Goal: Task Accomplishment & Management: Manage account settings

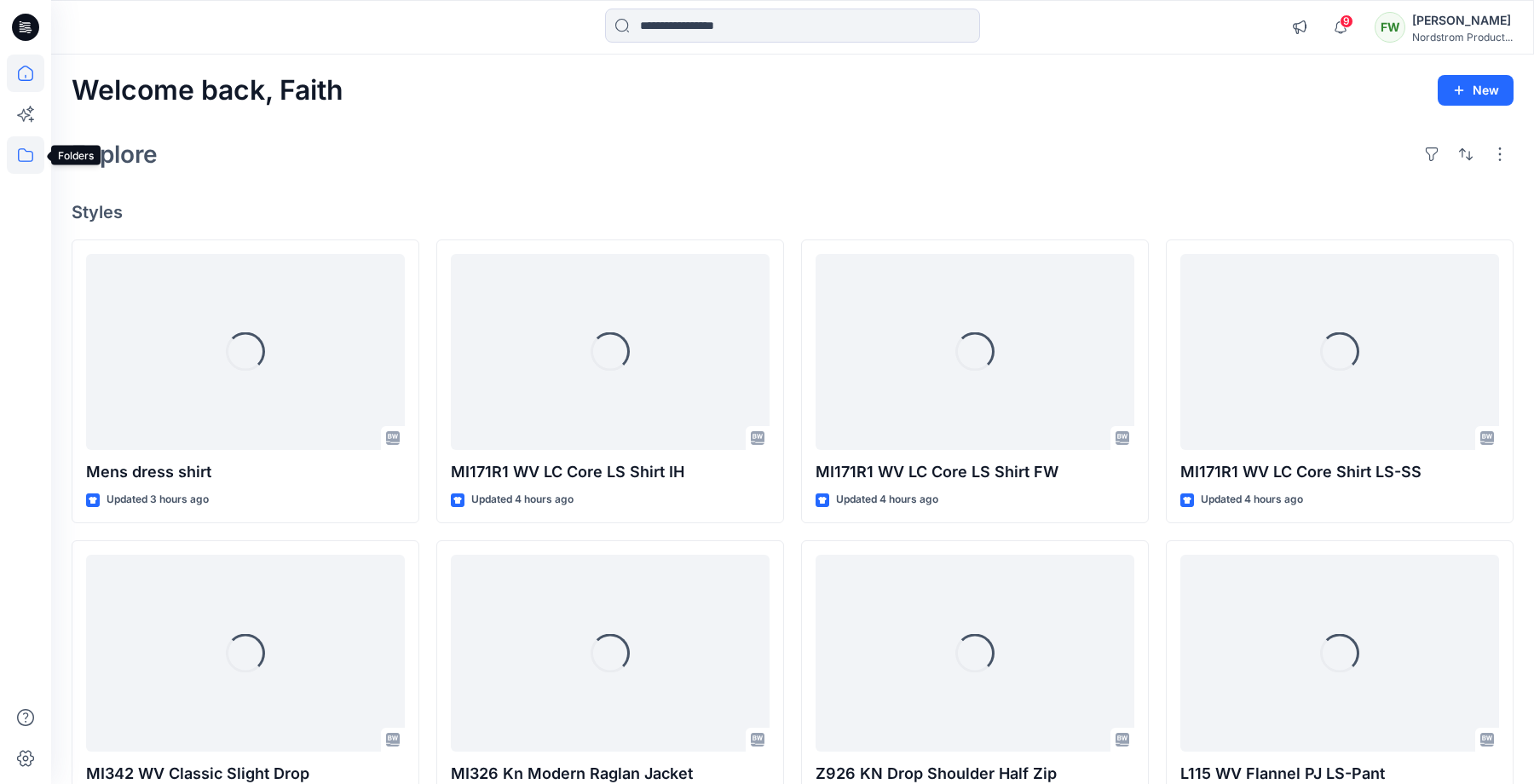
click at [26, 149] on icon at bounding box center [26, 156] width 38 height 38
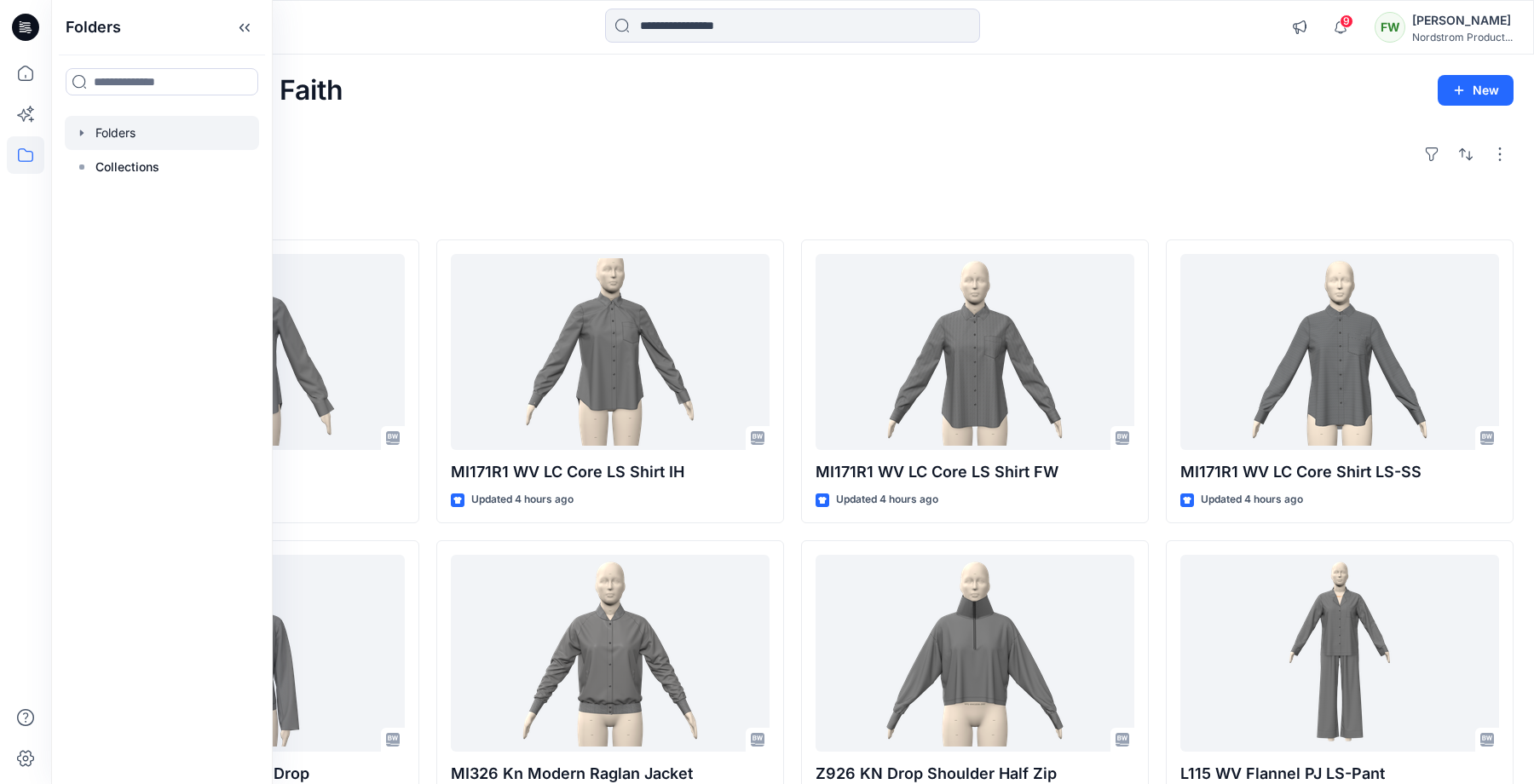
click at [85, 129] on icon "button" at bounding box center [81, 132] width 13 height 13
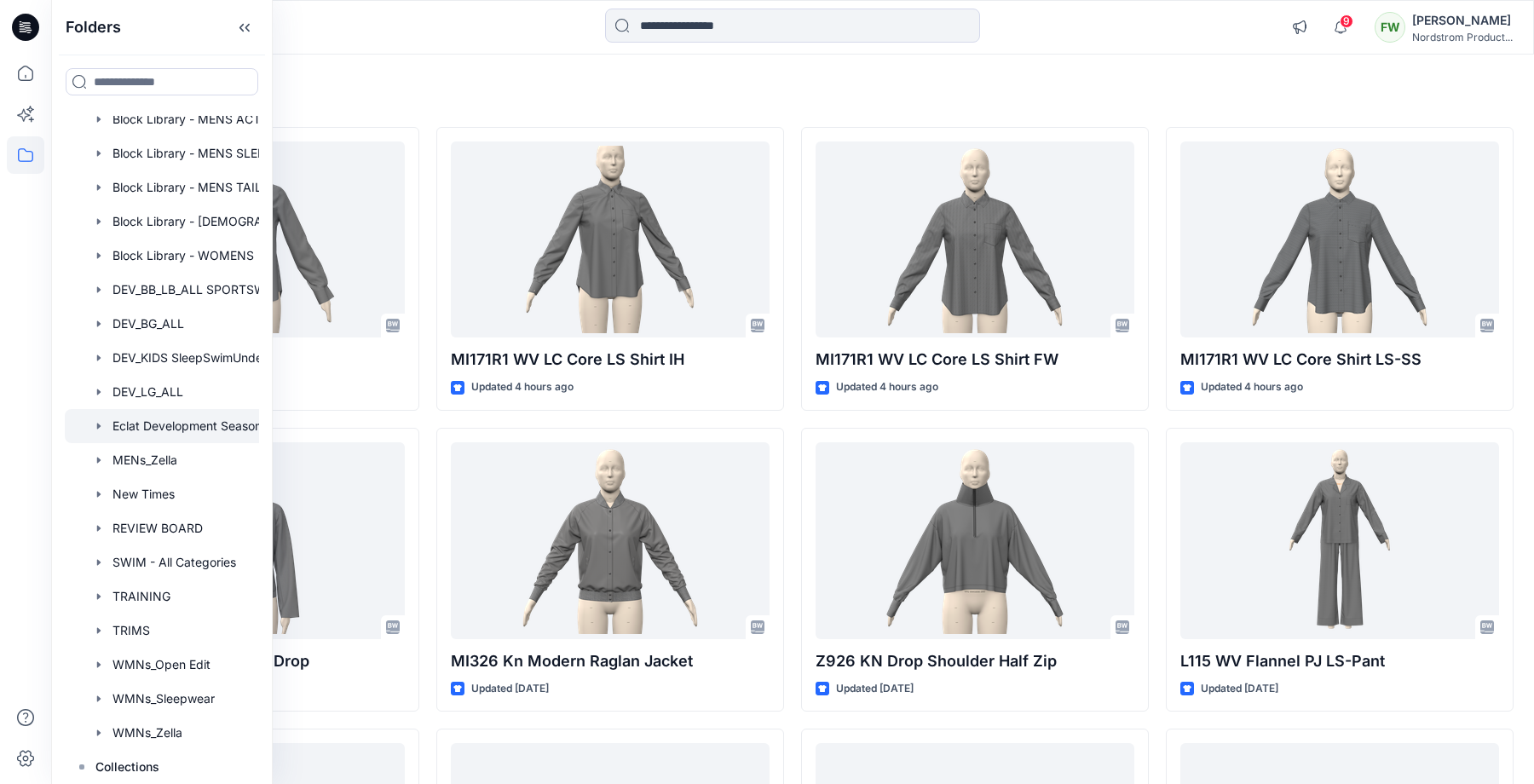
scroll to position [124, 0]
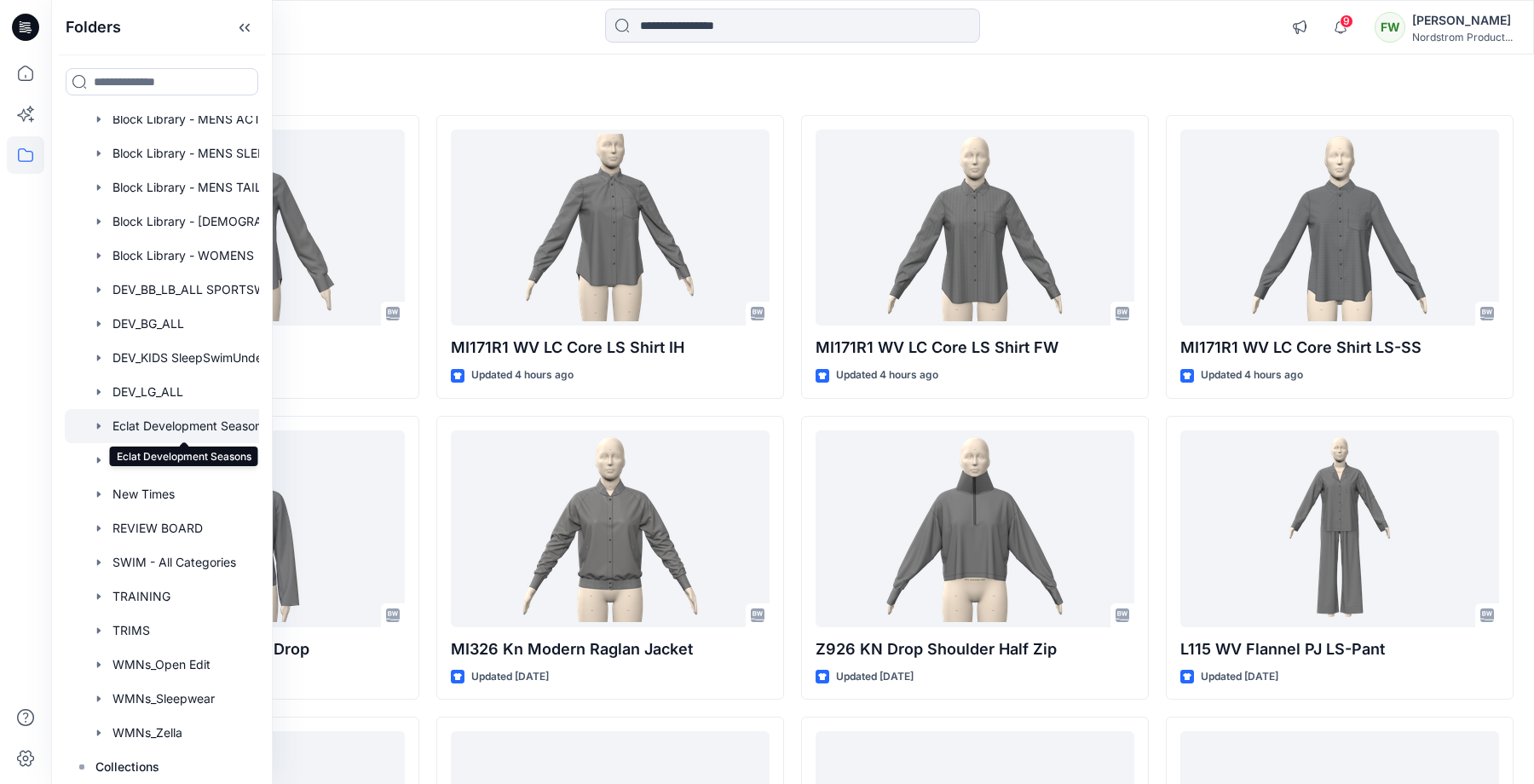
click at [186, 425] on div at bounding box center [183, 426] width 238 height 34
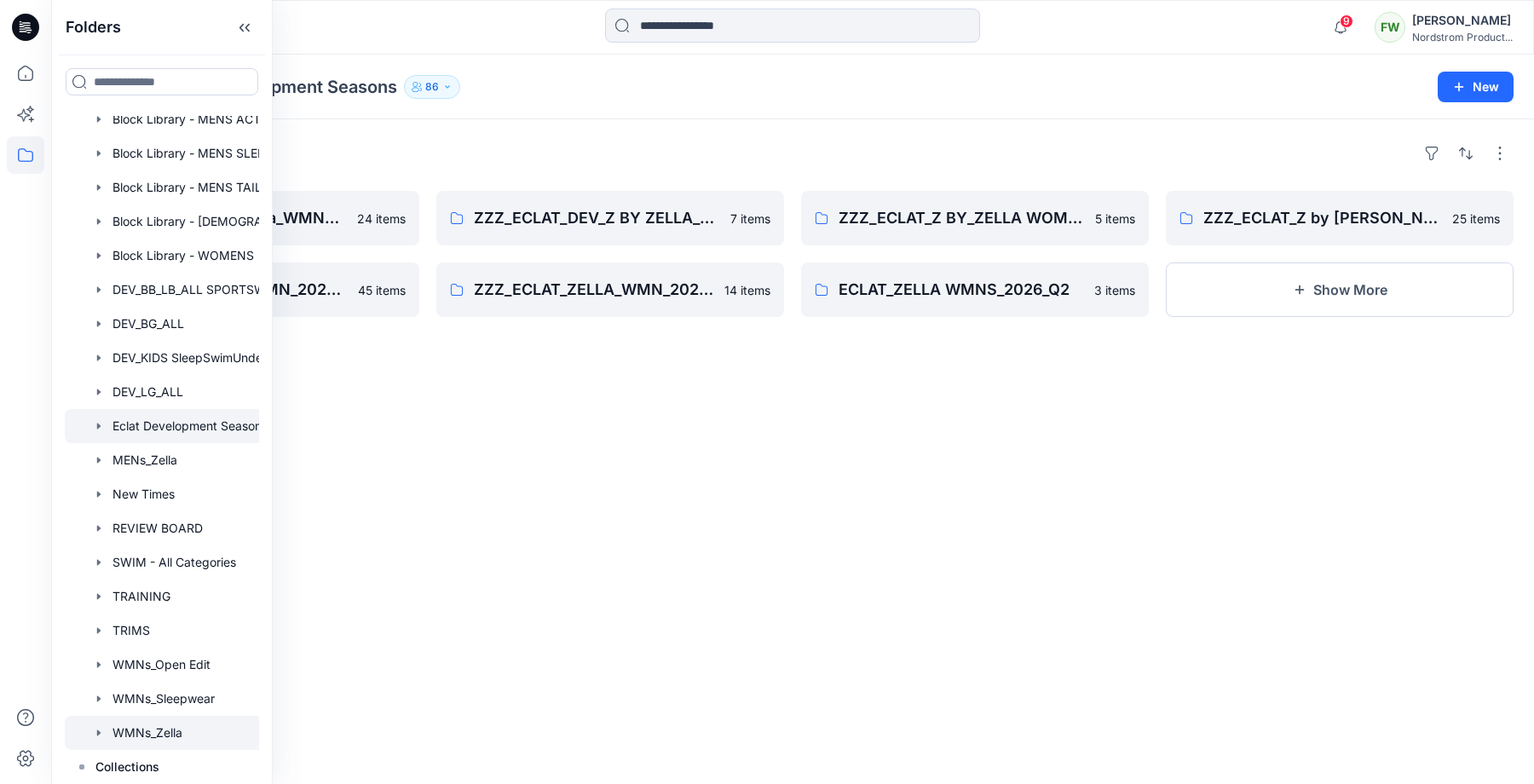
click at [138, 727] on div at bounding box center [183, 733] width 238 height 34
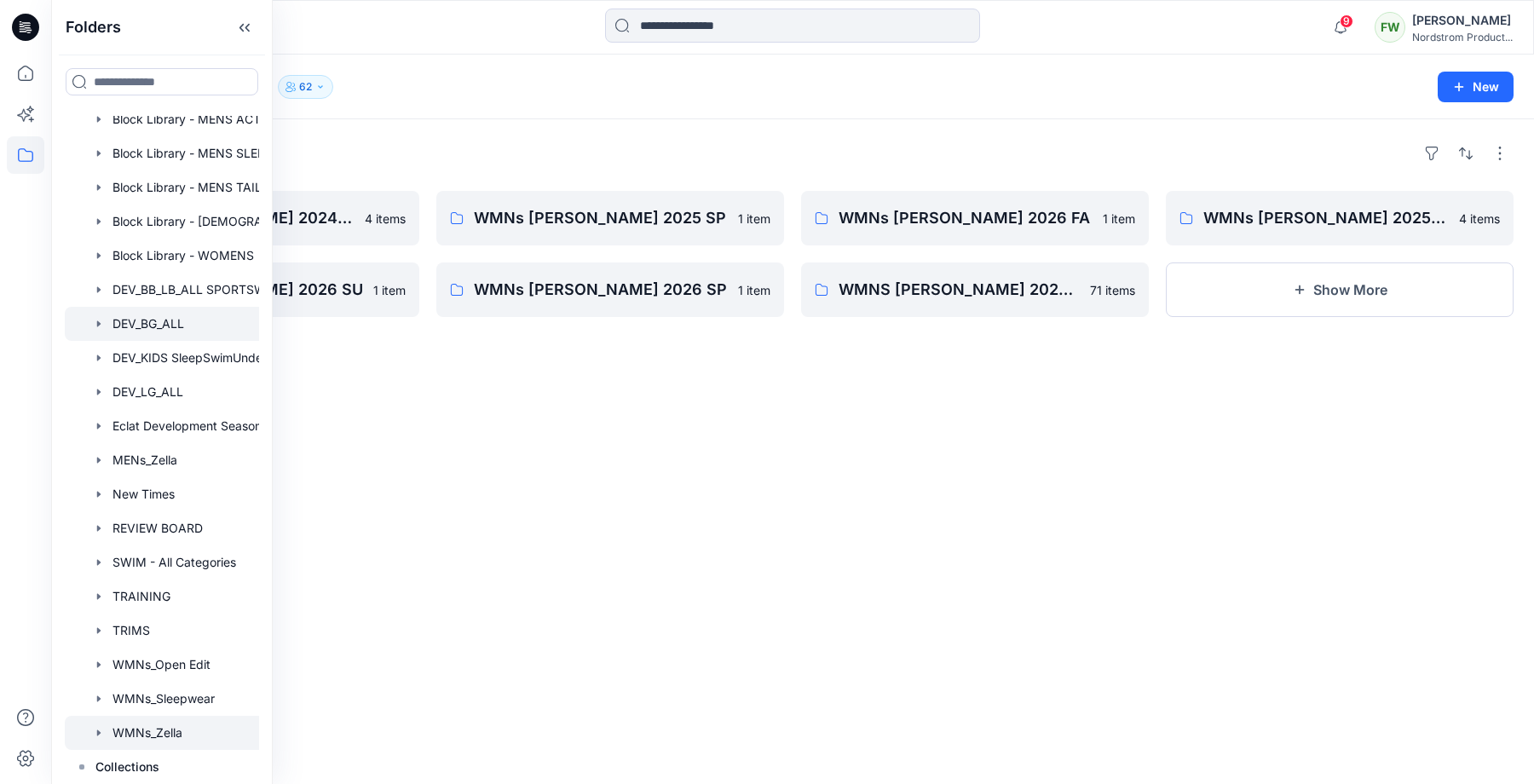
scroll to position [389, 0]
click at [351, 492] on div "Folders WMNs [PERSON_NAME] 2024 FA 4 items WMNs [PERSON_NAME] 2026 SU 1 item WM…" at bounding box center [792, 451] width 1483 height 664
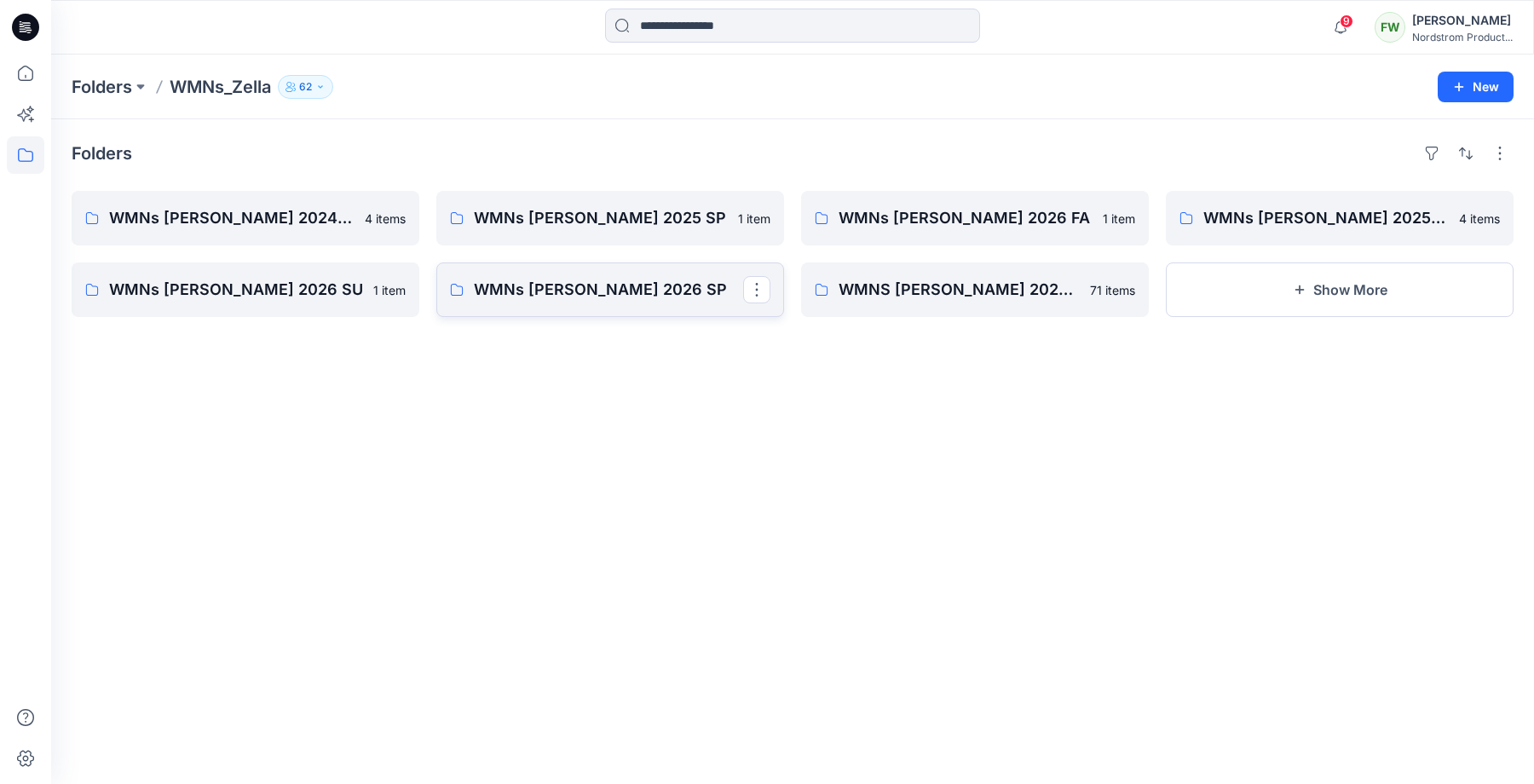
click at [513, 290] on p "WMNs [PERSON_NAME] 2026 SP" at bounding box center [608, 290] width 269 height 24
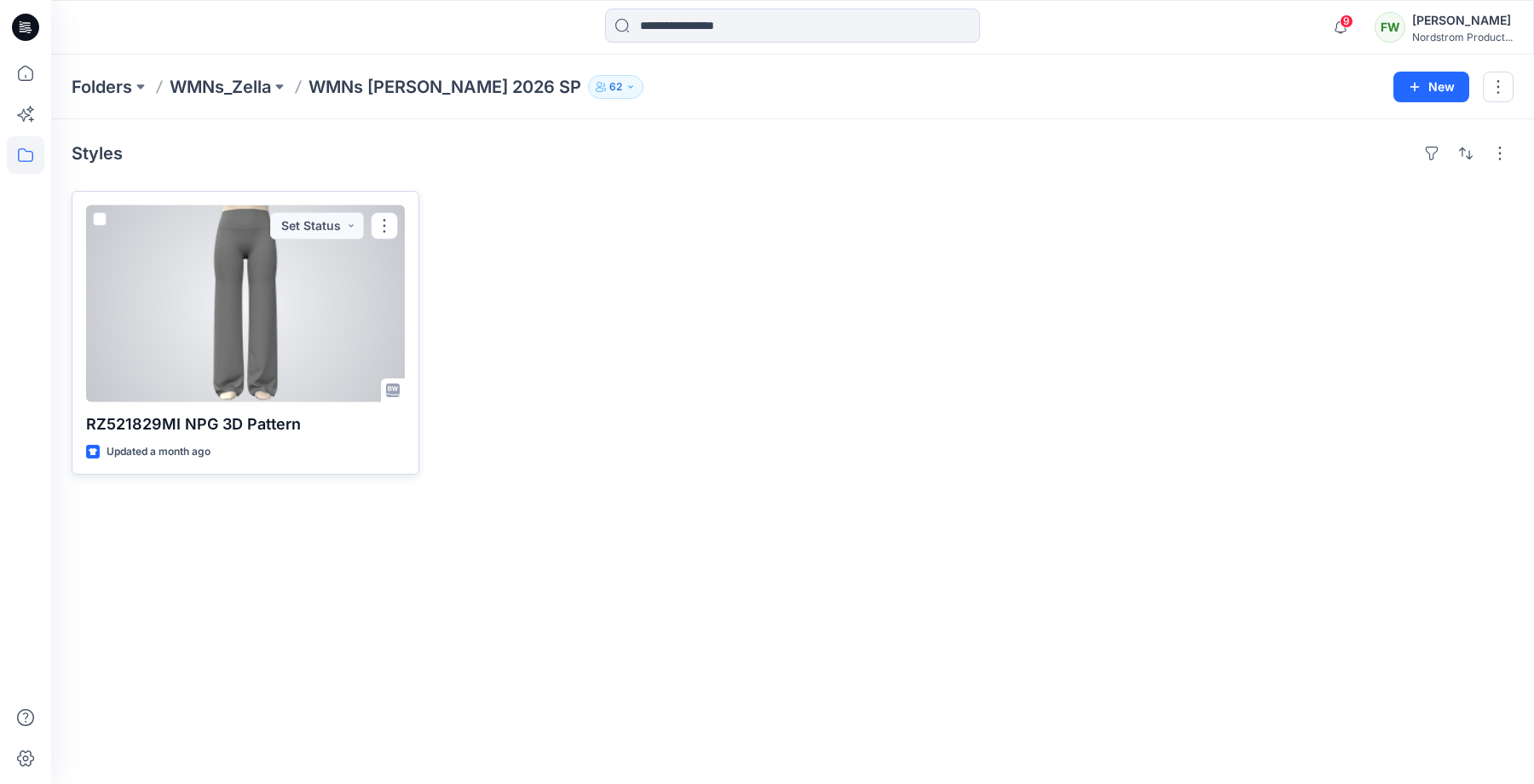
click at [167, 431] on p "RZ521829MI NPG 3D Pattern" at bounding box center [245, 424] width 318 height 24
click at [167, 423] on p "RZ521829MI NPG 3D Pattern" at bounding box center [245, 424] width 318 height 24
click at [165, 334] on div at bounding box center [245, 303] width 318 height 197
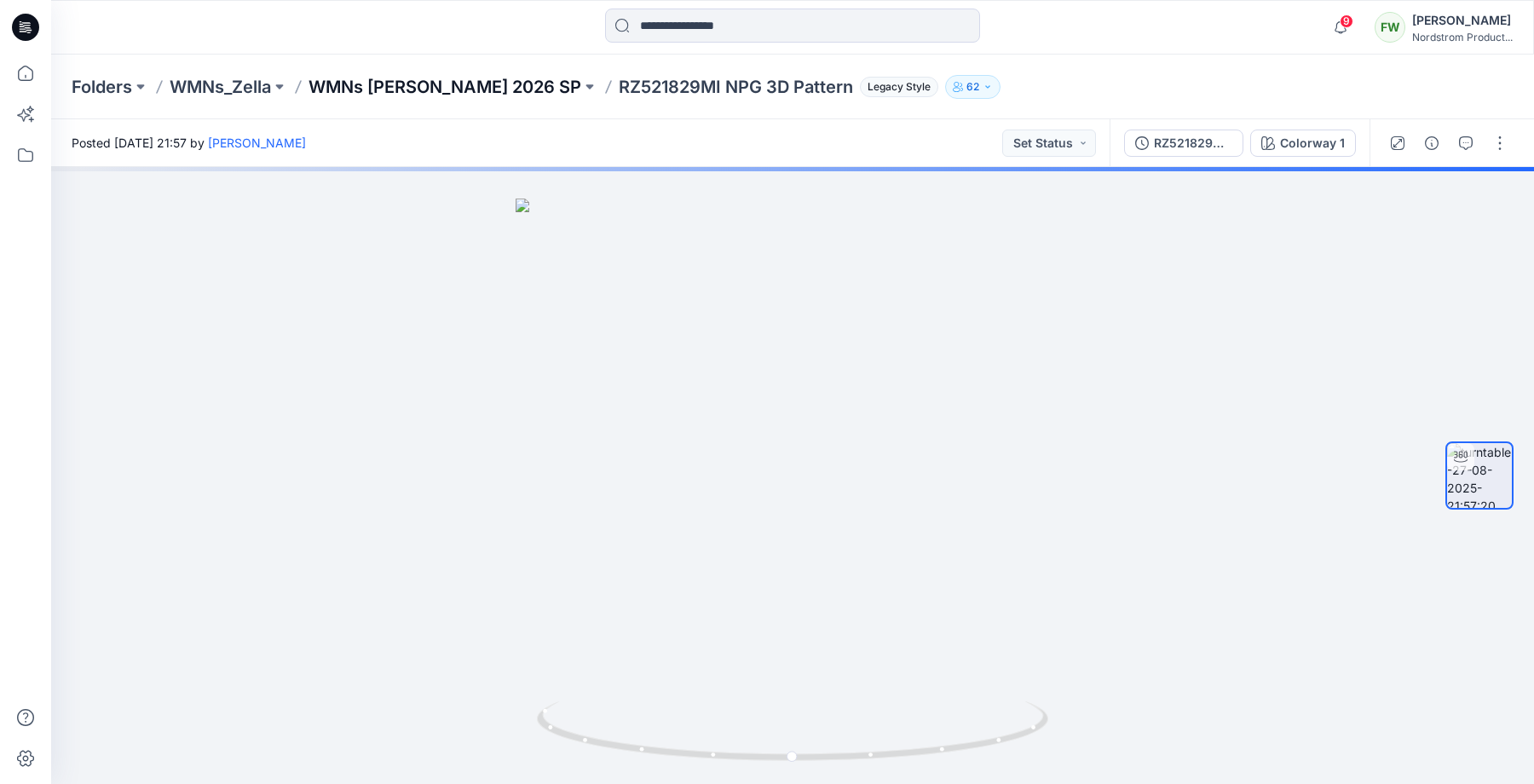
click at [416, 83] on p "WMNs [PERSON_NAME] 2026 SP" at bounding box center [444, 86] width 272 height 24
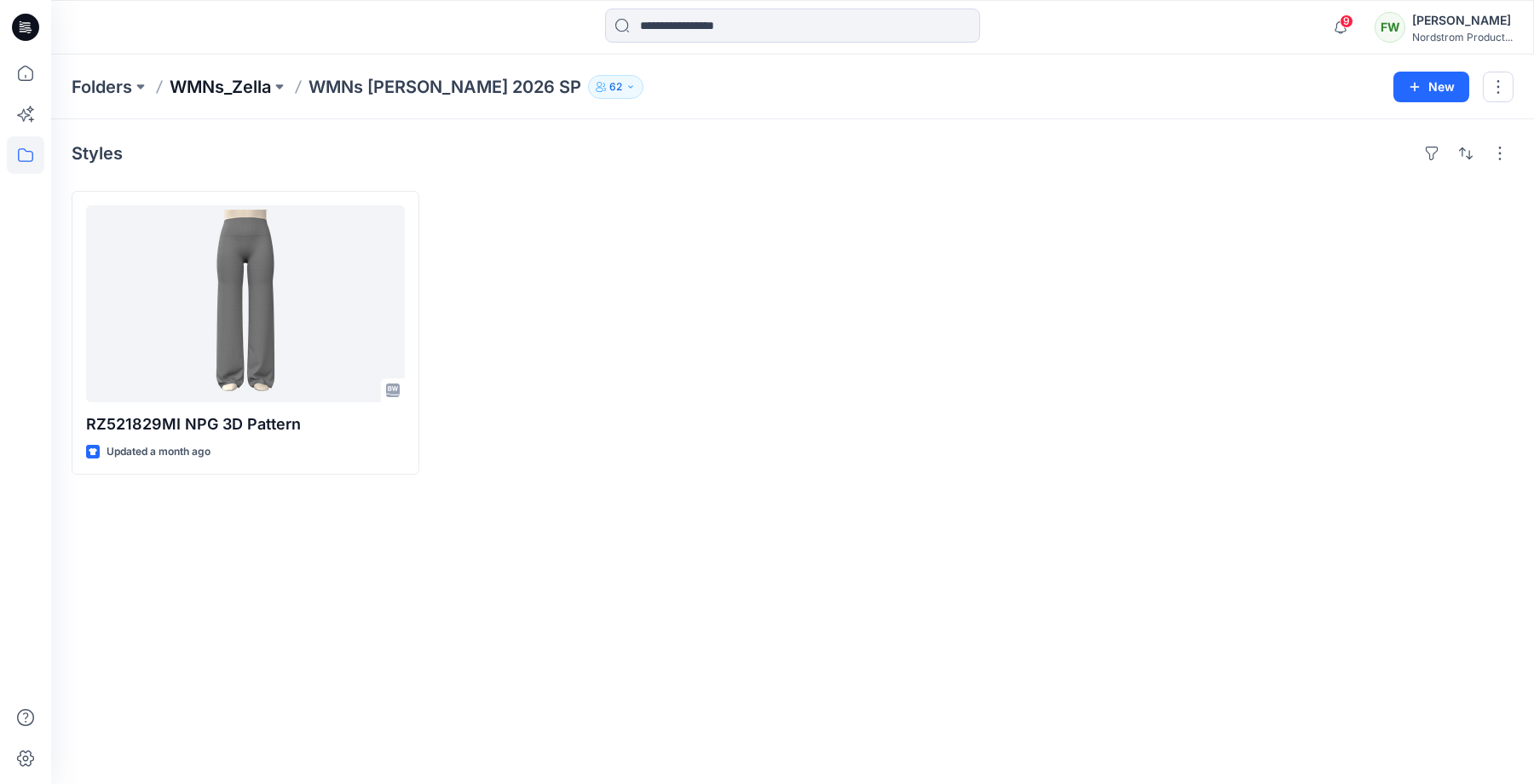
click at [231, 85] on p "WMNs_Zella" at bounding box center [220, 86] width 102 height 24
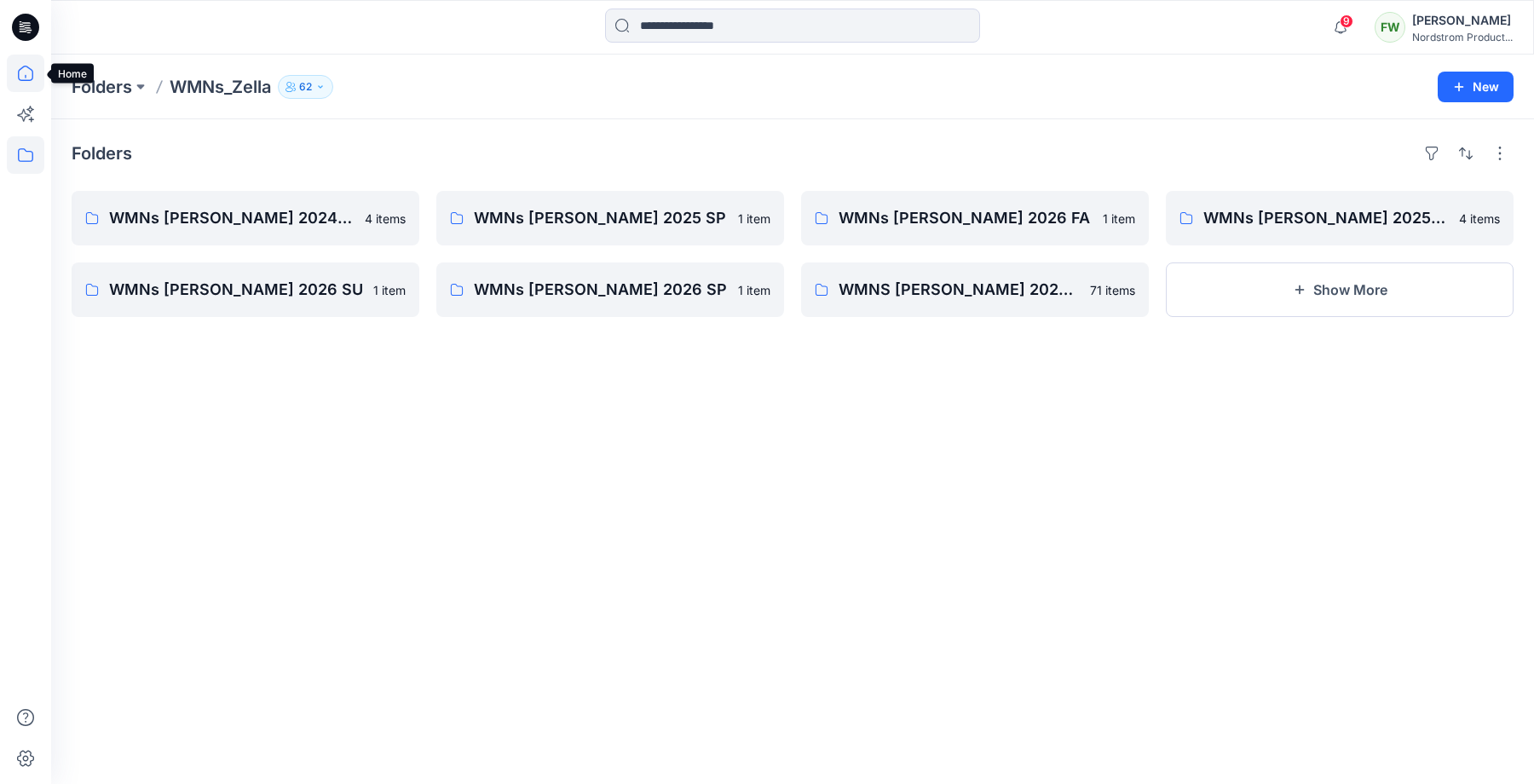
click at [34, 83] on icon at bounding box center [26, 74] width 38 height 38
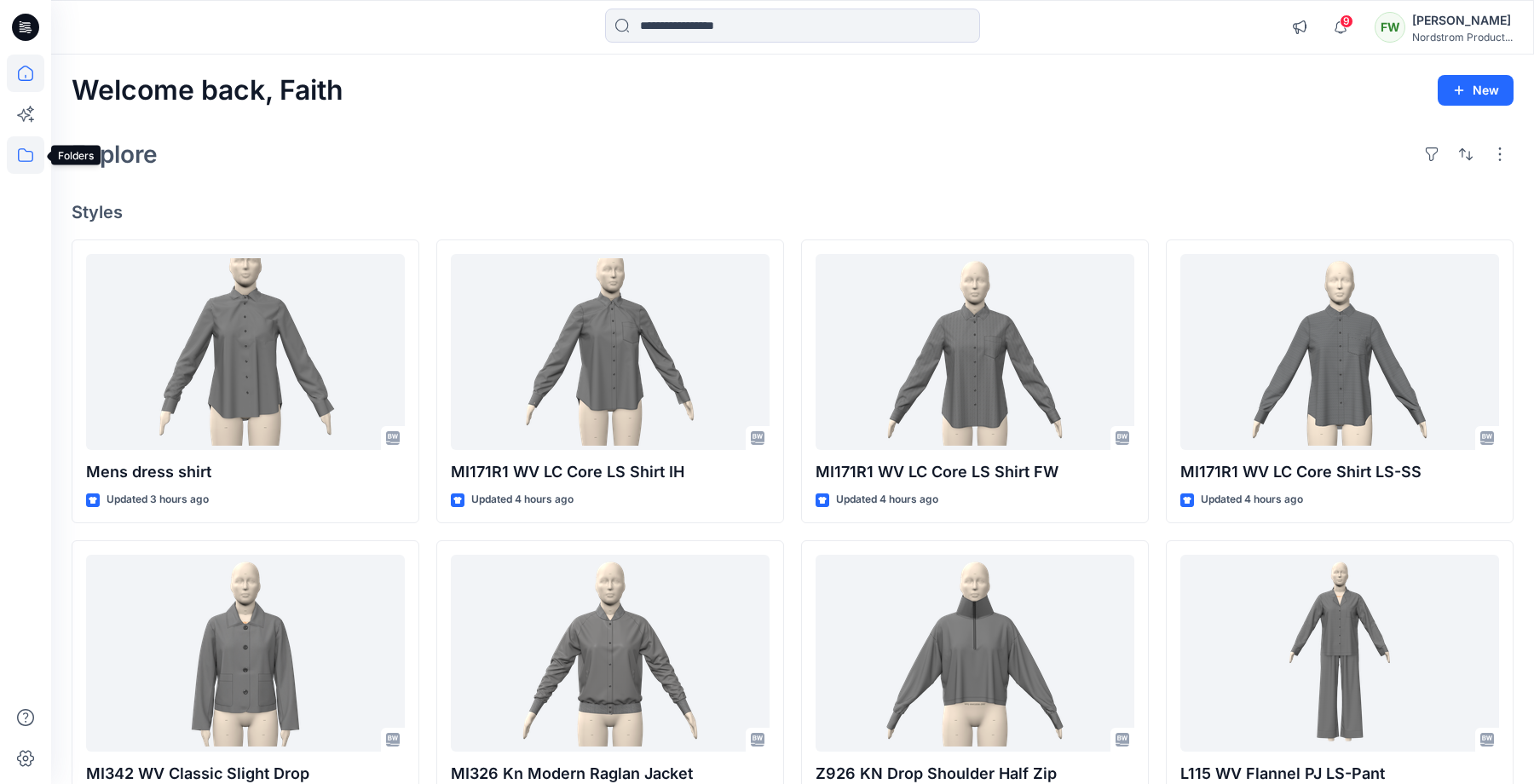
click at [36, 152] on icon at bounding box center [26, 156] width 38 height 38
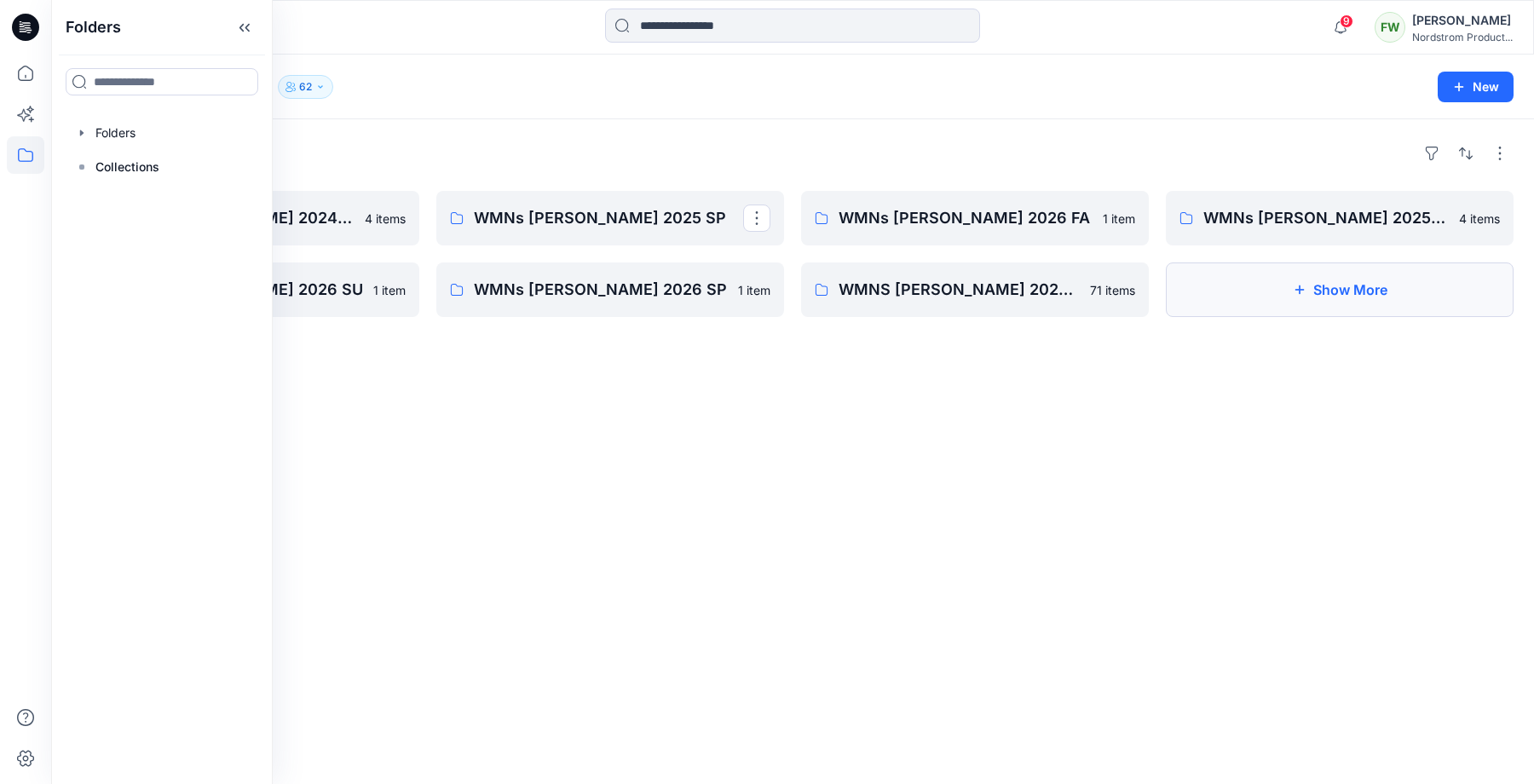
click at [1363, 312] on button "Show More" at bounding box center [1339, 290] width 348 height 55
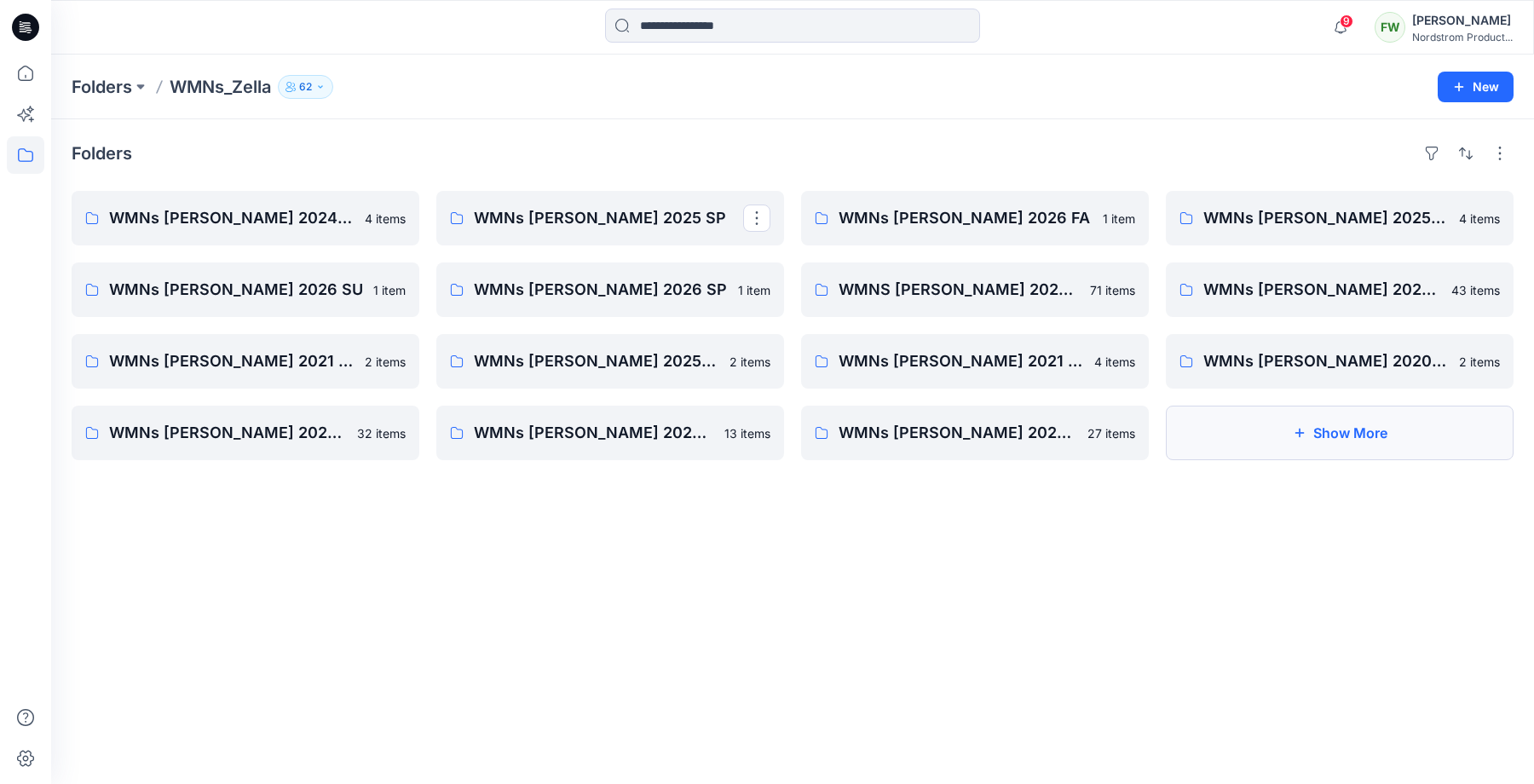
click at [1315, 420] on button "Show More" at bounding box center [1339, 432] width 348 height 55
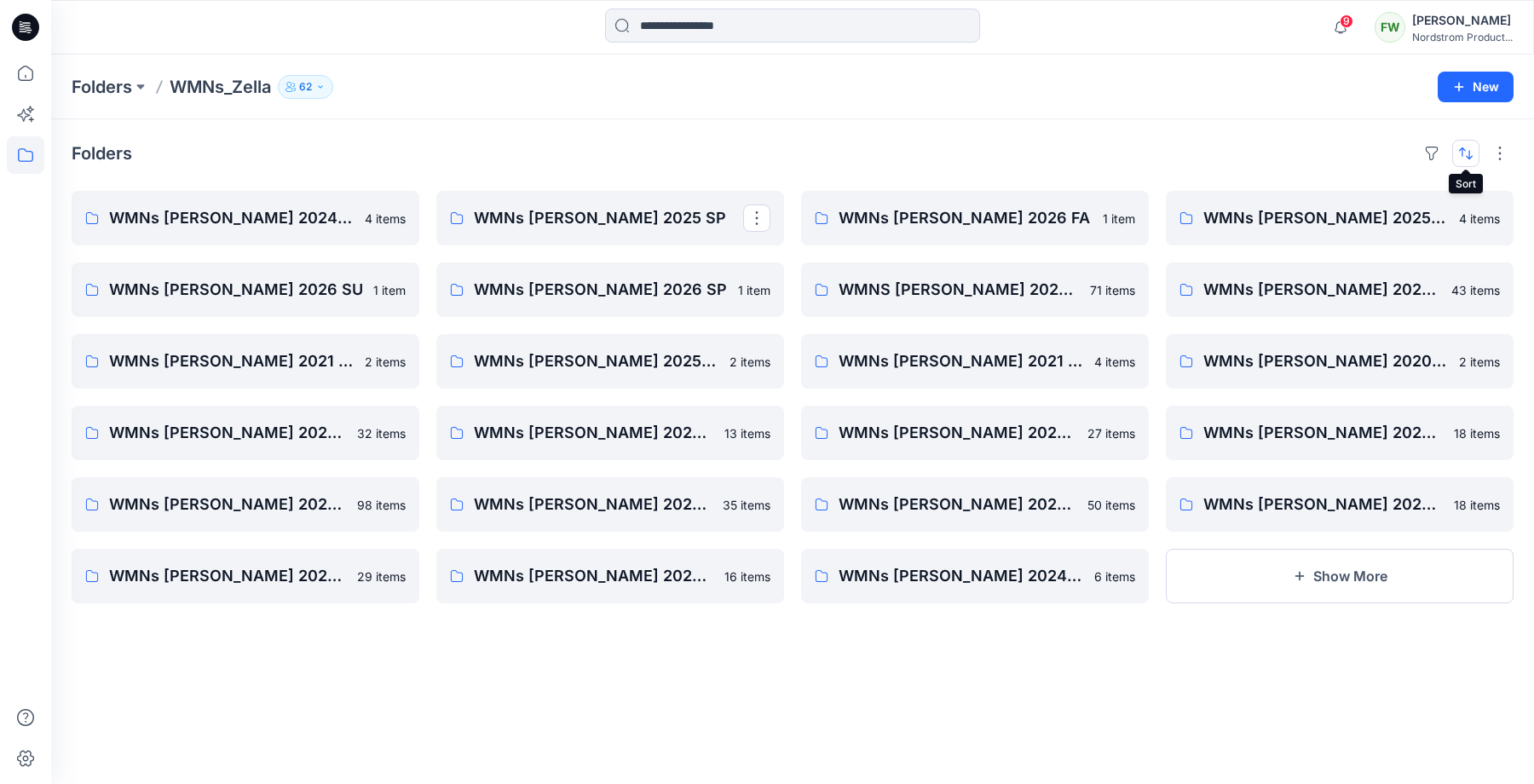
click at [1469, 155] on button "button" at bounding box center [1466, 153] width 27 height 27
click at [1384, 201] on p "Last update" at bounding box center [1408, 196] width 107 height 18
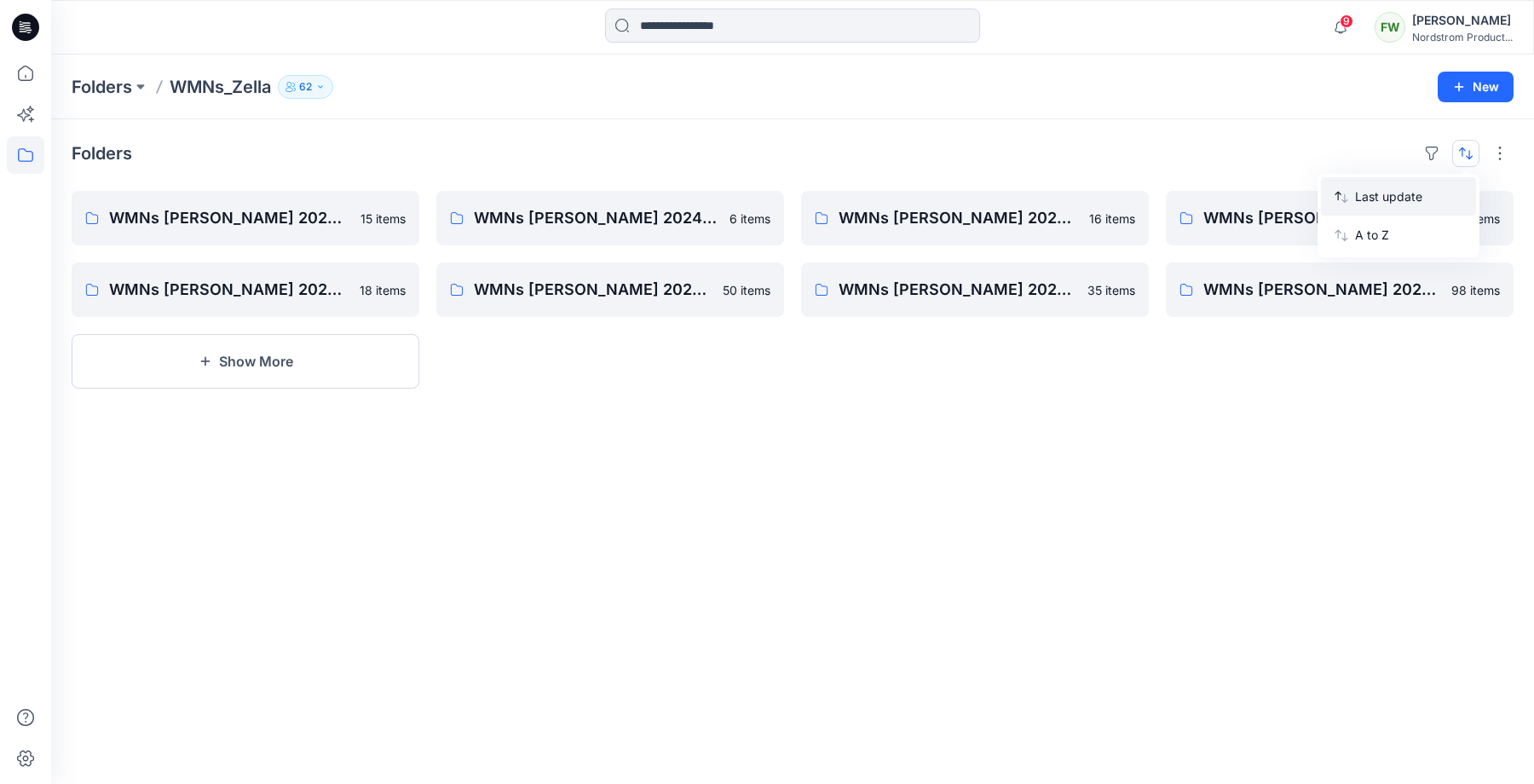
drag, startPoint x: 1363, startPoint y: 223, endPoint x: 1410, endPoint y: 189, distance: 58.0
click at [1410, 189] on div "Last update A to Z" at bounding box center [1398, 215] width 162 height 84
click at [1410, 189] on p "Last update" at bounding box center [1408, 196] width 107 height 18
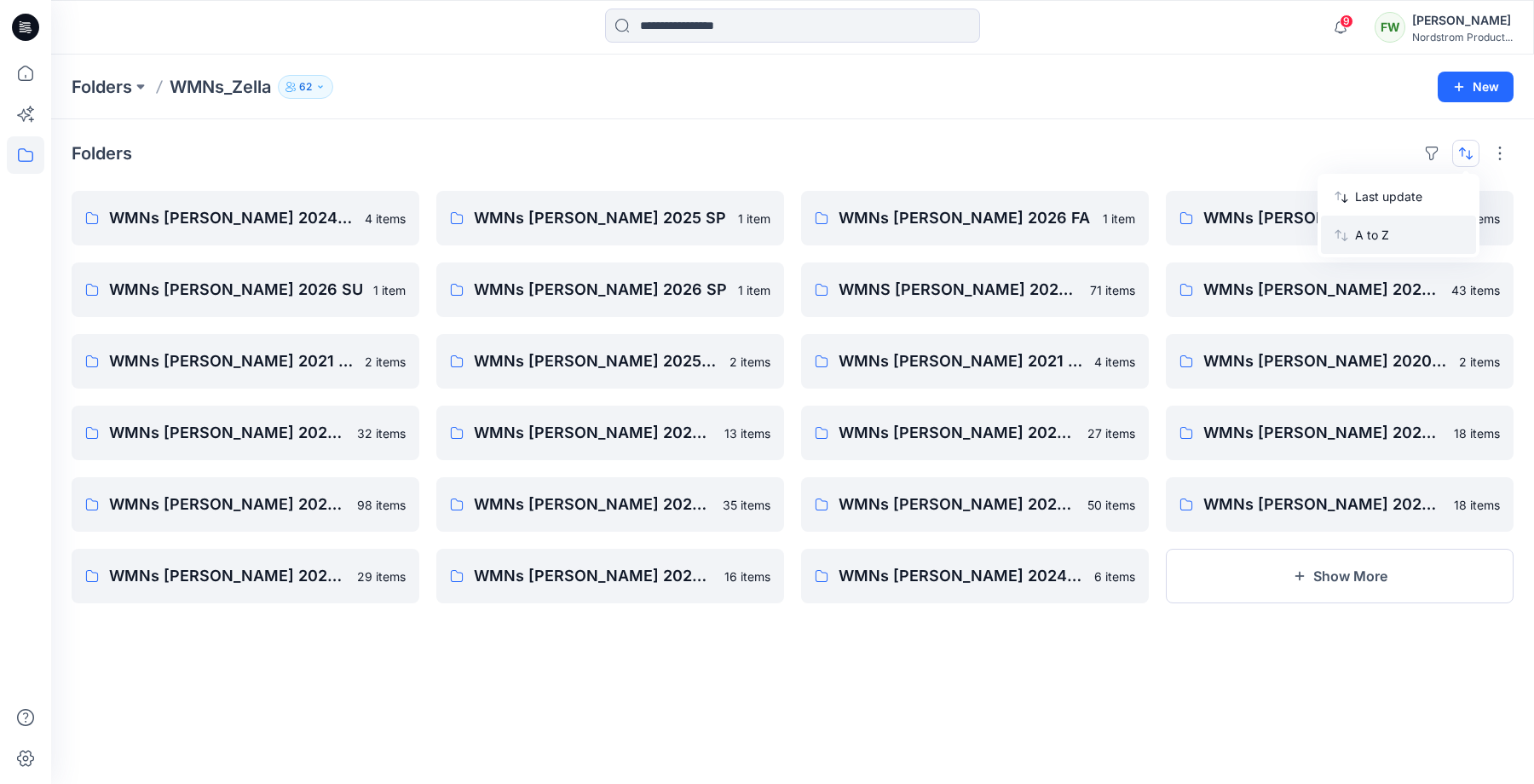
click at [1355, 245] on button "A to Z" at bounding box center [1398, 235] width 155 height 39
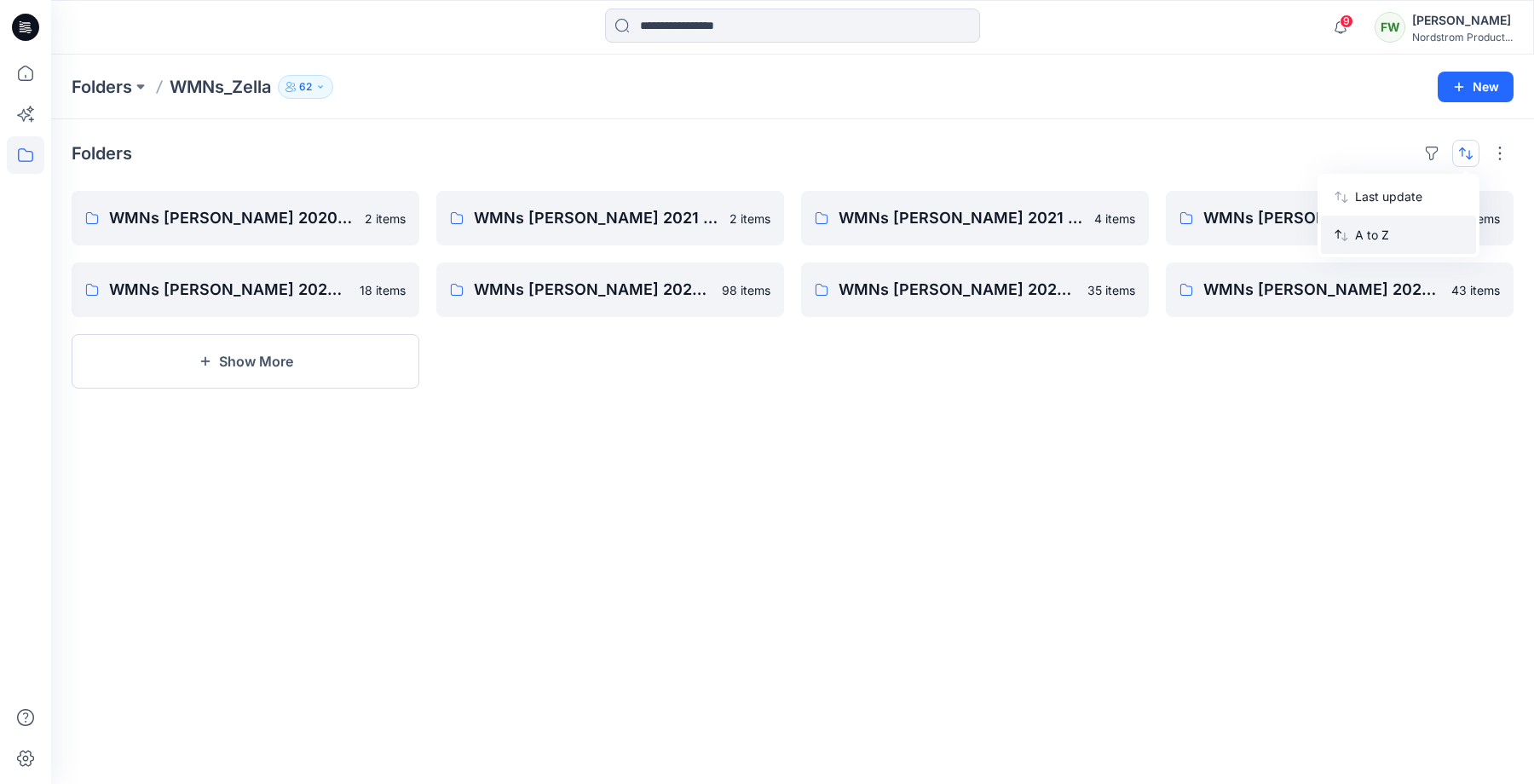
click at [1372, 239] on p "A to Z" at bounding box center [1408, 235] width 107 height 18
click at [283, 360] on button "Show More" at bounding box center [245, 361] width 348 height 55
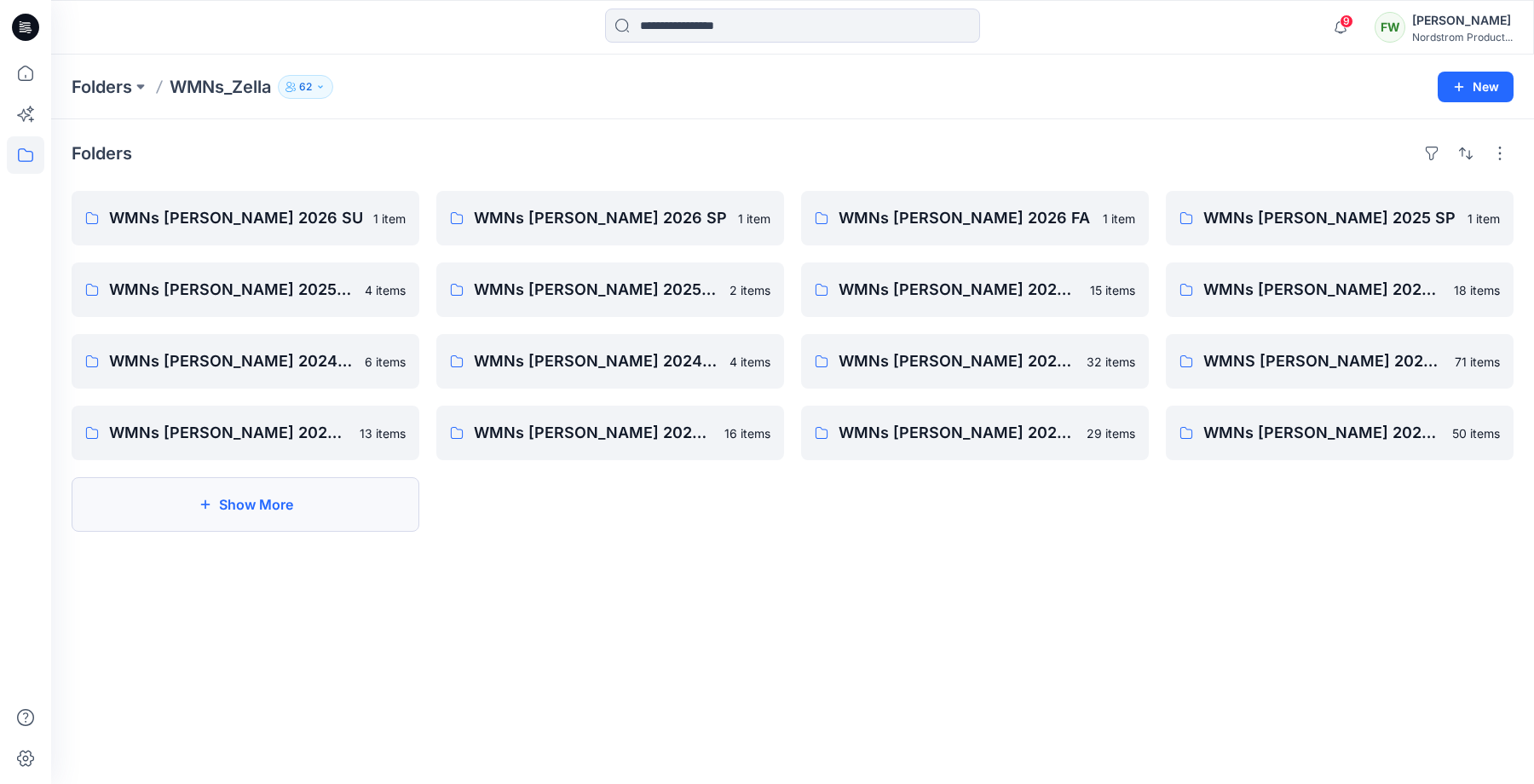
click at [268, 517] on button "Show More" at bounding box center [245, 504] width 348 height 55
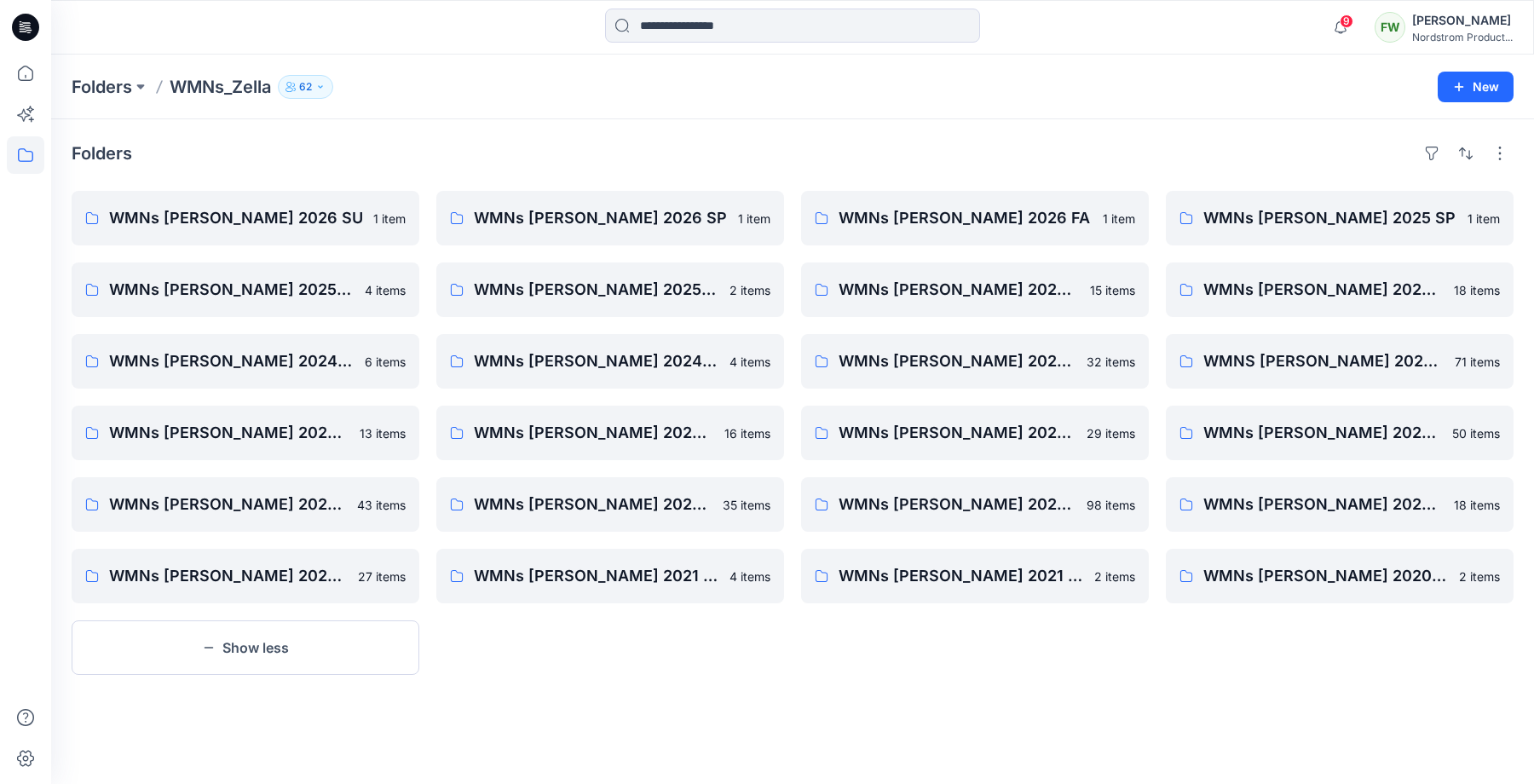
drag, startPoint x: 313, startPoint y: 651, endPoint x: 476, endPoint y: 727, distance: 179.8
click at [476, 728] on div "Folders WMNs Zella 2026 SU 1 item WMNs Zella 2025 HL 4 items WMNs Zella 2024 HL…" at bounding box center [792, 451] width 1483 height 664
click at [242, 215] on p "WMNs Zella 2026 SU" at bounding box center [243, 218] width 269 height 24
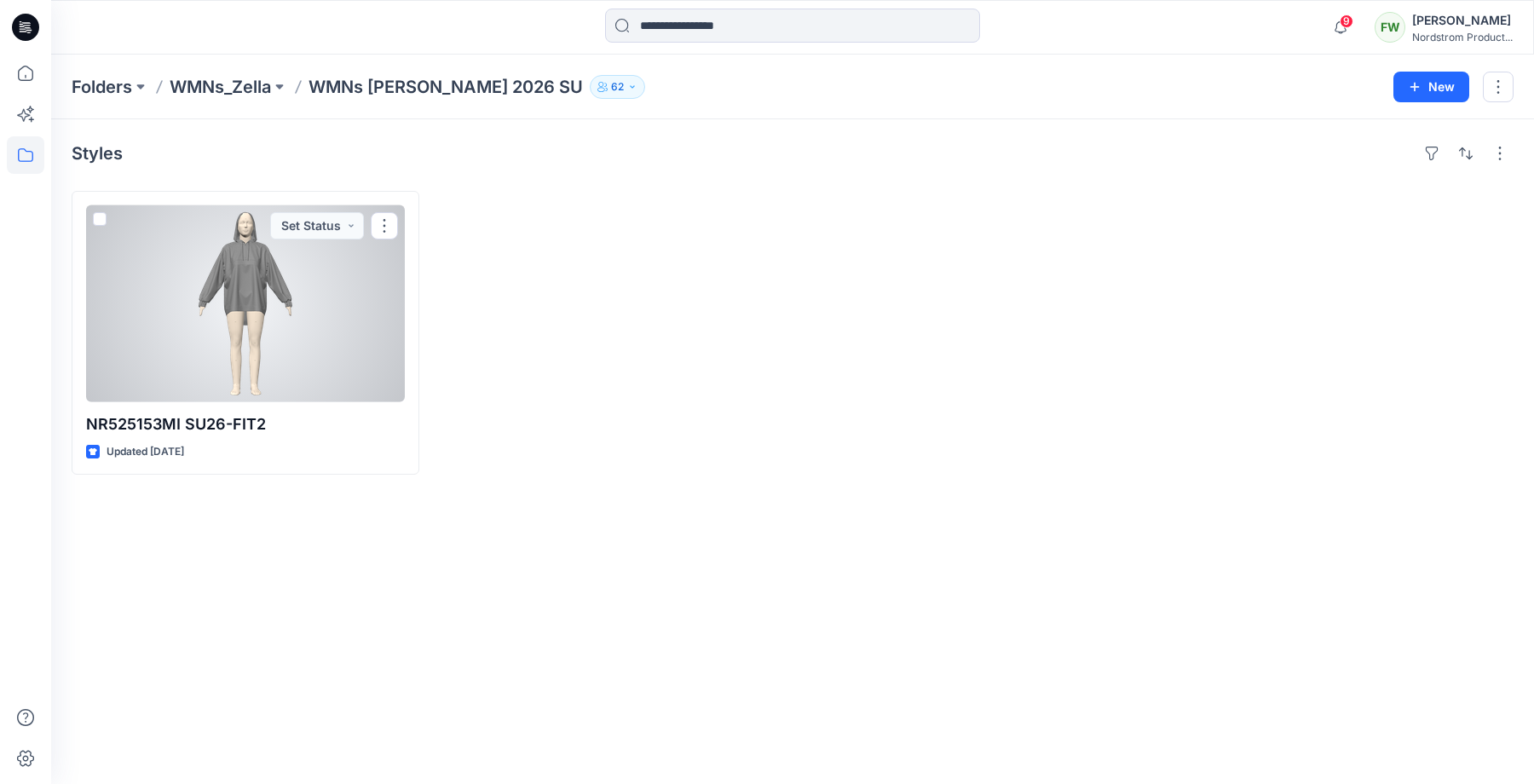
click at [251, 361] on div at bounding box center [245, 303] width 318 height 197
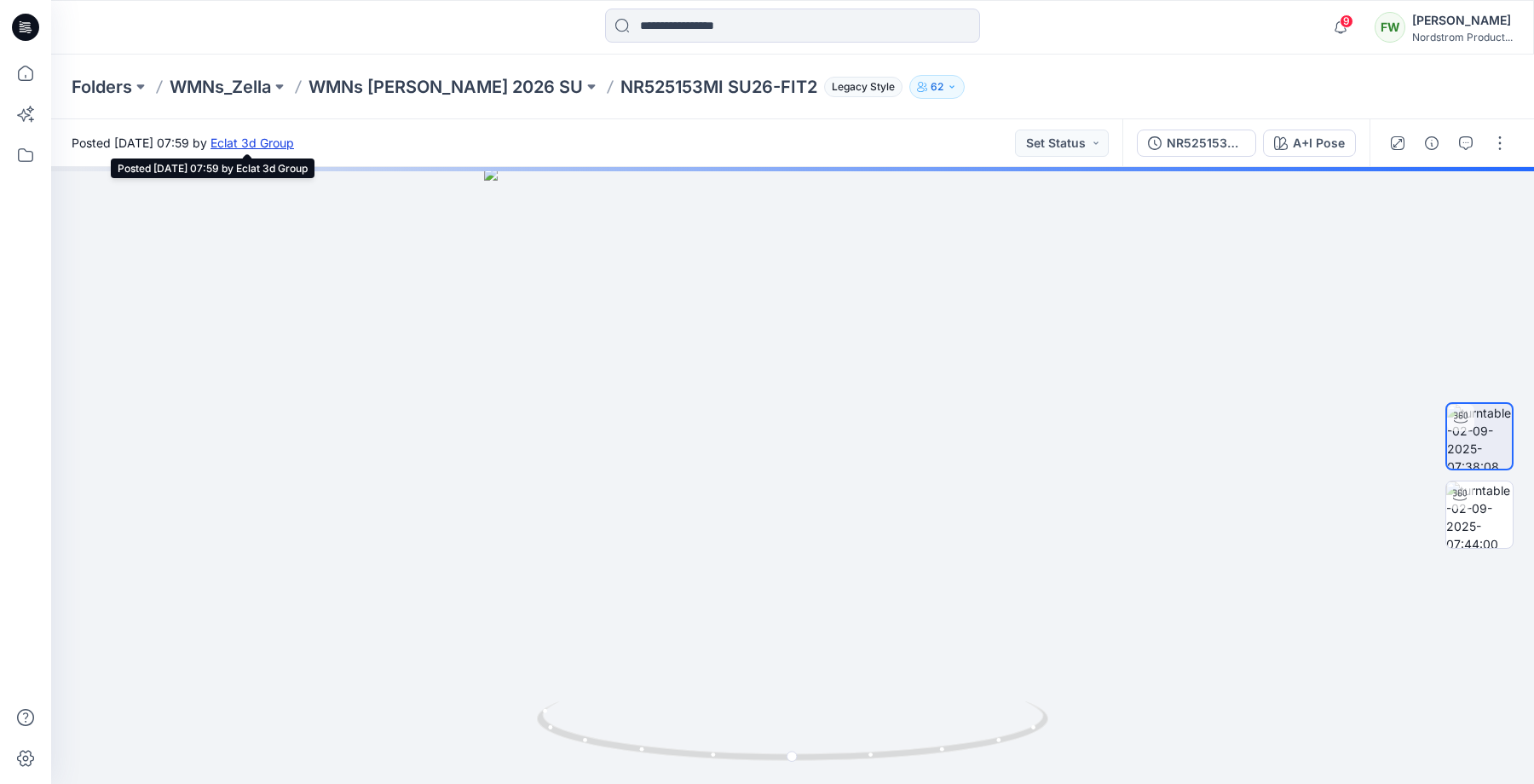
click at [294, 146] on link "Eclat 3d Group" at bounding box center [252, 143] width 84 height 14
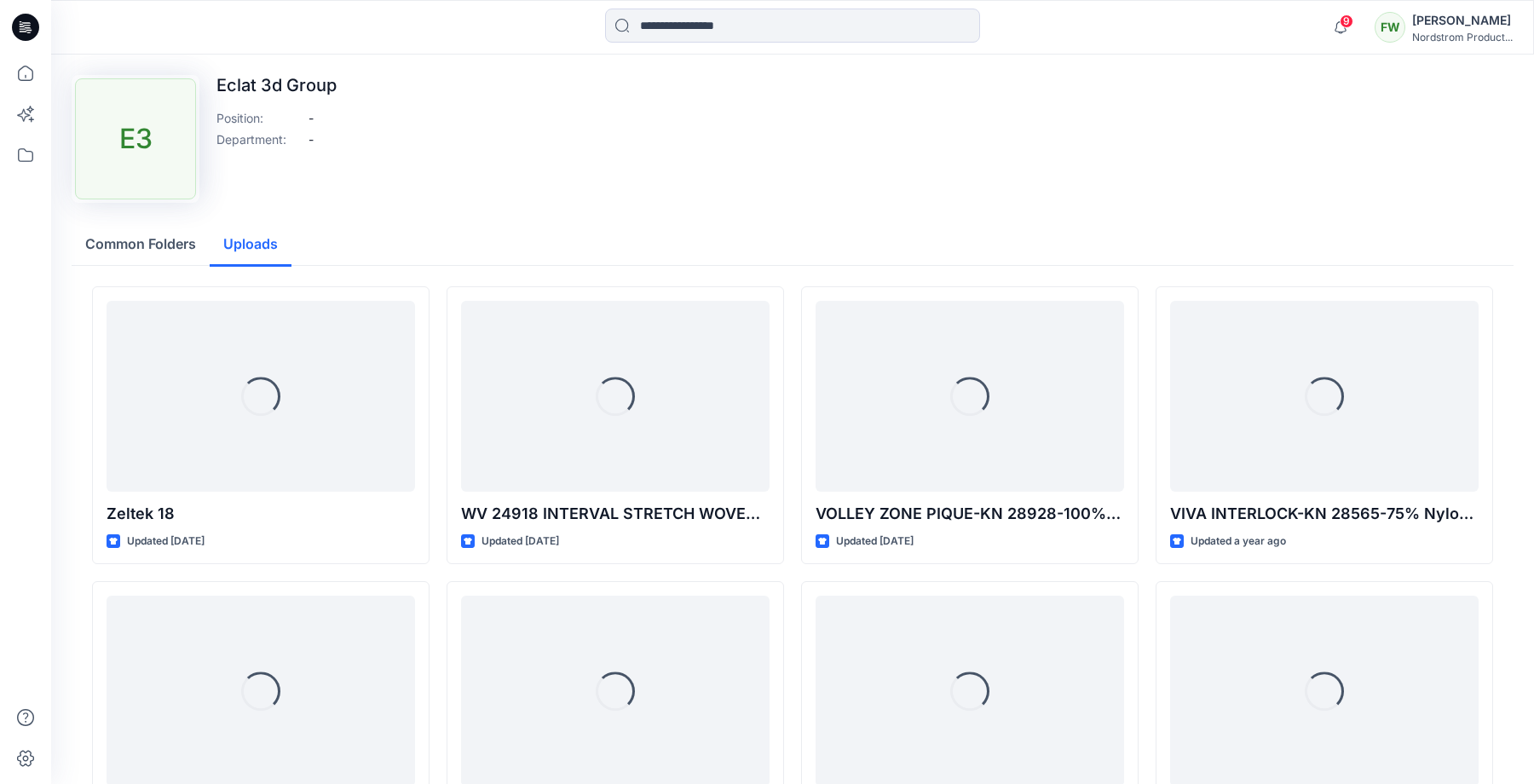
click at [261, 241] on button "Uploads" at bounding box center [250, 245] width 82 height 43
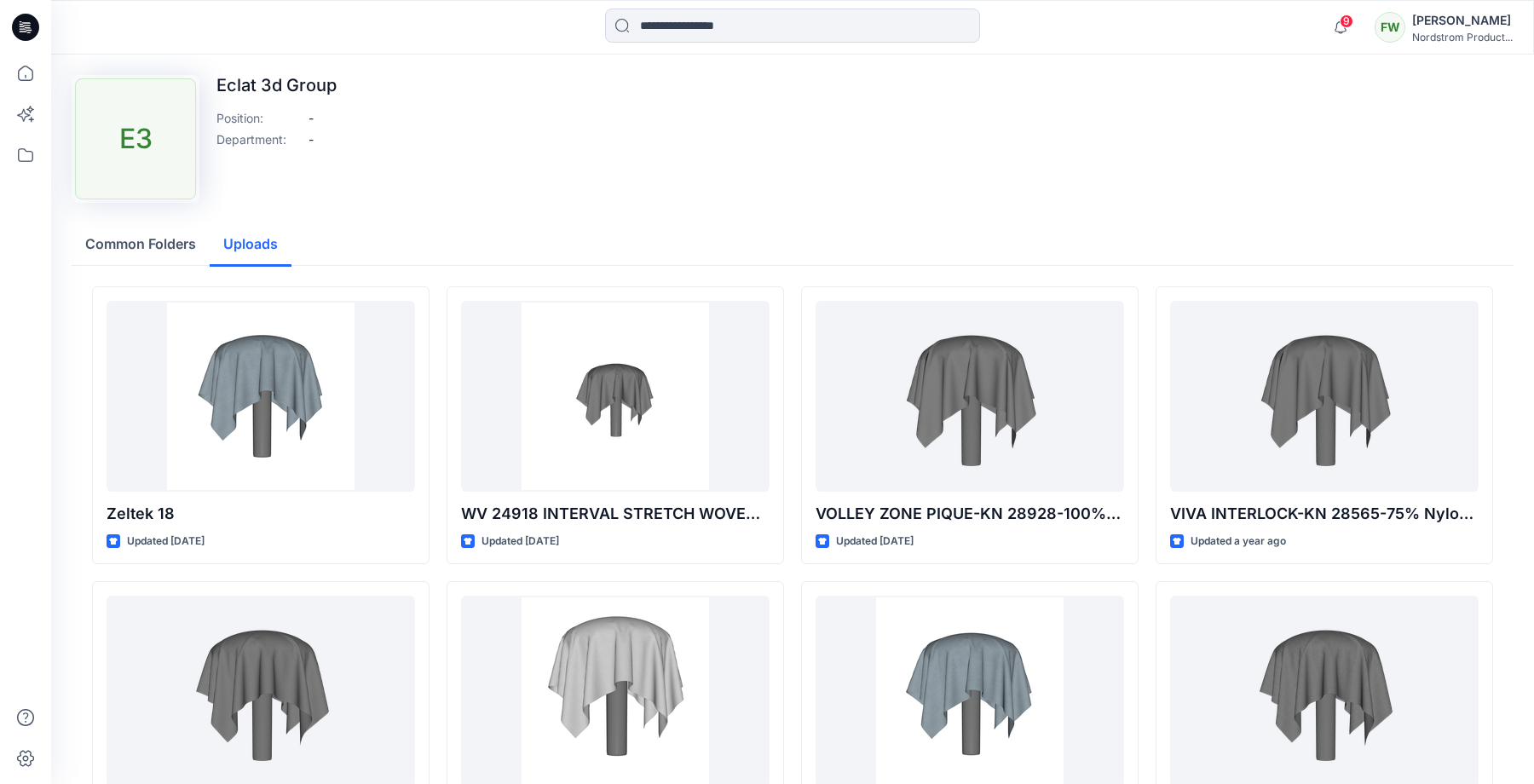
click at [152, 240] on button "Common Folders" at bounding box center [141, 245] width 138 height 43
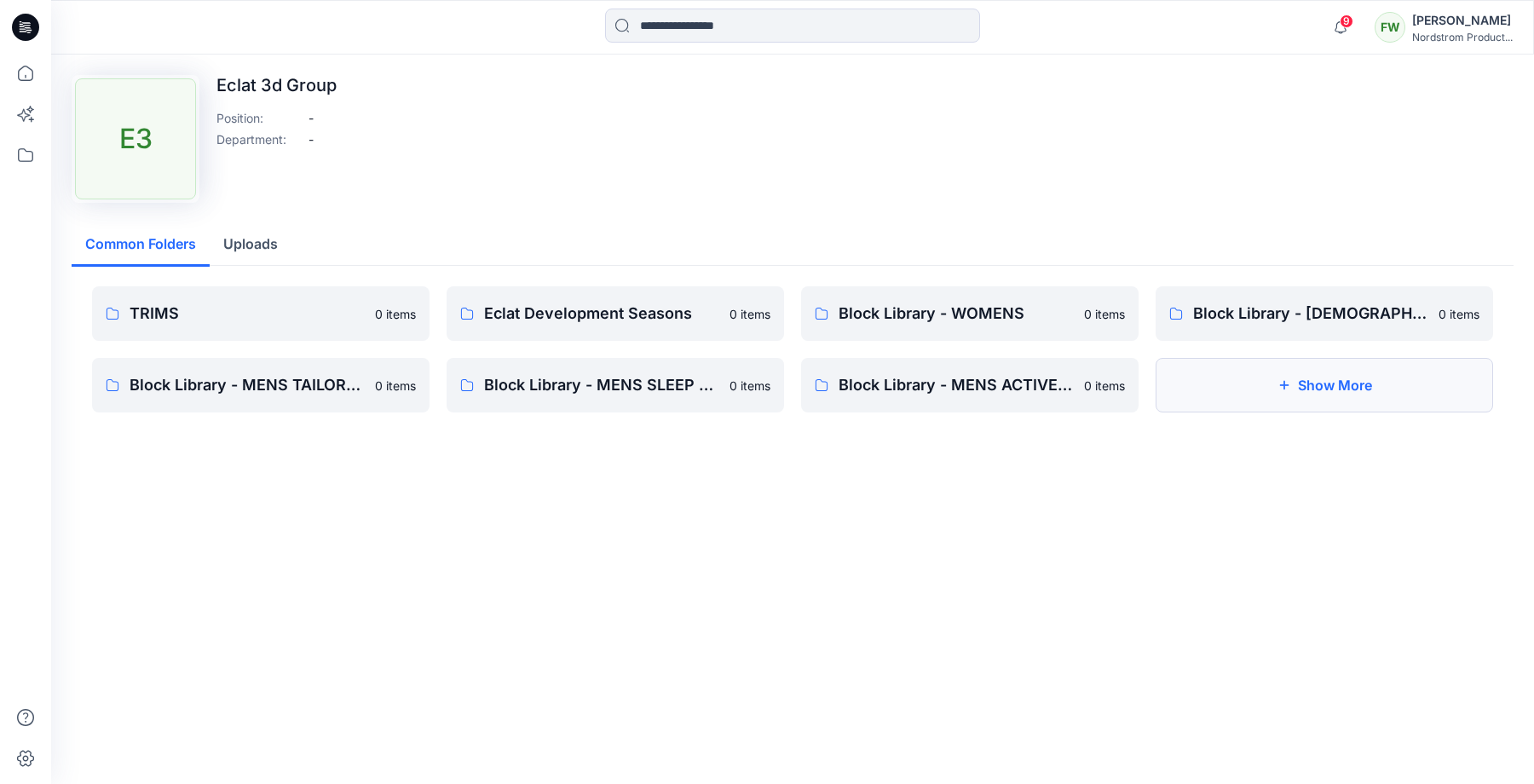
click at [1239, 388] on button "Show More" at bounding box center [1324, 385] width 337 height 55
click at [273, 306] on p "TRIMS" at bounding box center [259, 313] width 259 height 24
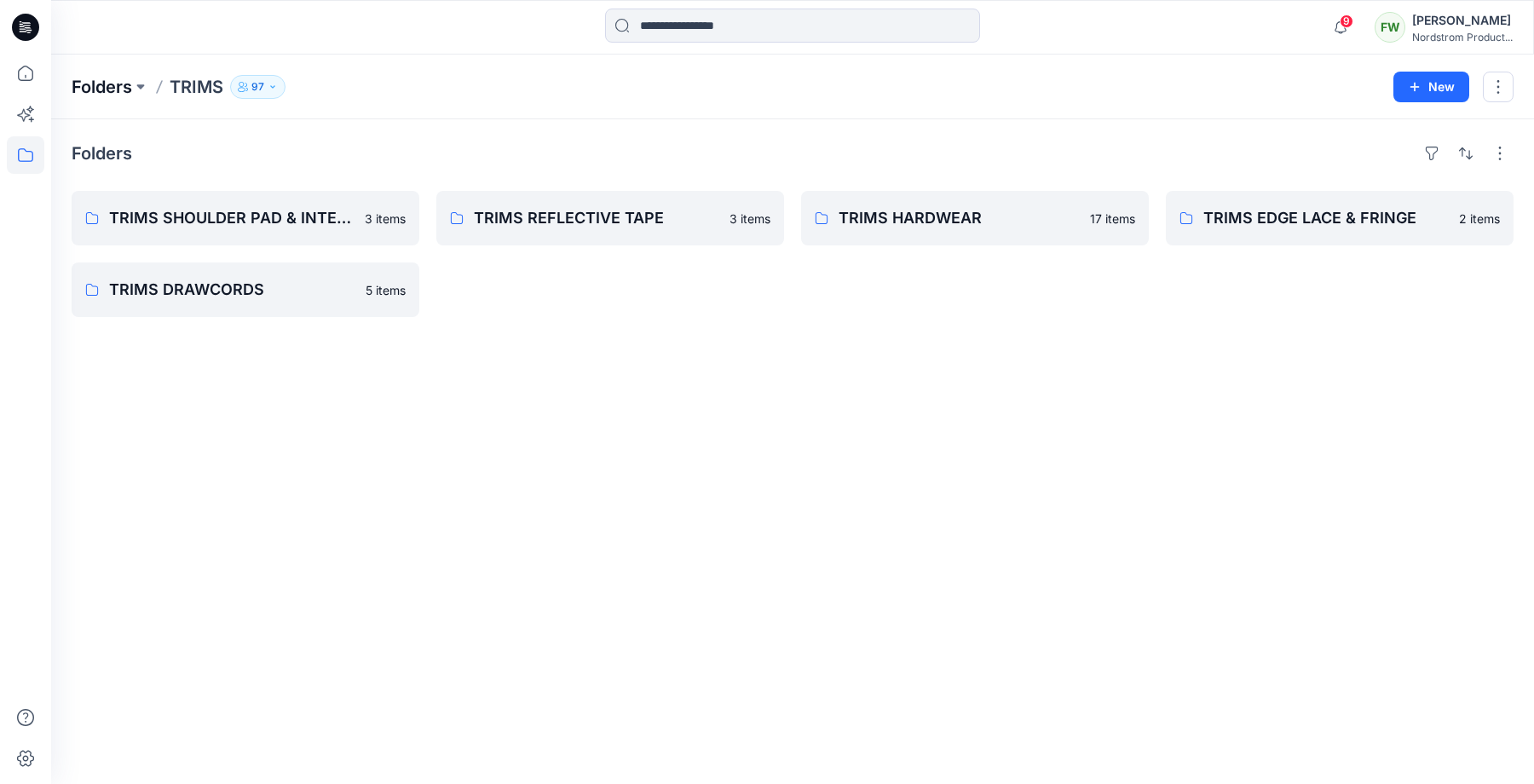
click at [121, 91] on p "Folders" at bounding box center [102, 86] width 60 height 24
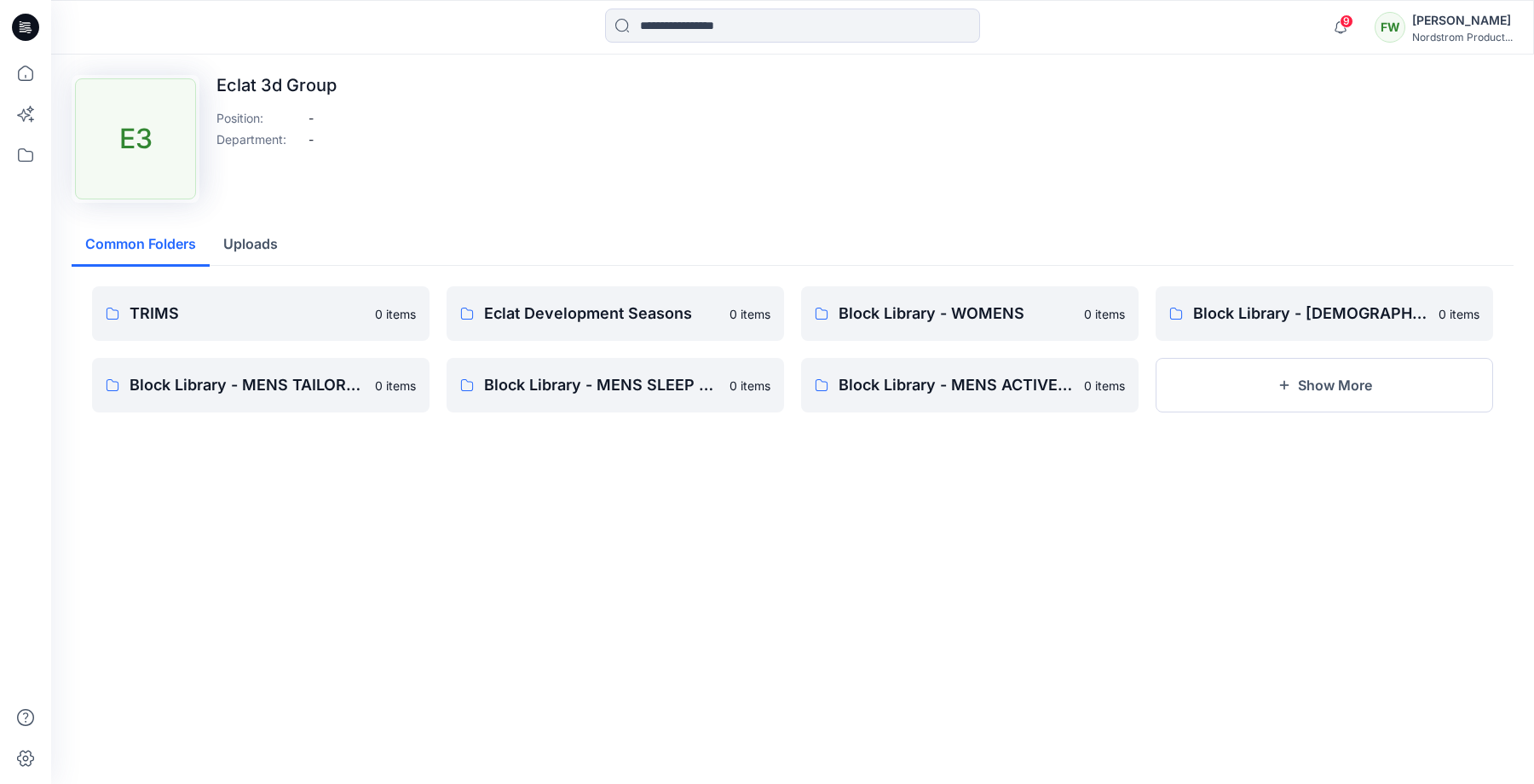
click at [249, 236] on button "Uploads" at bounding box center [250, 245] width 82 height 43
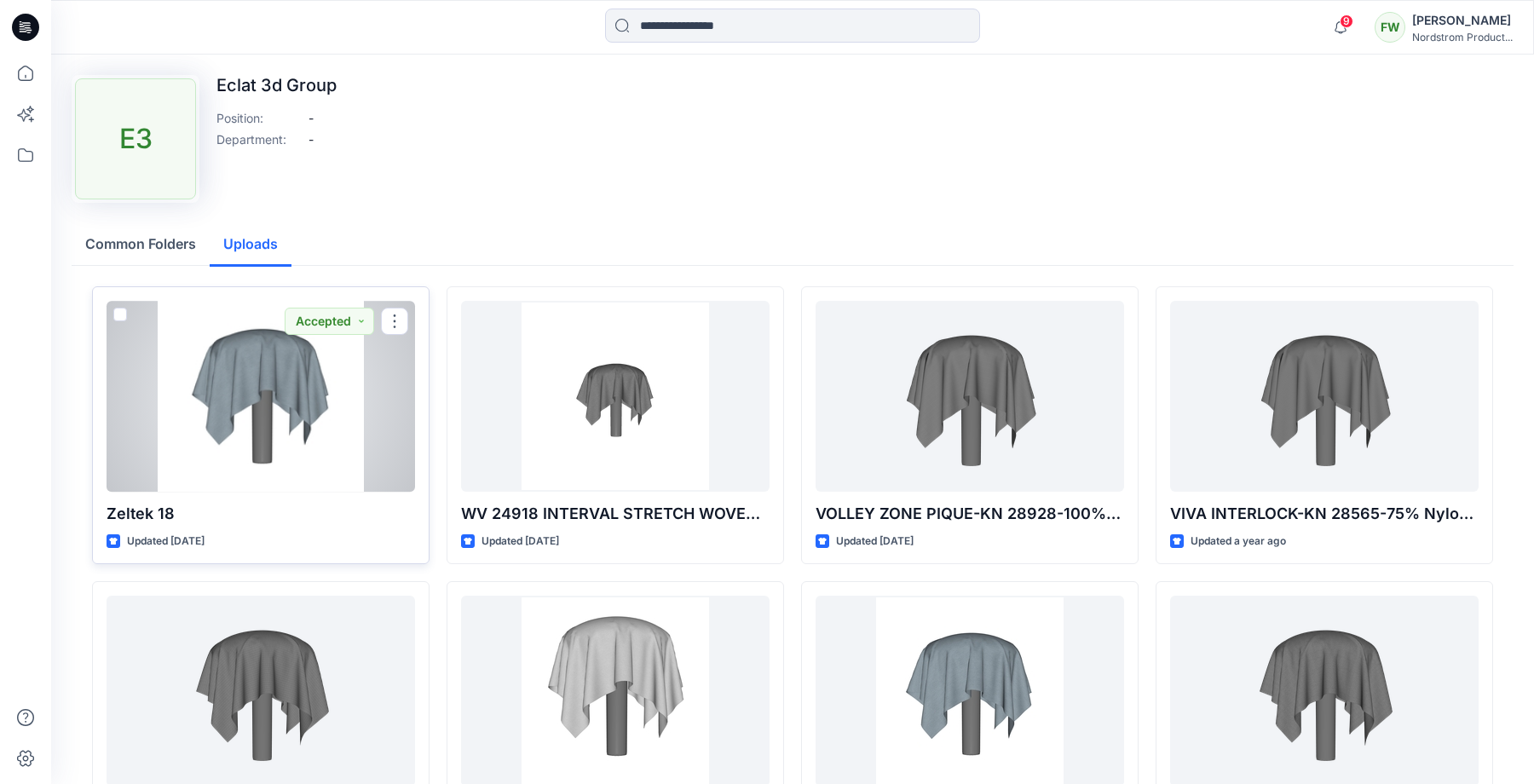
click at [271, 399] on div at bounding box center [260, 396] width 308 height 191
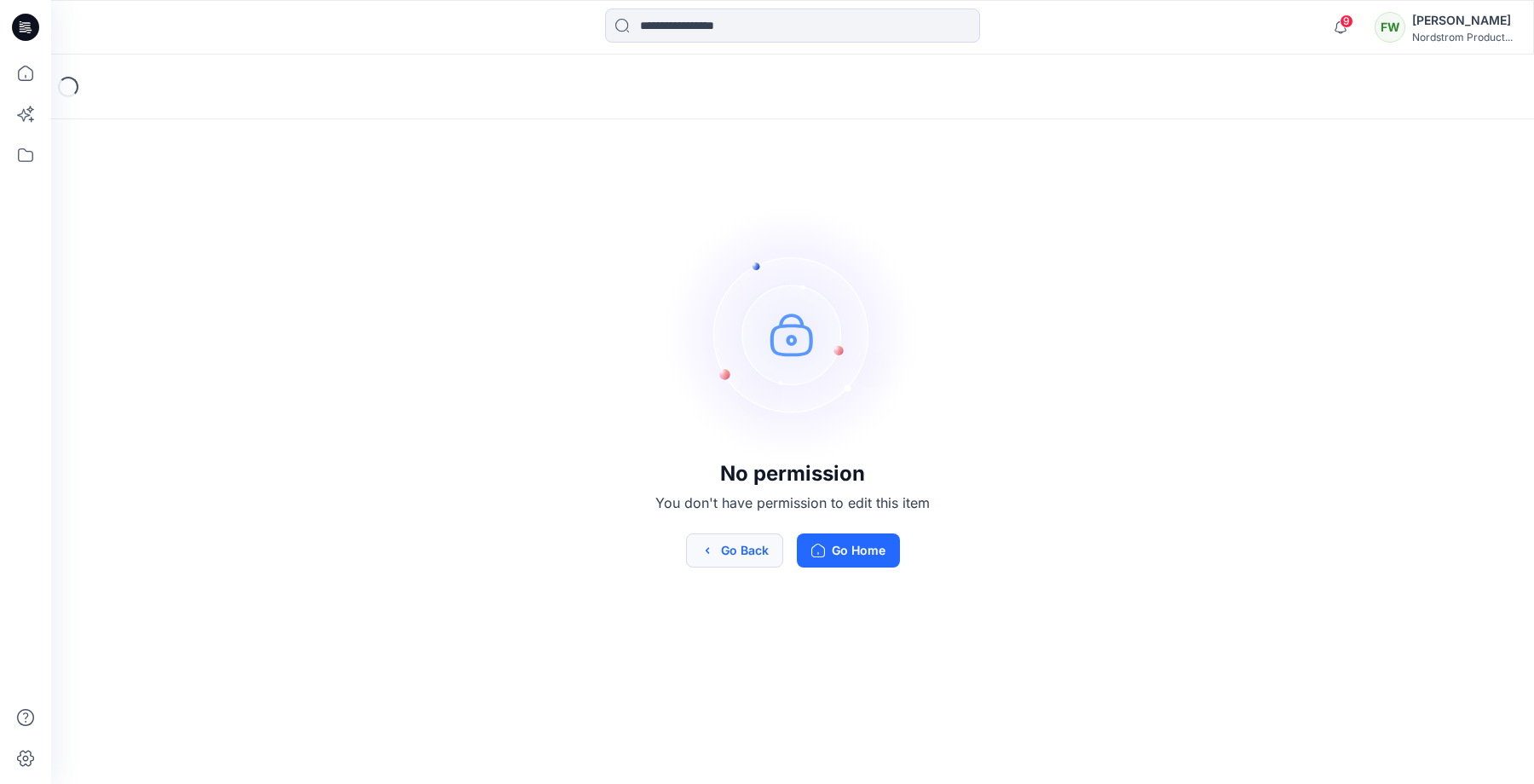
click at [708, 557] on button "Go Back" at bounding box center [735, 550] width 97 height 34
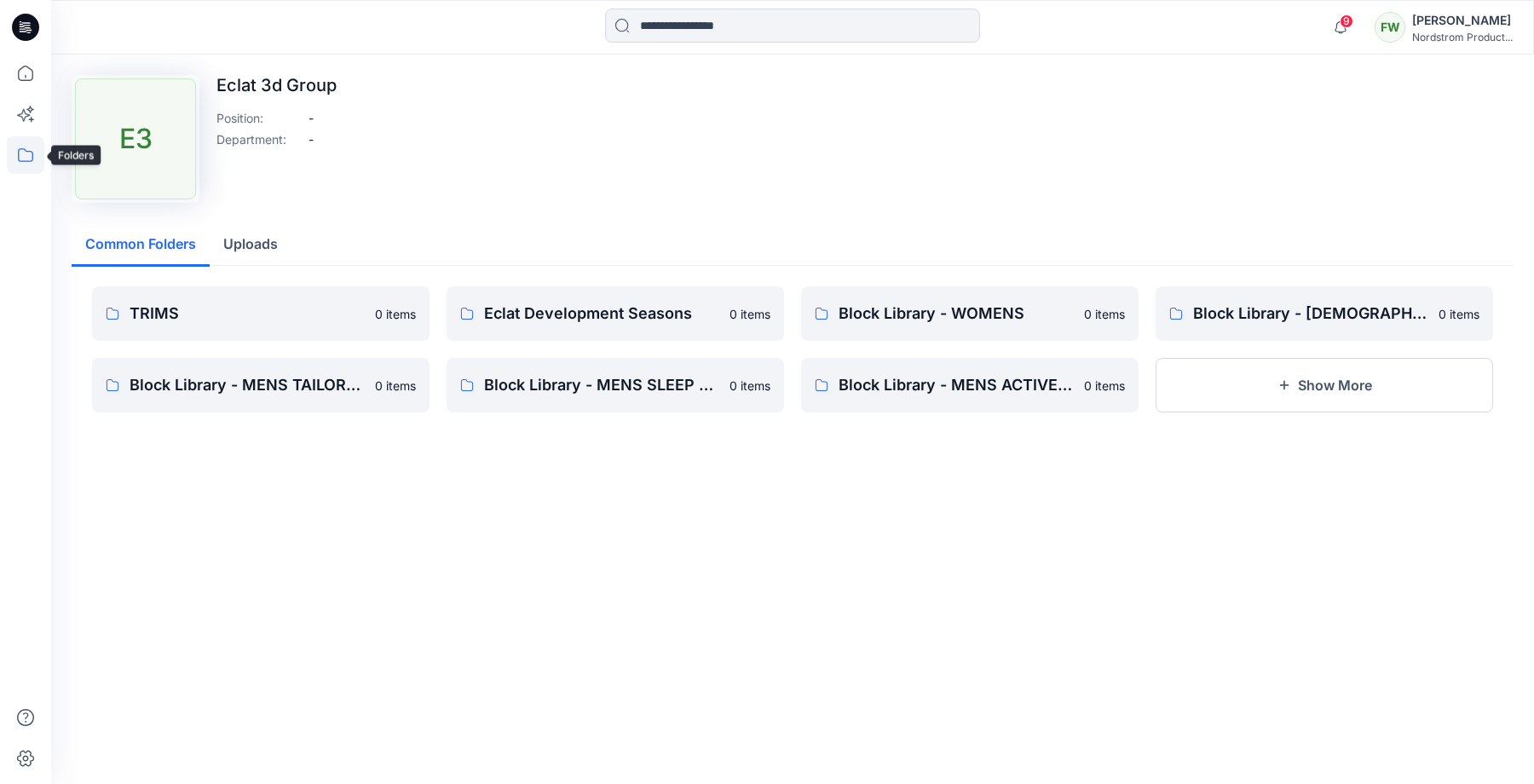
click at [23, 151] on icon at bounding box center [26, 156] width 38 height 38
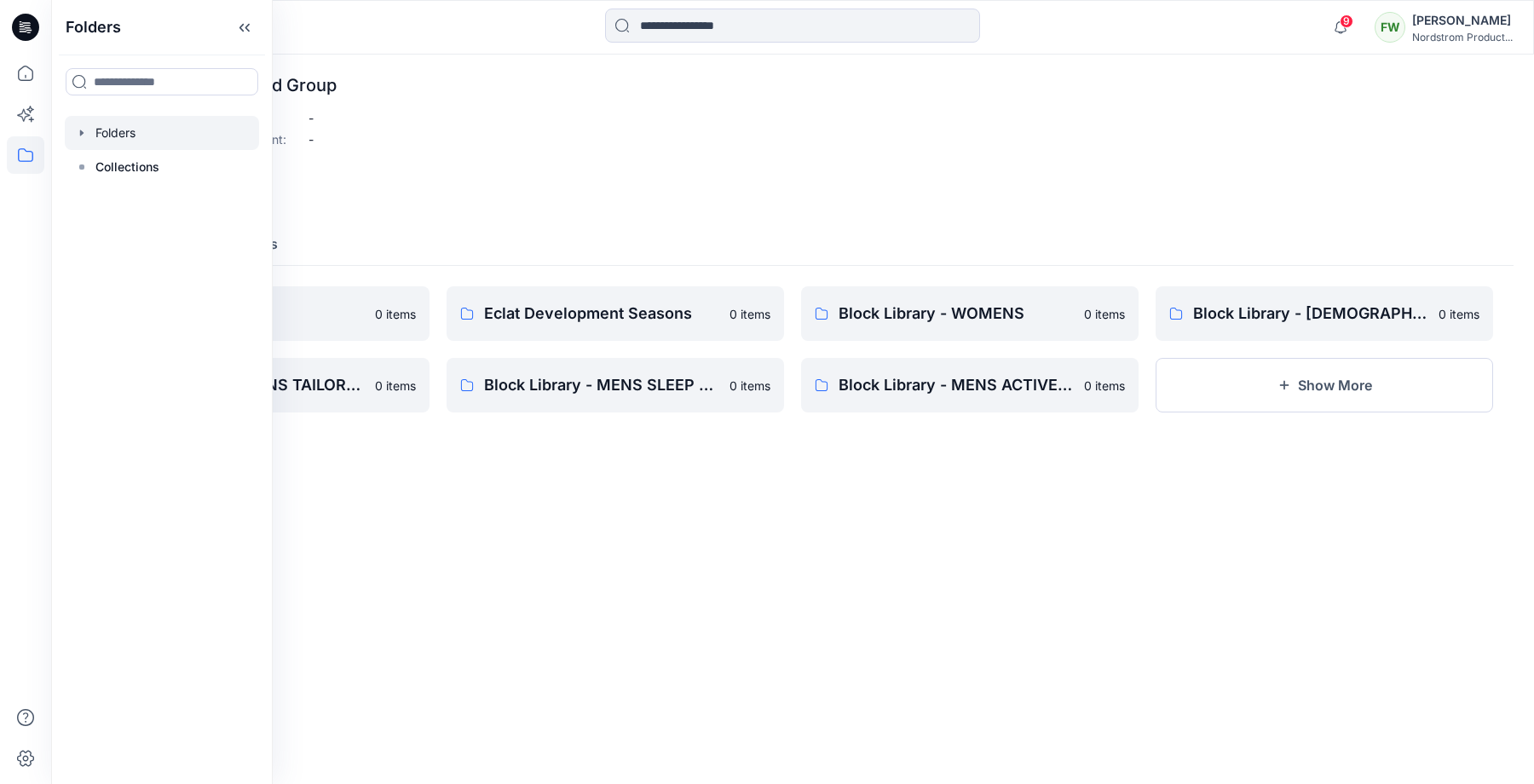
click at [101, 130] on div at bounding box center [162, 133] width 194 height 34
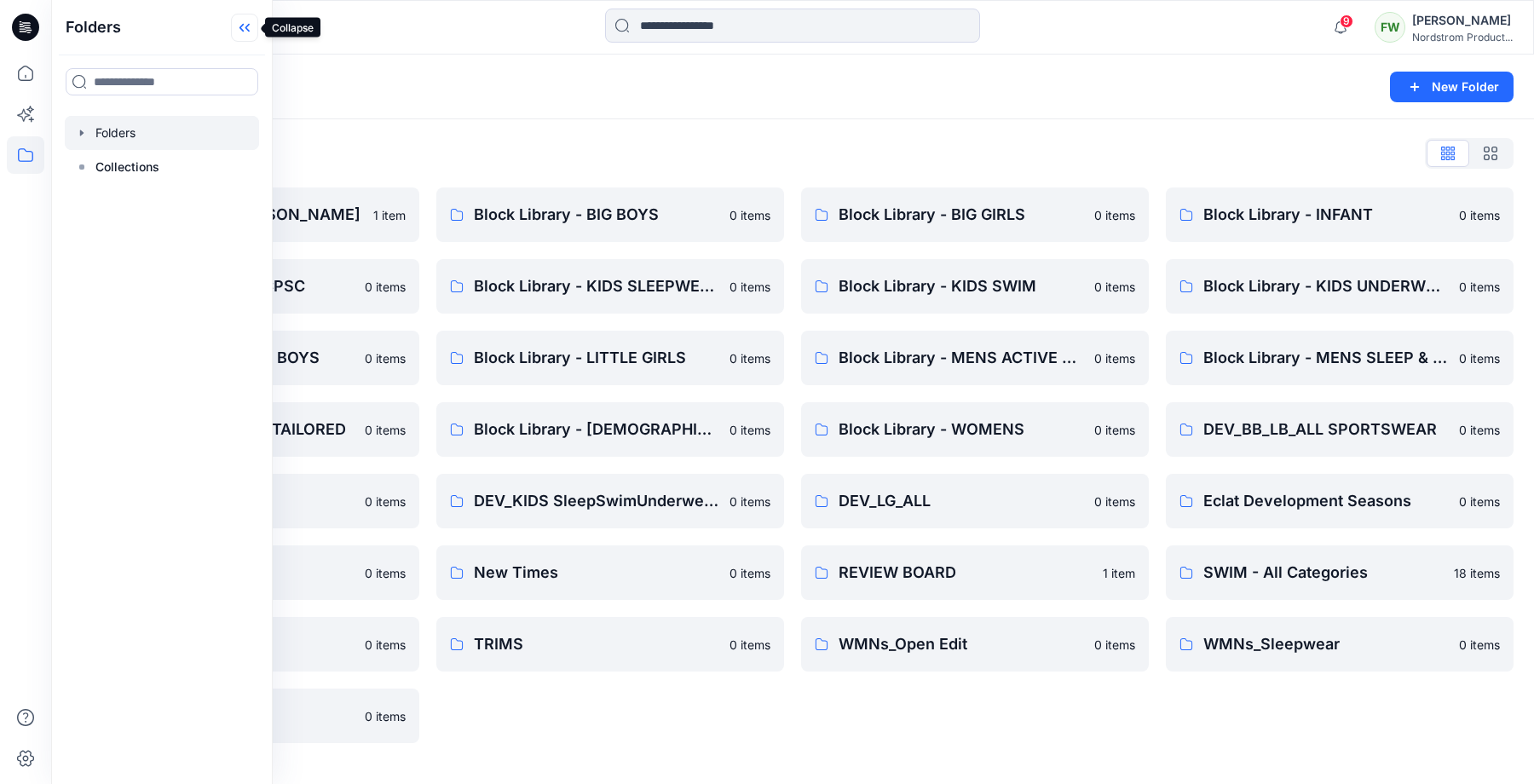
click at [244, 33] on icon at bounding box center [245, 27] width 27 height 28
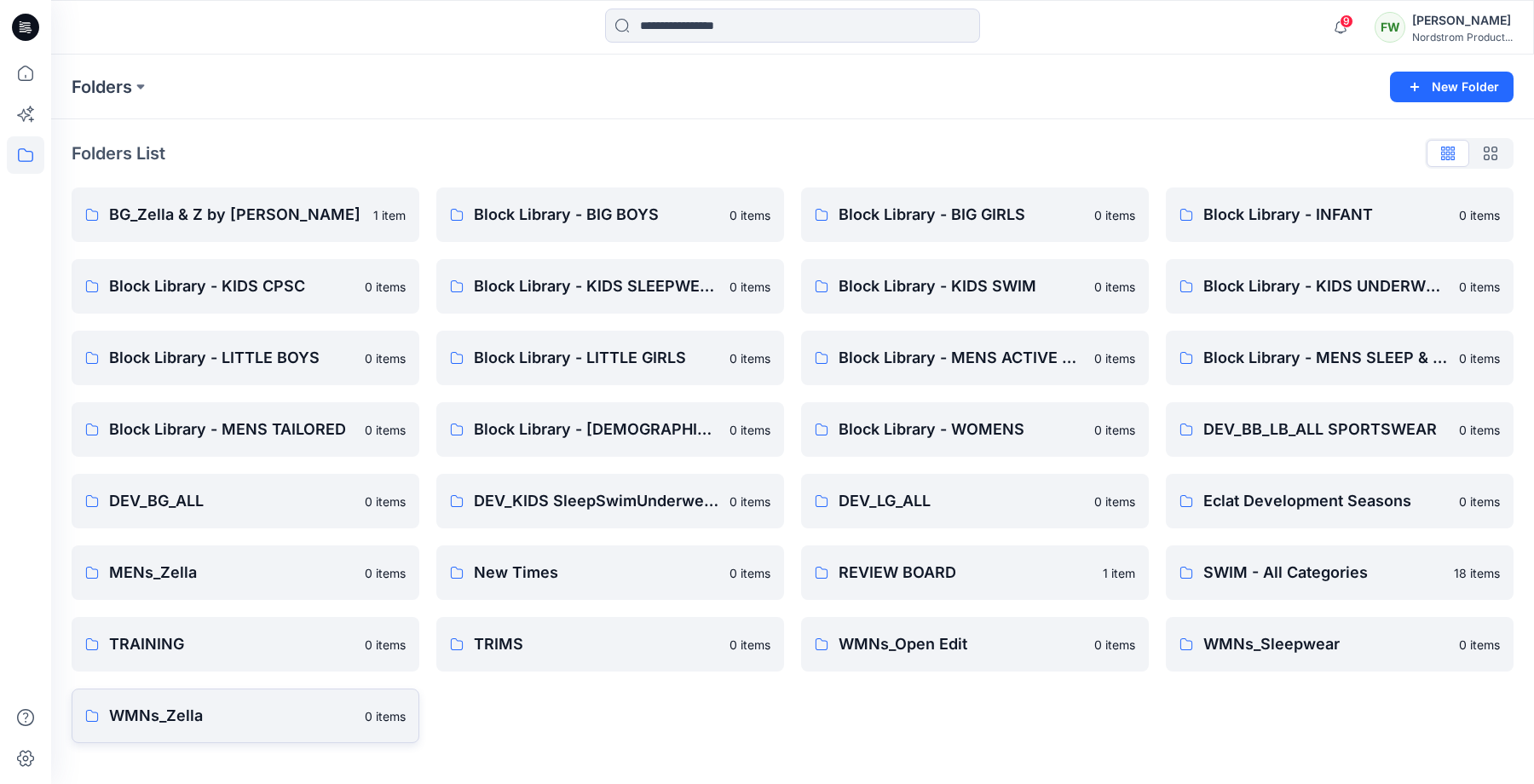
click at [268, 717] on p "WMNs_Zella" at bounding box center [231, 716] width 245 height 24
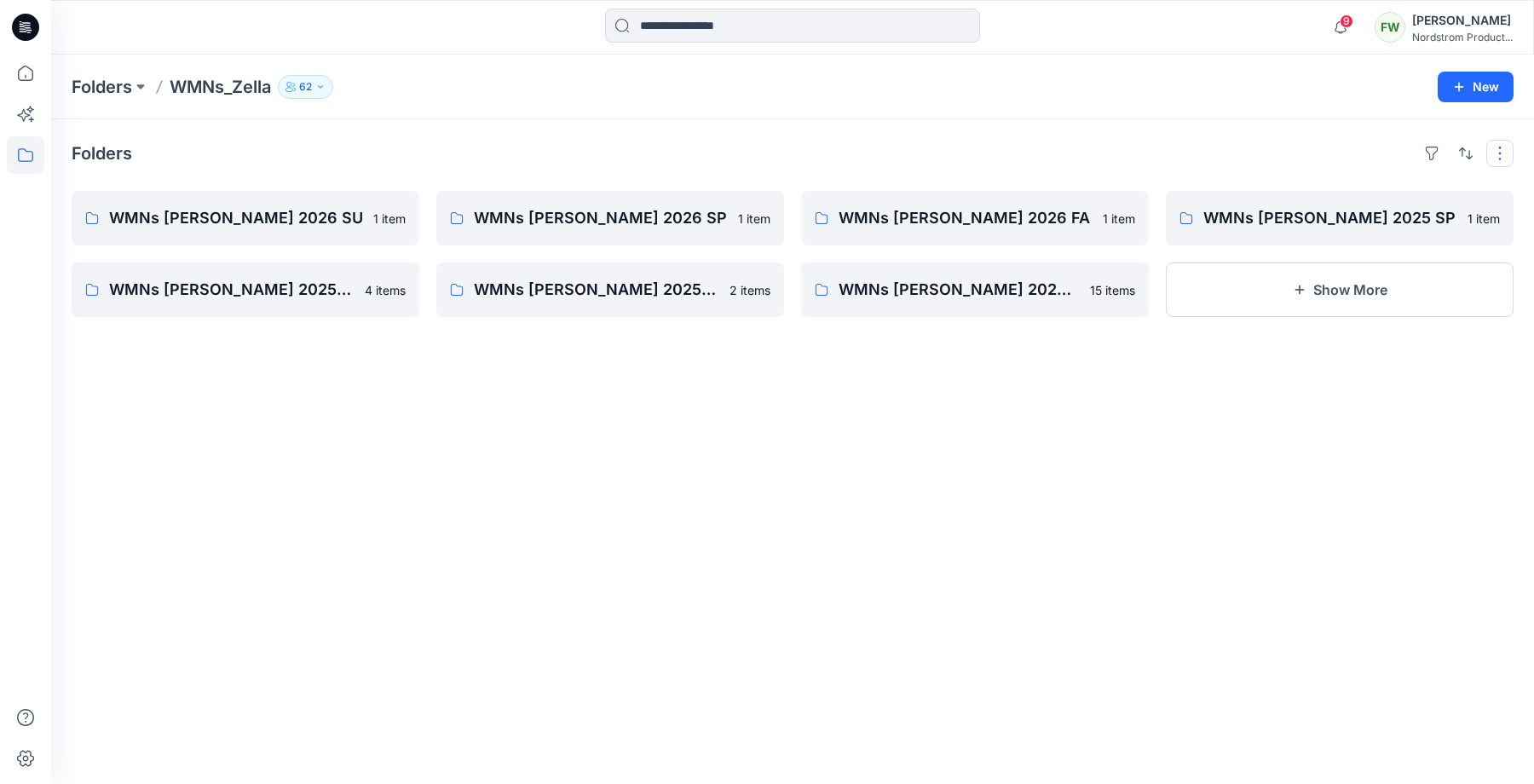
click at [1502, 149] on button "button" at bounding box center [1500, 153] width 27 height 27
click at [1274, 150] on div "Folders Layout Grid Large Grid Folder View Compact Card Card View Card Info Tags" at bounding box center [792, 153] width 1441 height 27
click at [271, 215] on p "WMNs Zella 2026 SU" at bounding box center [243, 218] width 269 height 24
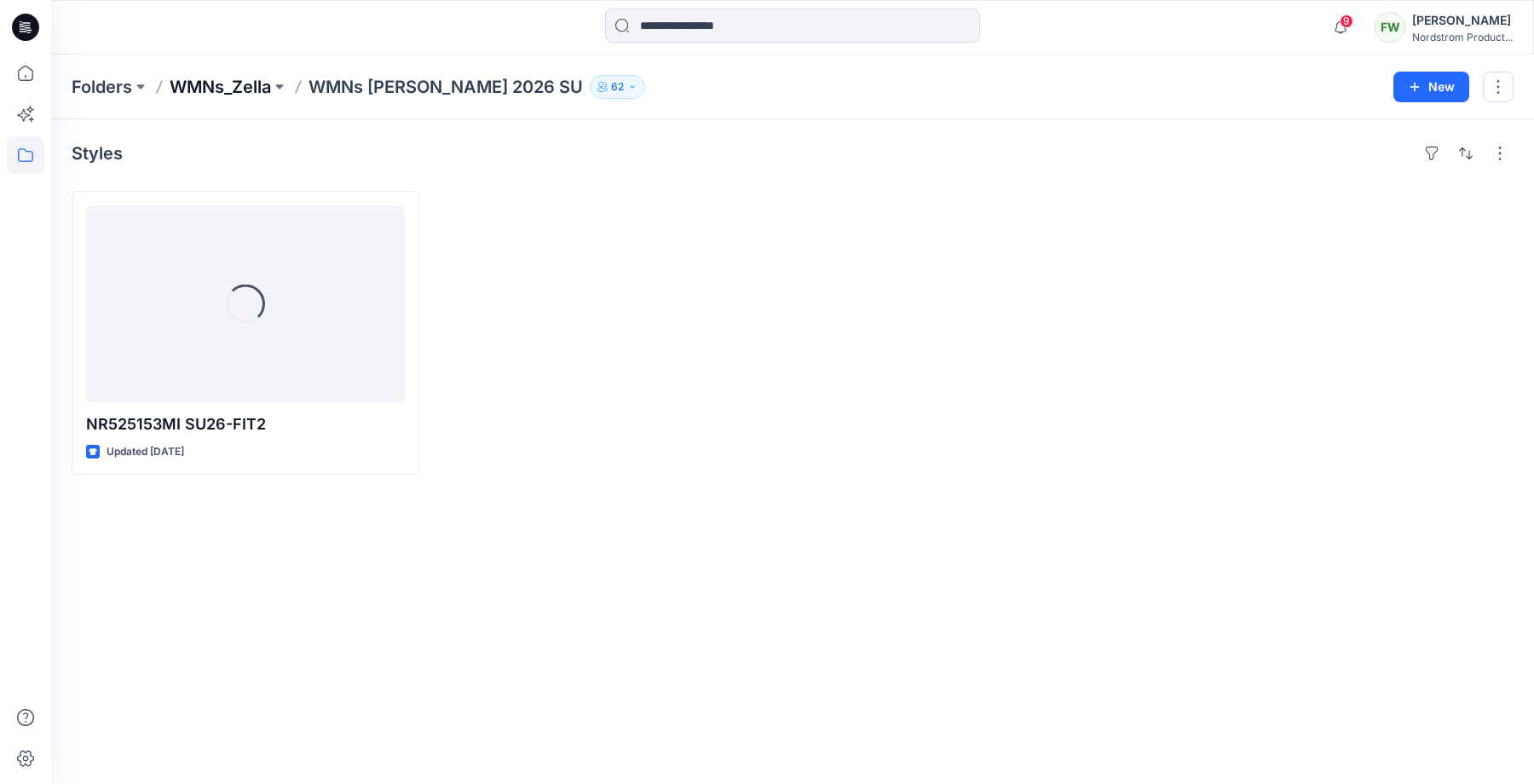
click at [253, 81] on p "WMNs_Zella" at bounding box center [220, 86] width 102 height 24
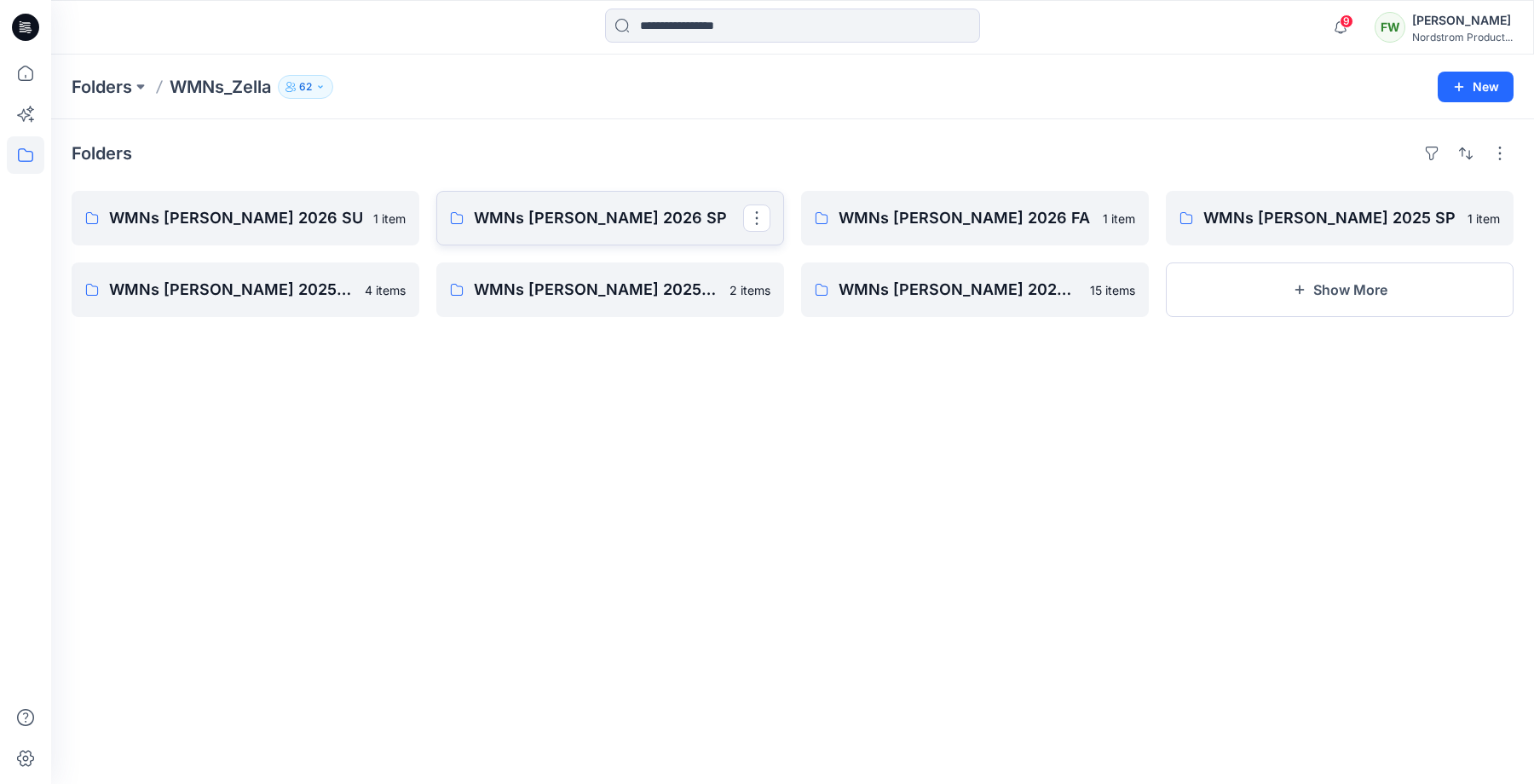
click at [541, 211] on p "WMNs Zella 2026 SP" at bounding box center [608, 218] width 269 height 24
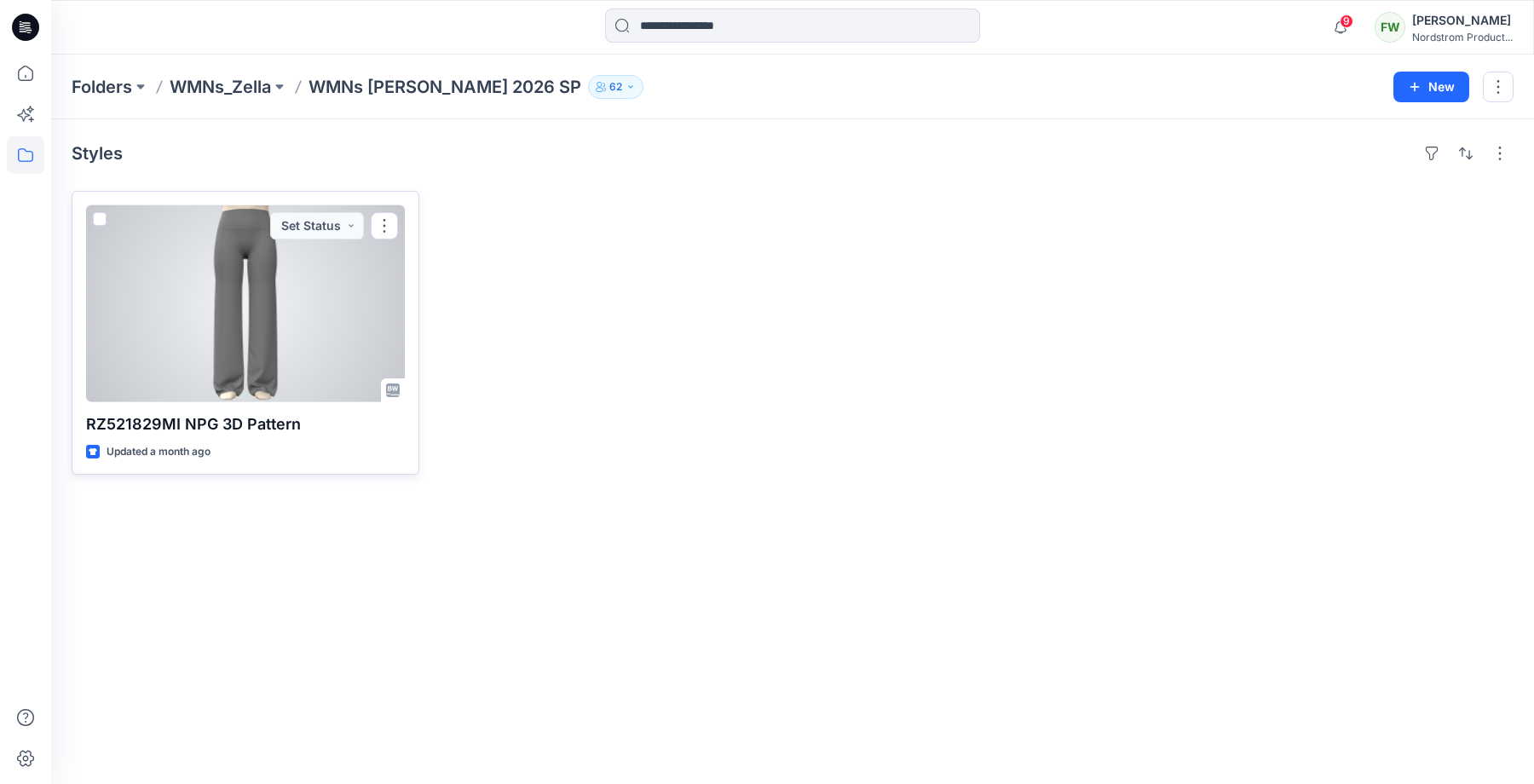
click at [276, 313] on div at bounding box center [245, 303] width 318 height 197
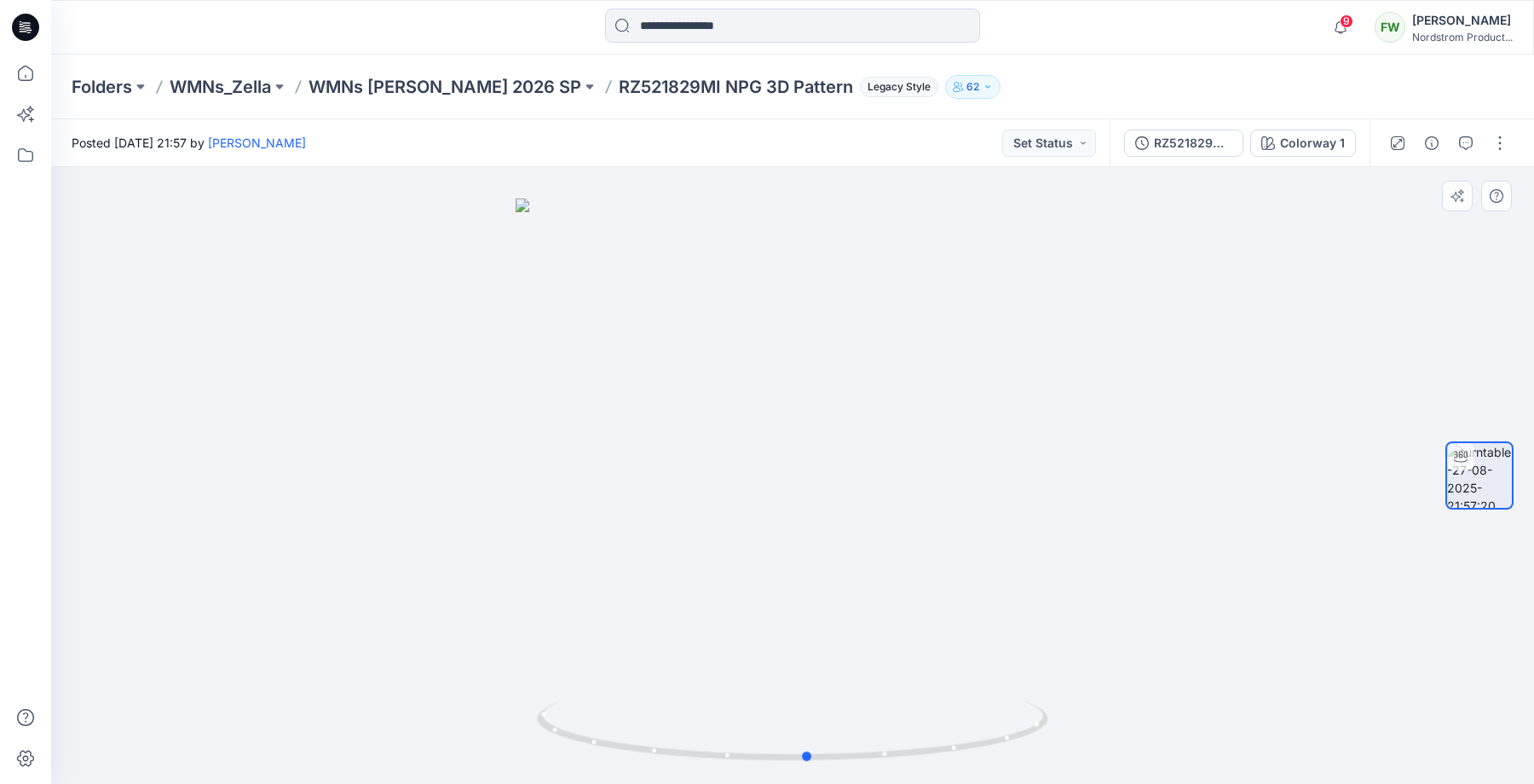
drag, startPoint x: 873, startPoint y: 381, endPoint x: 887, endPoint y: 431, distance: 51.9
click at [887, 431] on div at bounding box center [792, 476] width 1483 height 617
click at [1266, 141] on icon "button" at bounding box center [1267, 143] width 13 height 13
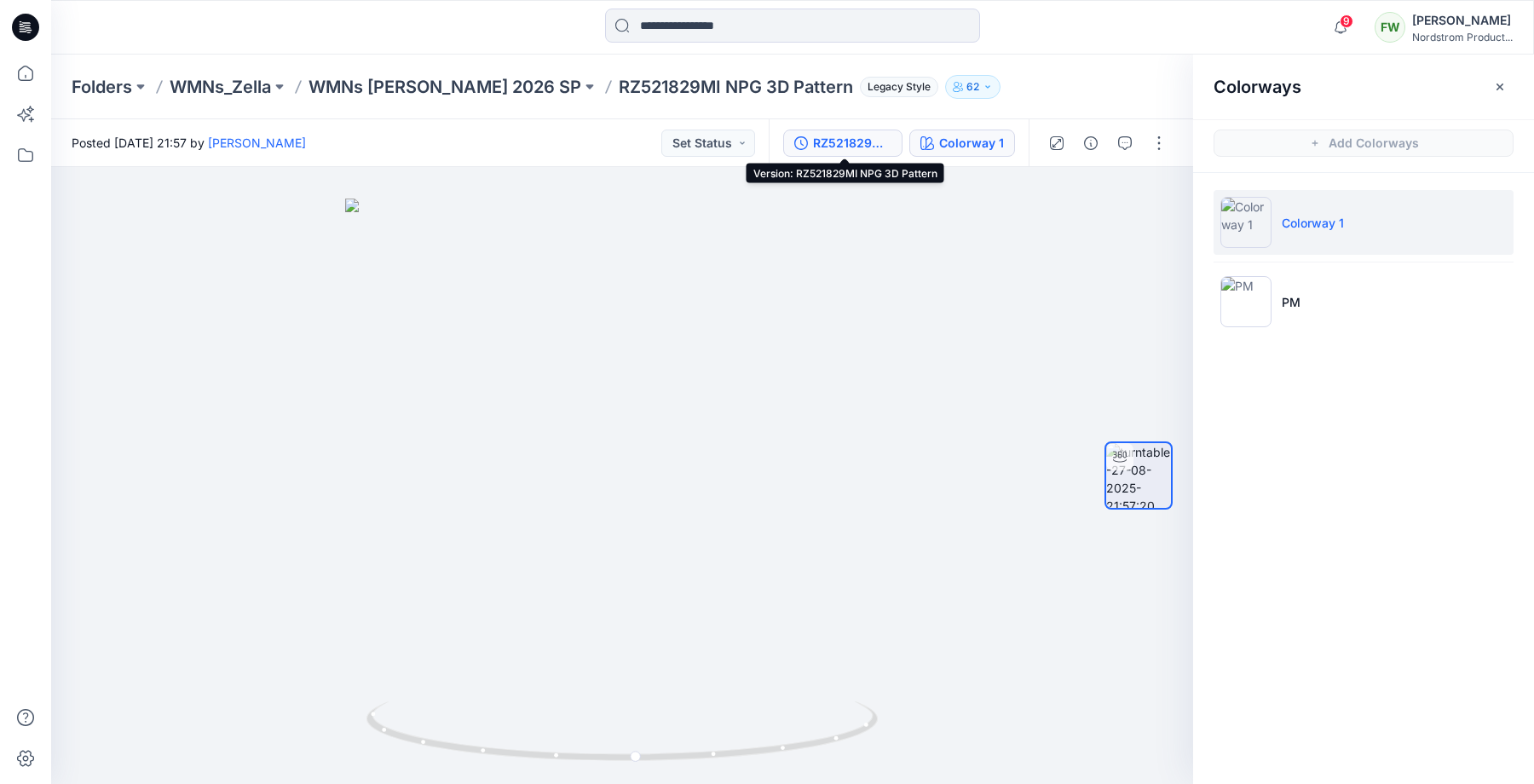
click at [846, 138] on div "RZ521829MI NPG 3D Pattern" at bounding box center [852, 143] width 78 height 19
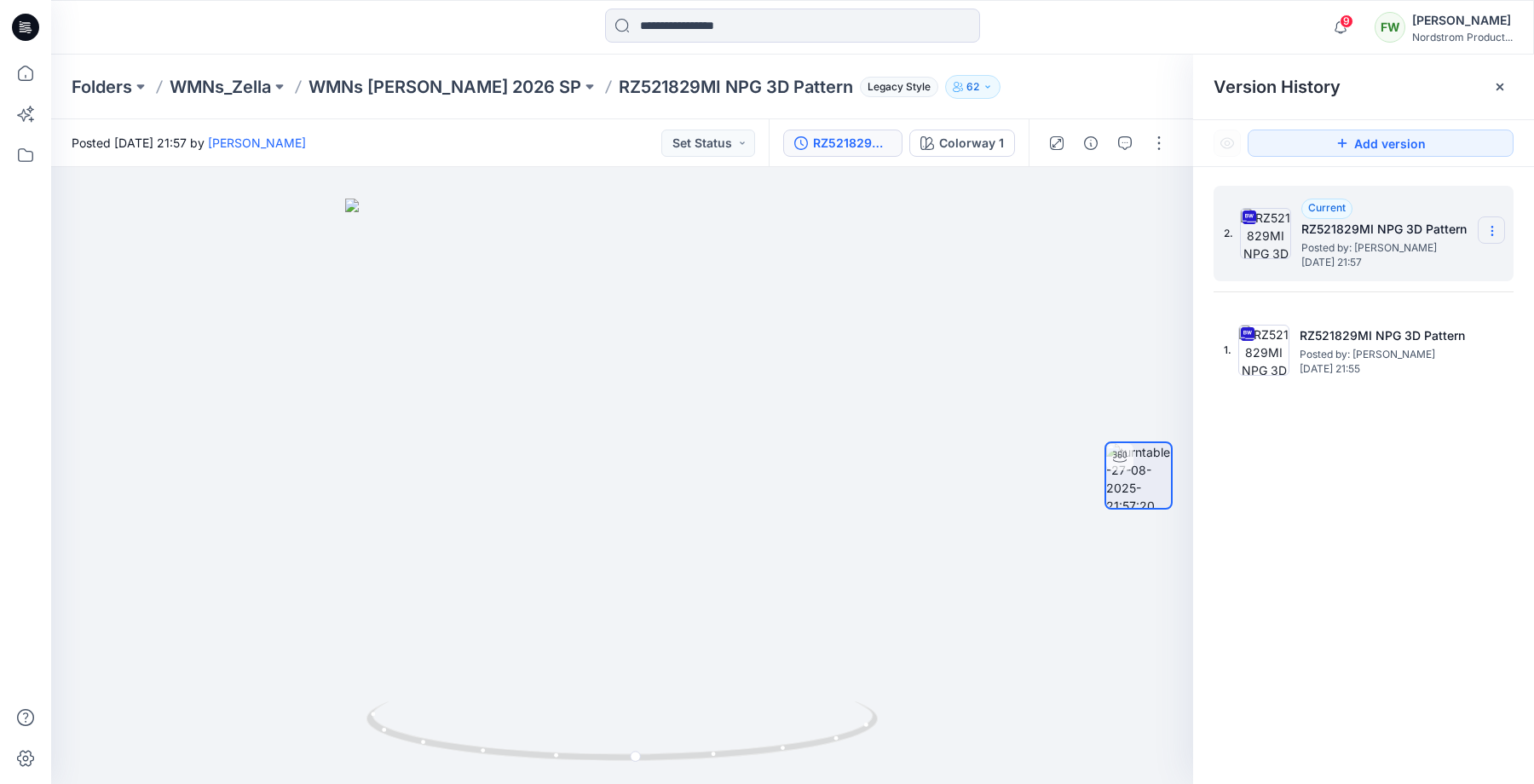
click at [1490, 236] on icon at bounding box center [1492, 230] width 13 height 13
click at [1369, 268] on span "Download Source BW File" at bounding box center [1405, 263] width 143 height 21
click at [1503, 88] on icon at bounding box center [1499, 86] width 13 height 13
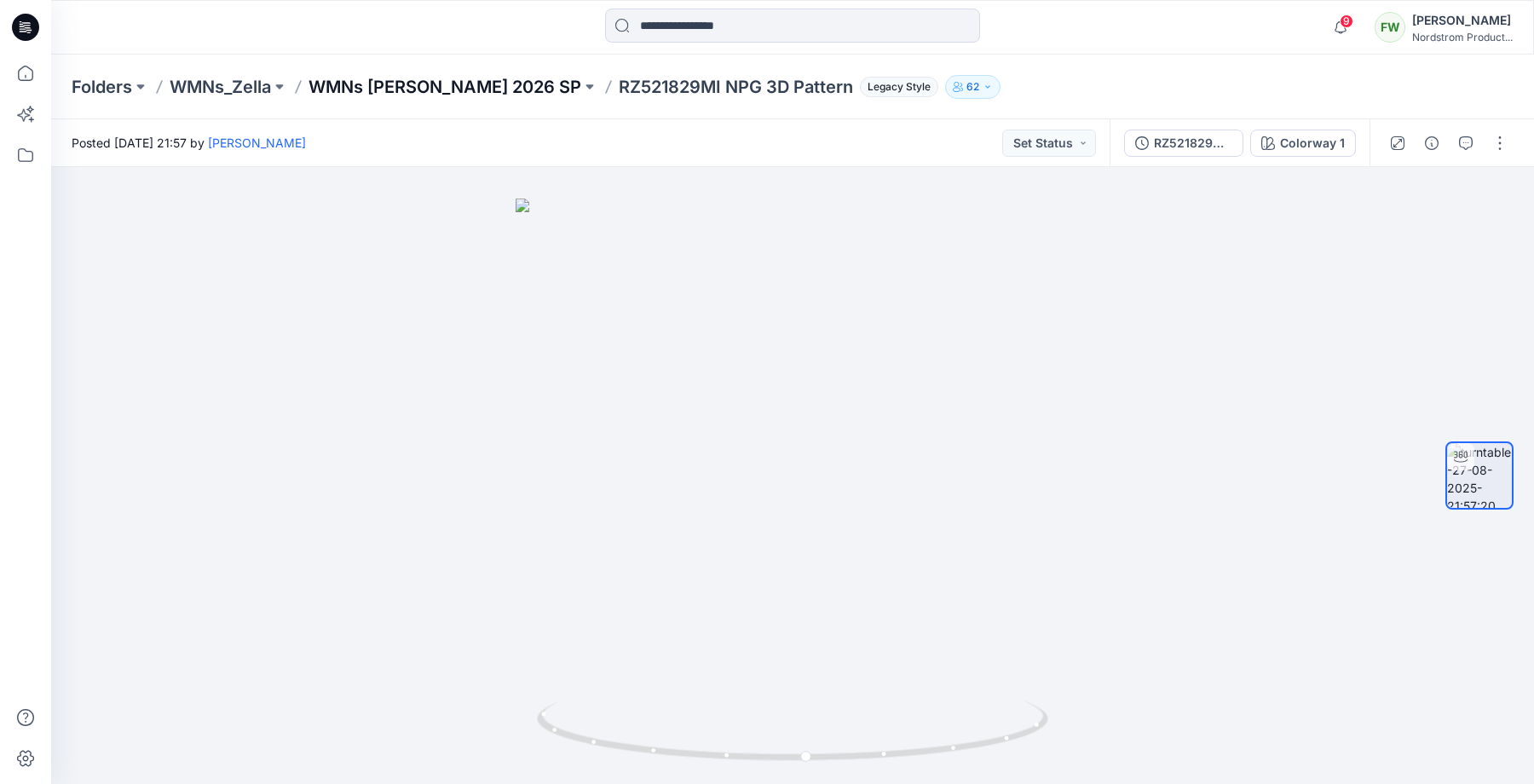
click at [437, 81] on p "WMNs Zella 2026 SP" at bounding box center [444, 86] width 272 height 24
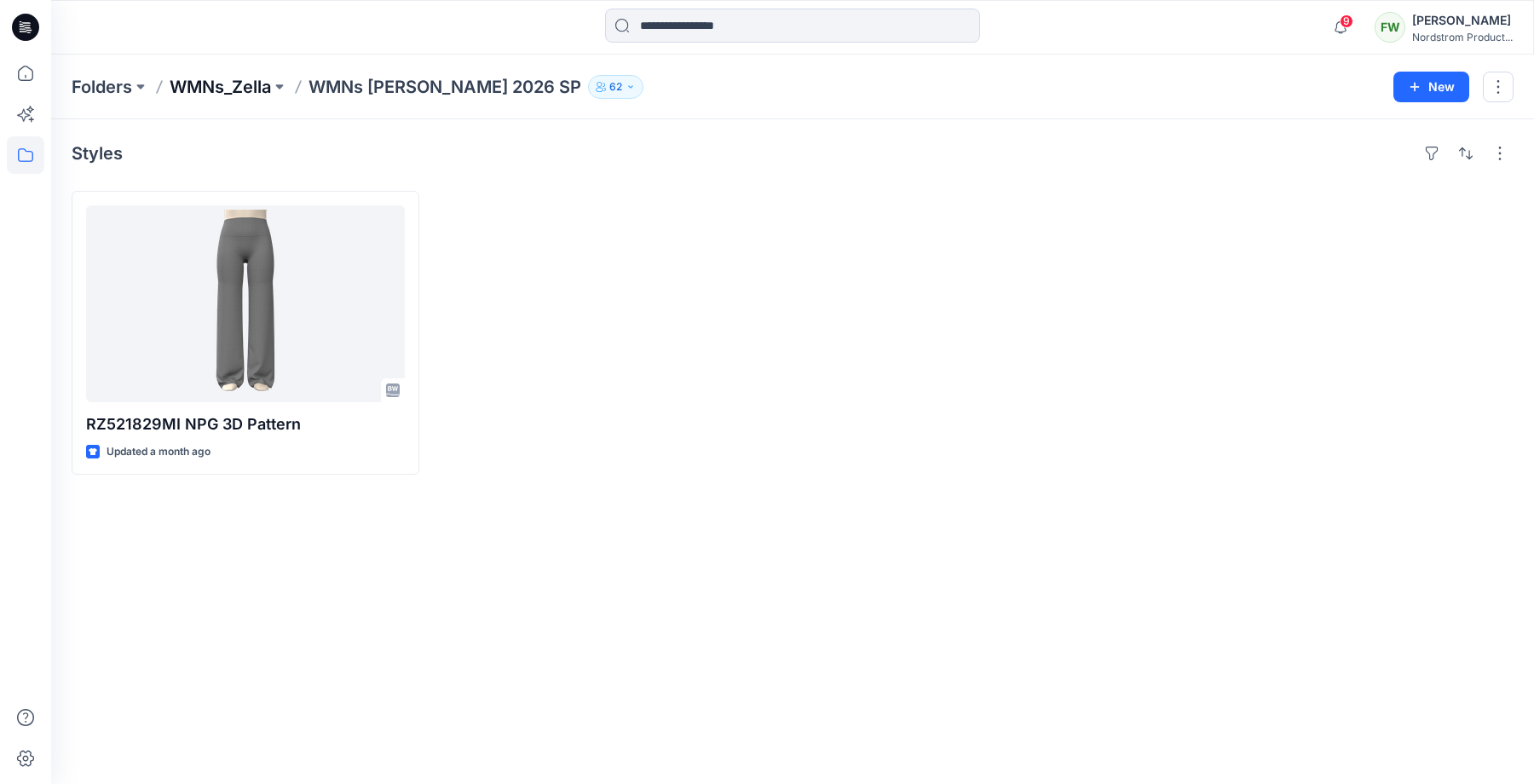
click at [246, 82] on p "WMNs_Zella" at bounding box center [220, 86] width 102 height 24
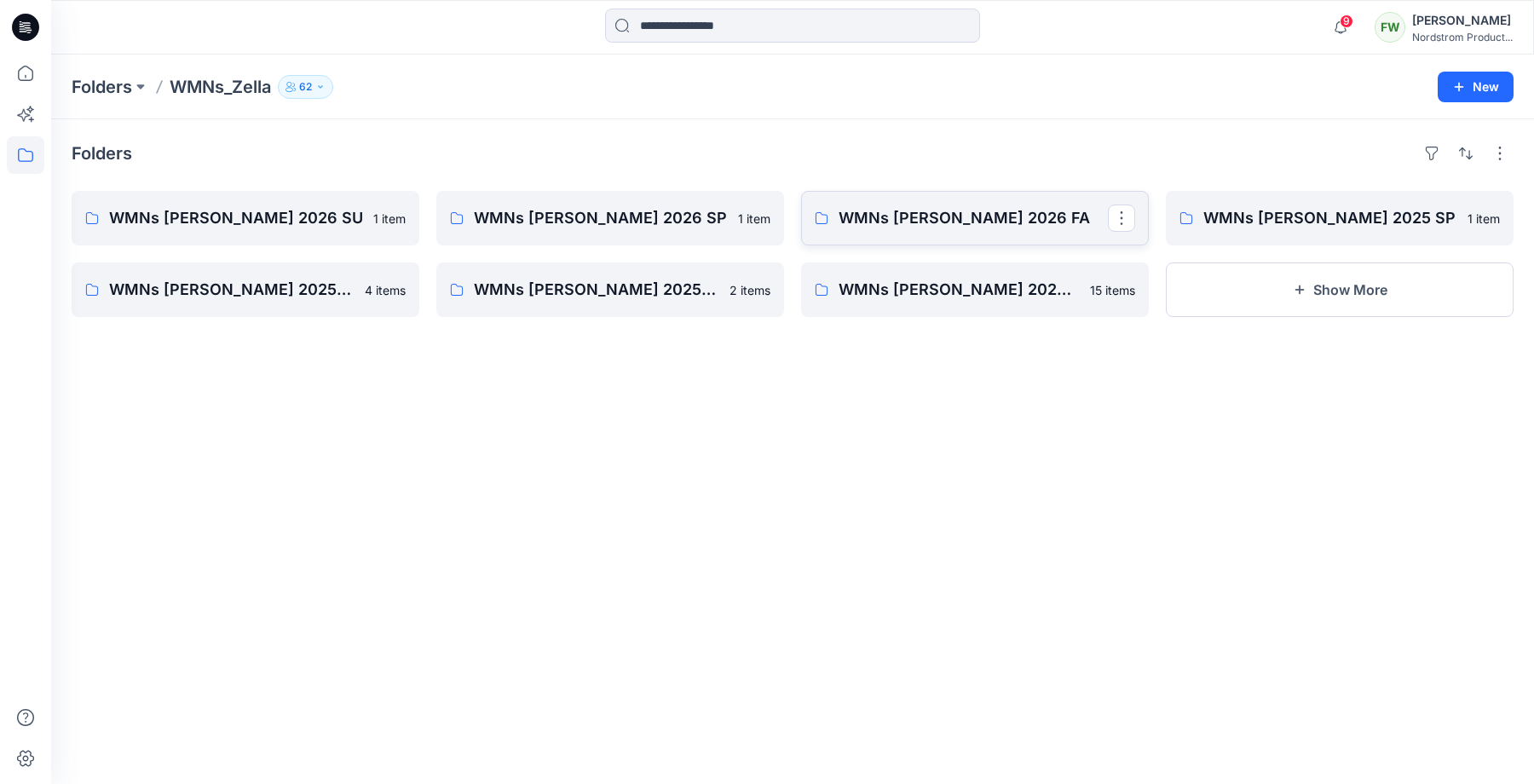
click at [922, 231] on link "WMNs Zella 2026 FA" at bounding box center [975, 218] width 348 height 55
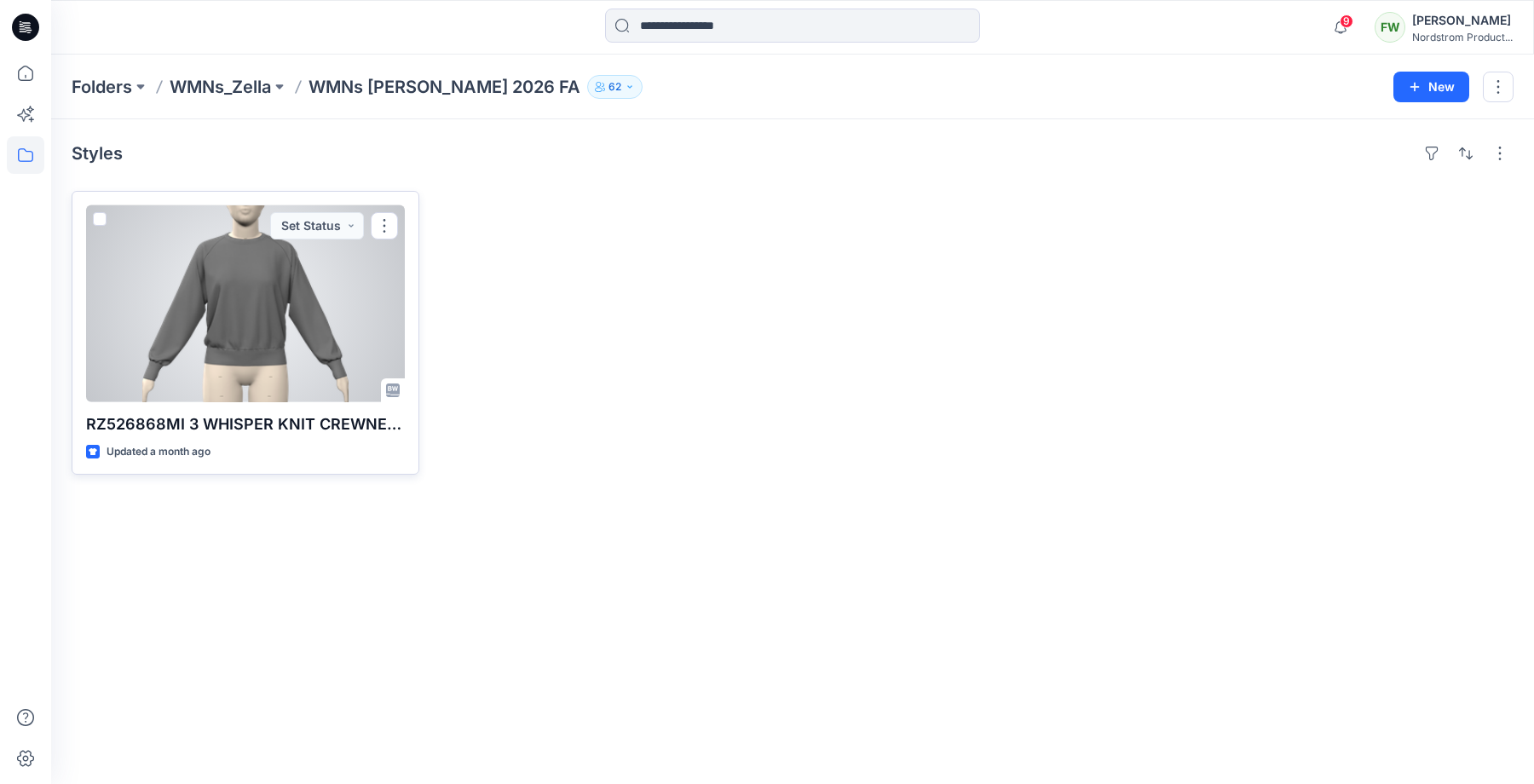
click at [317, 316] on div at bounding box center [245, 303] width 318 height 197
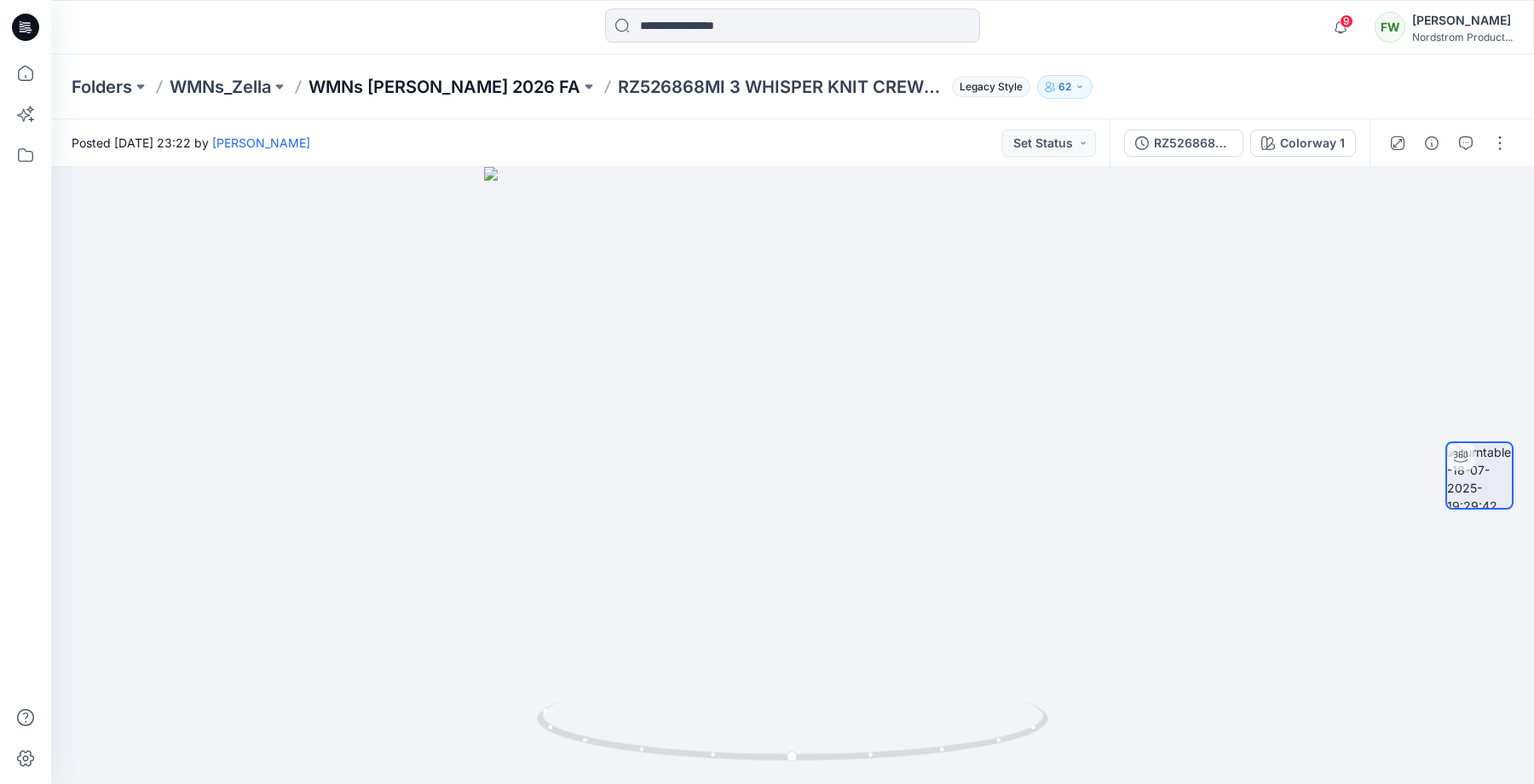
click at [421, 85] on p "WMNs Zella 2026 FA" at bounding box center [444, 86] width 272 height 24
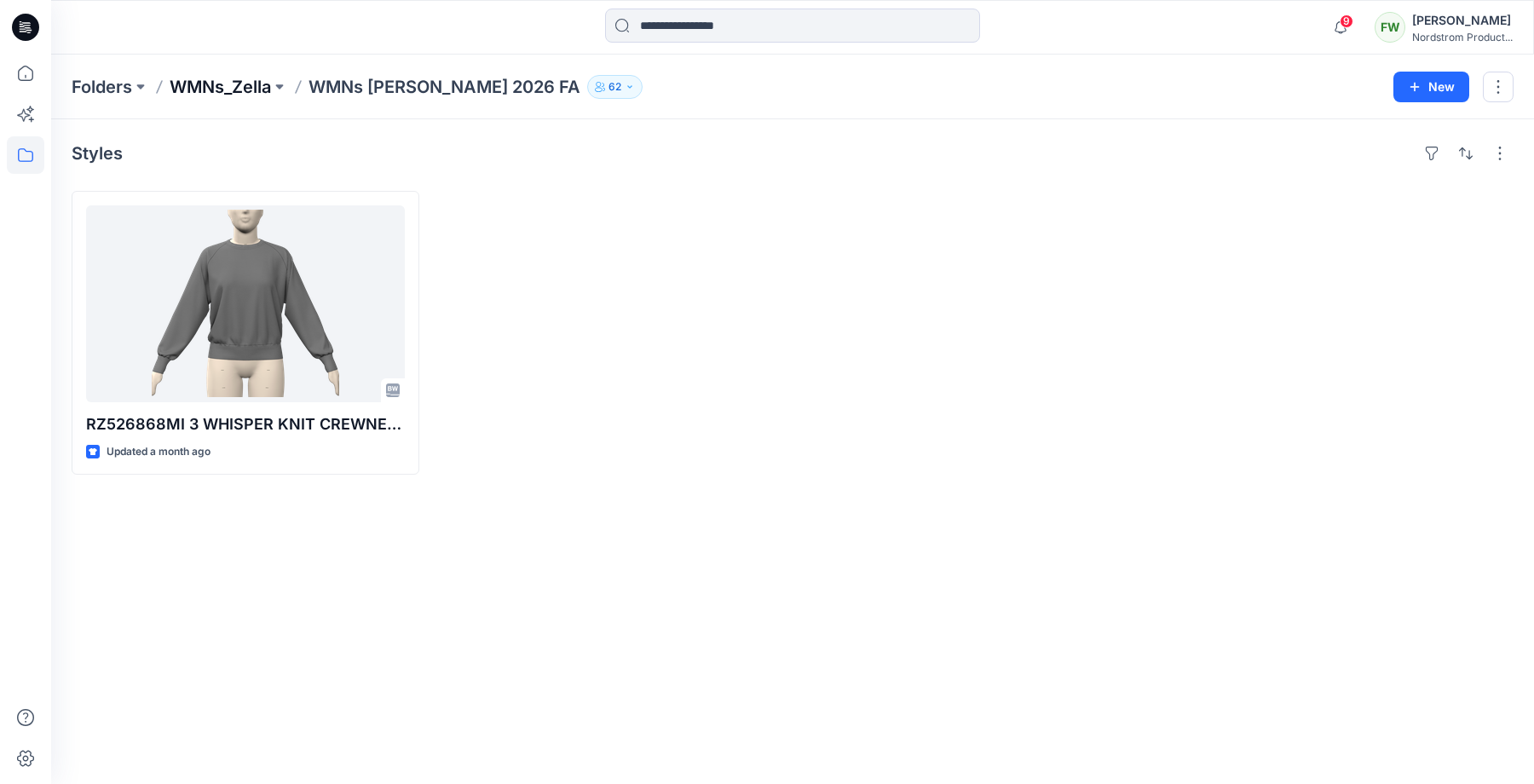
click at [266, 81] on p "WMNs_Zella" at bounding box center [220, 86] width 102 height 24
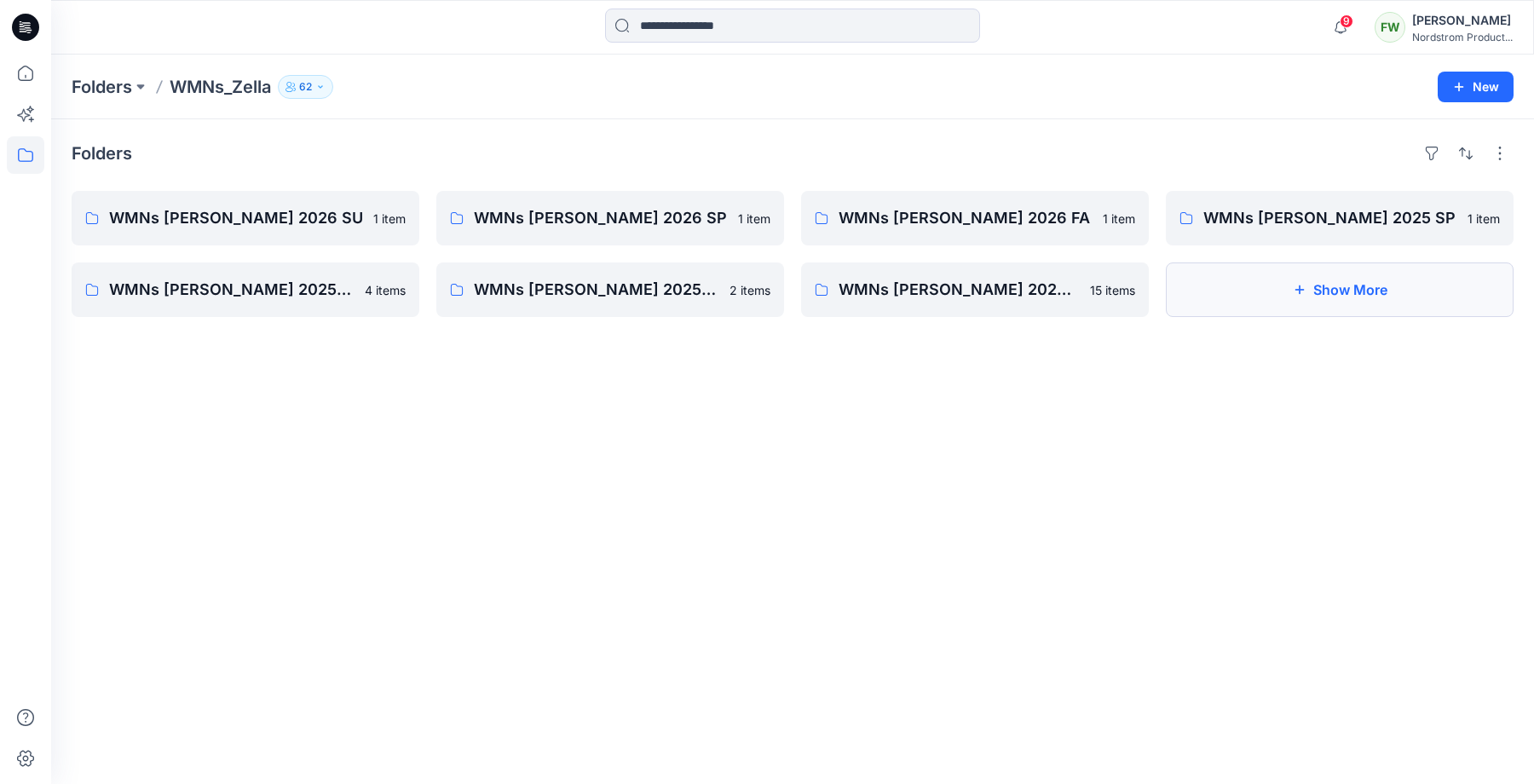
click at [1213, 290] on button "Show More" at bounding box center [1339, 290] width 348 height 55
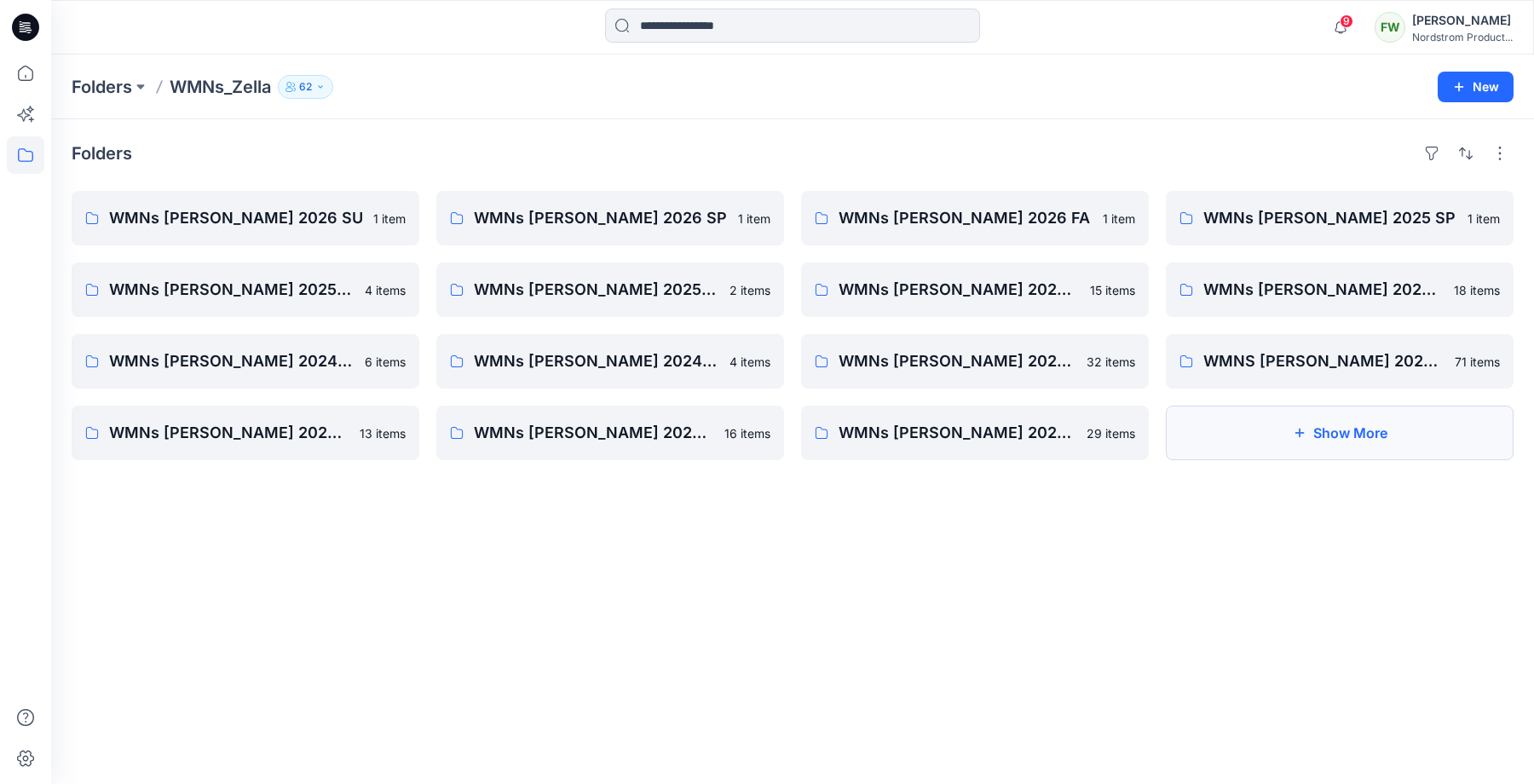
click at [1245, 451] on button "Show More" at bounding box center [1339, 432] width 348 height 55
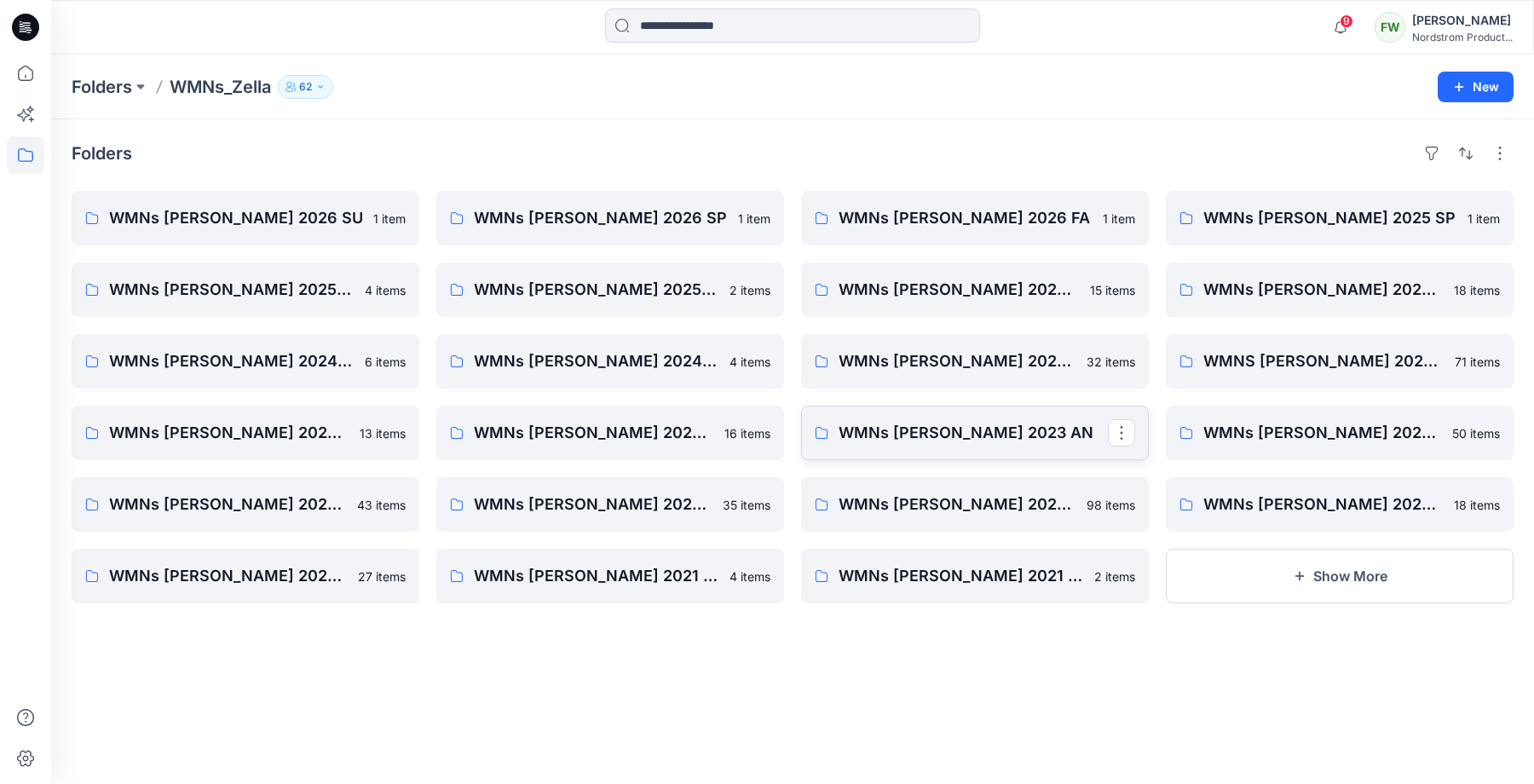
click at [910, 440] on p "WMNs Zella 2023 AN" at bounding box center [972, 432] width 269 height 24
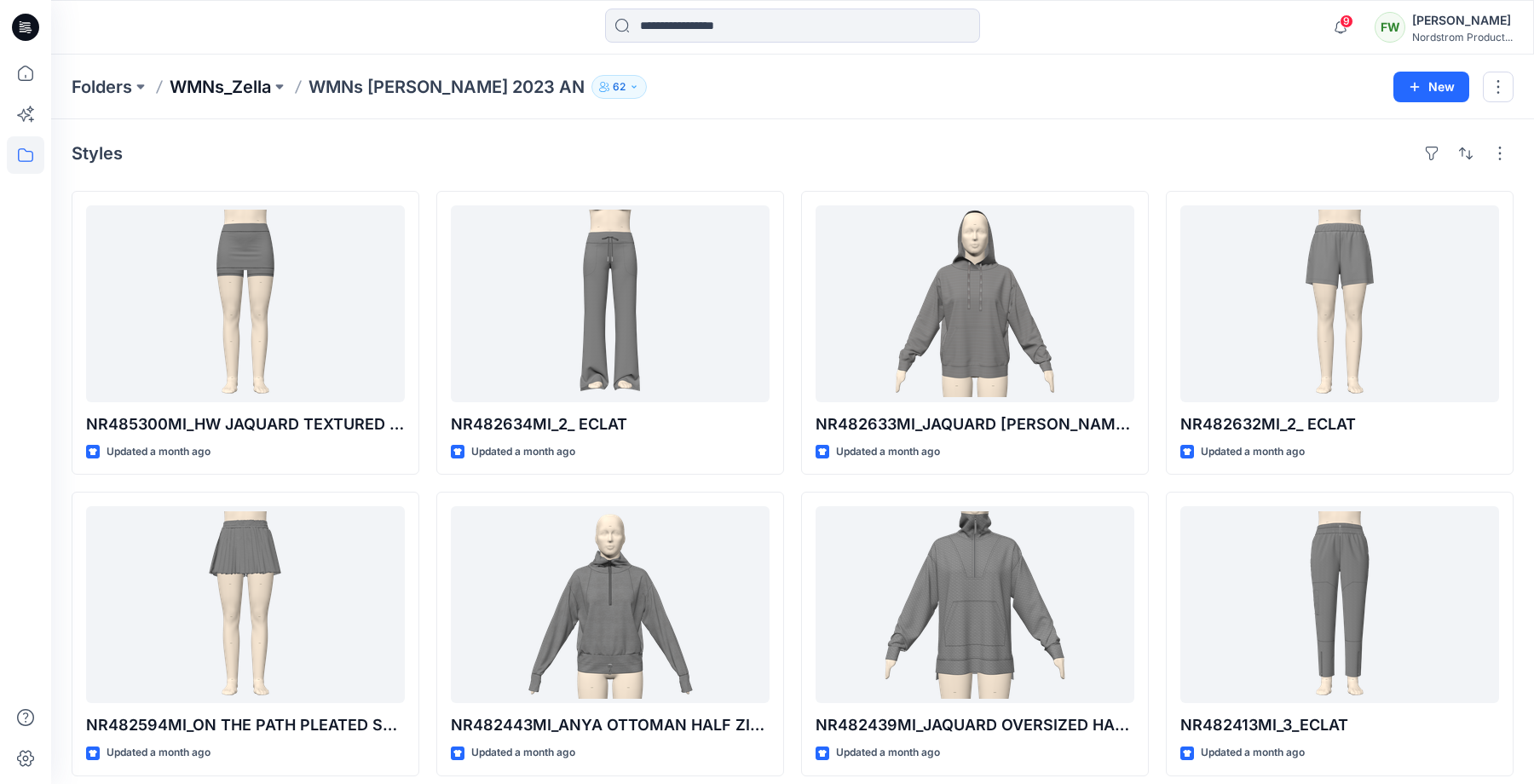
click at [227, 89] on p "WMNs_Zella" at bounding box center [220, 86] width 102 height 24
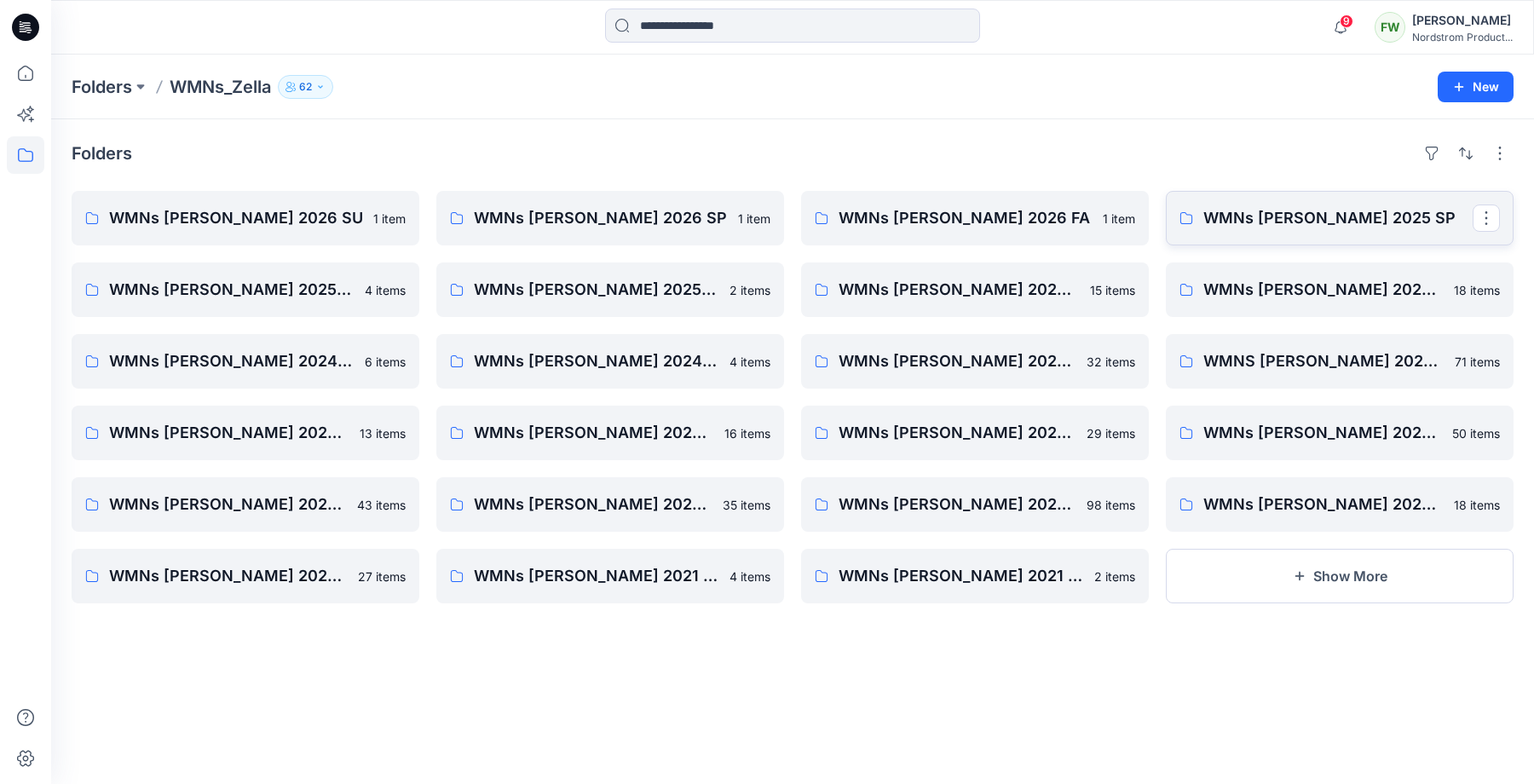
click at [1216, 221] on p "WMNs Zella 2025 SP" at bounding box center [1337, 218] width 269 height 24
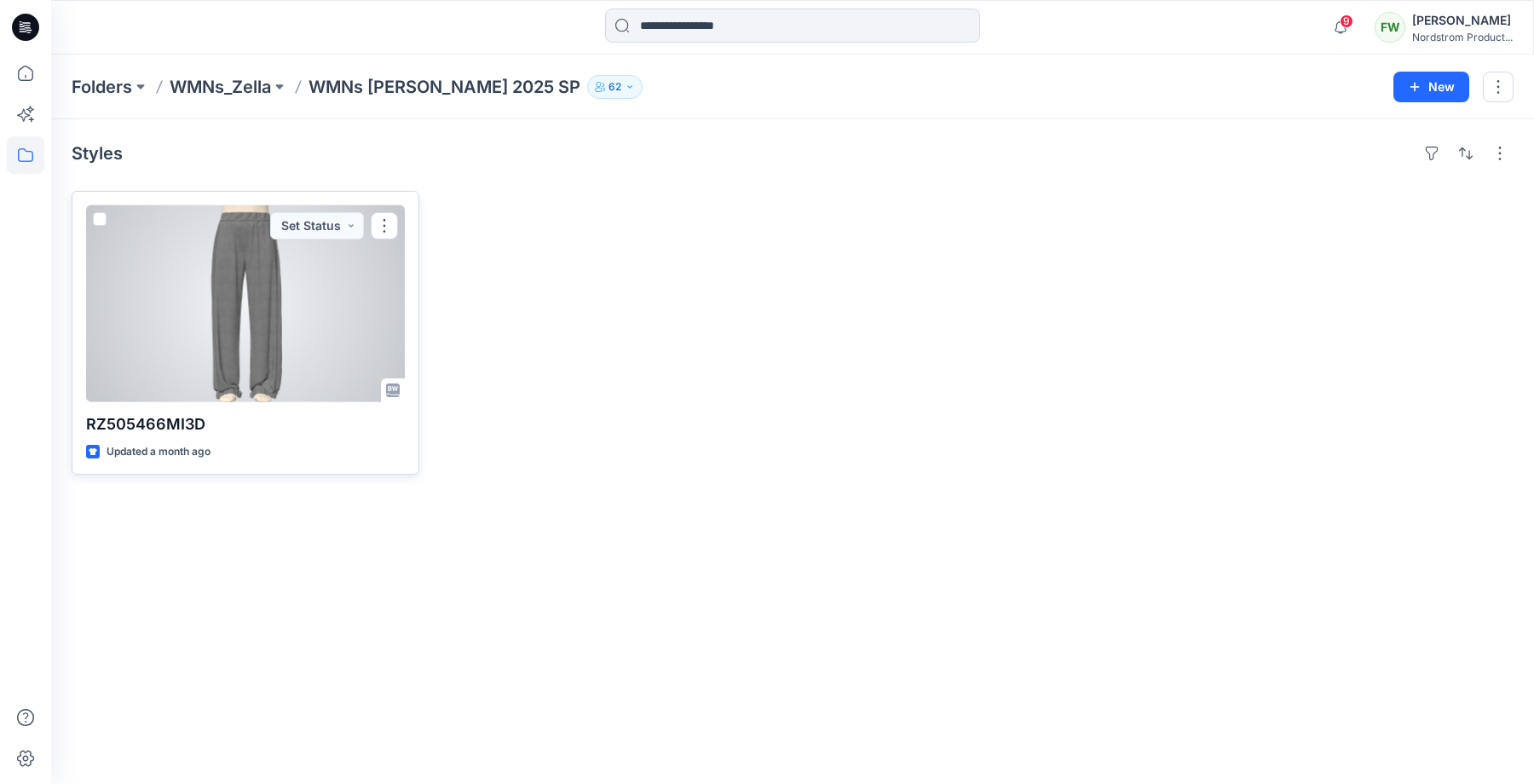
click at [229, 290] on div at bounding box center [245, 303] width 318 height 197
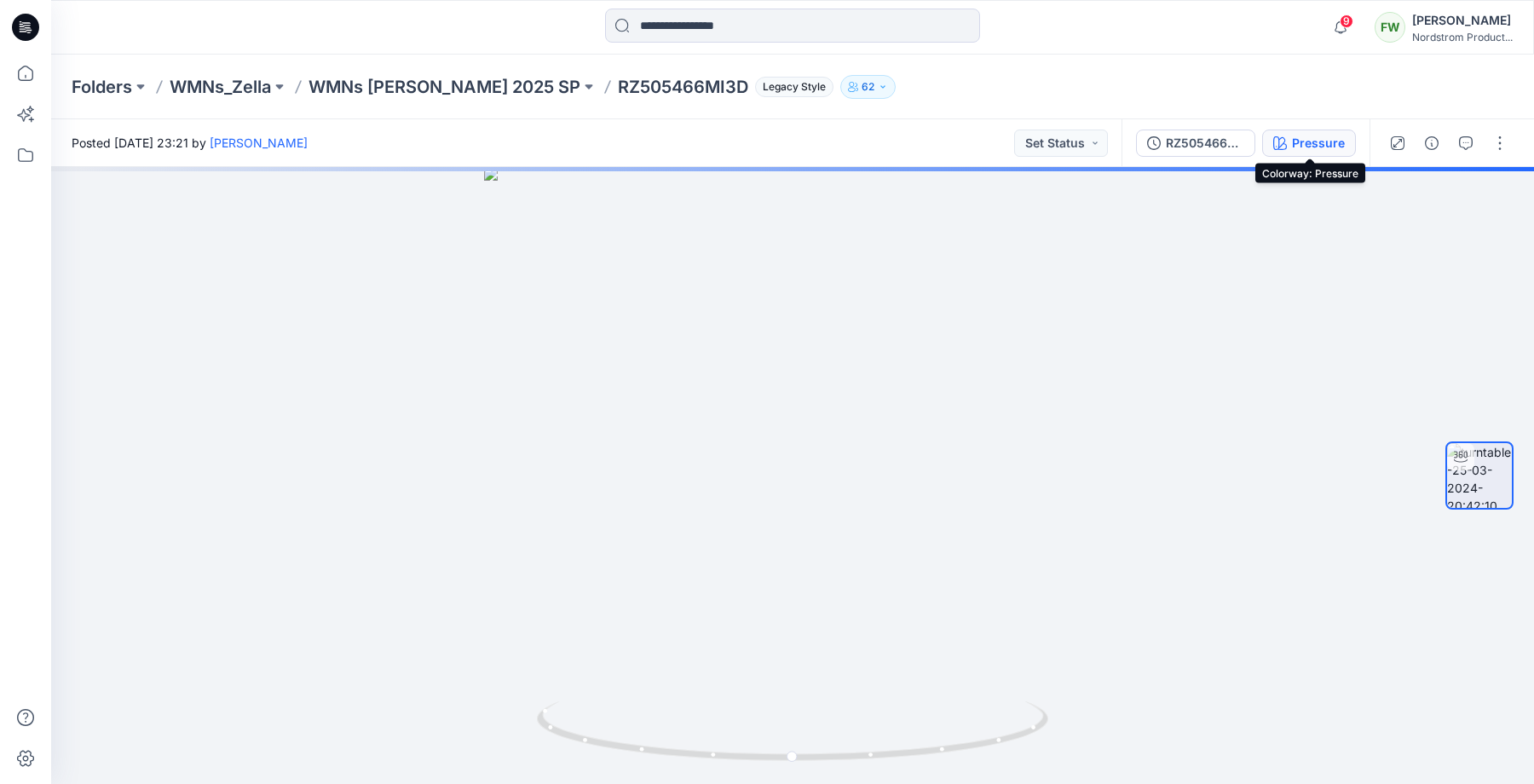
click at [1307, 155] on button "Pressure" at bounding box center [1308, 143] width 94 height 27
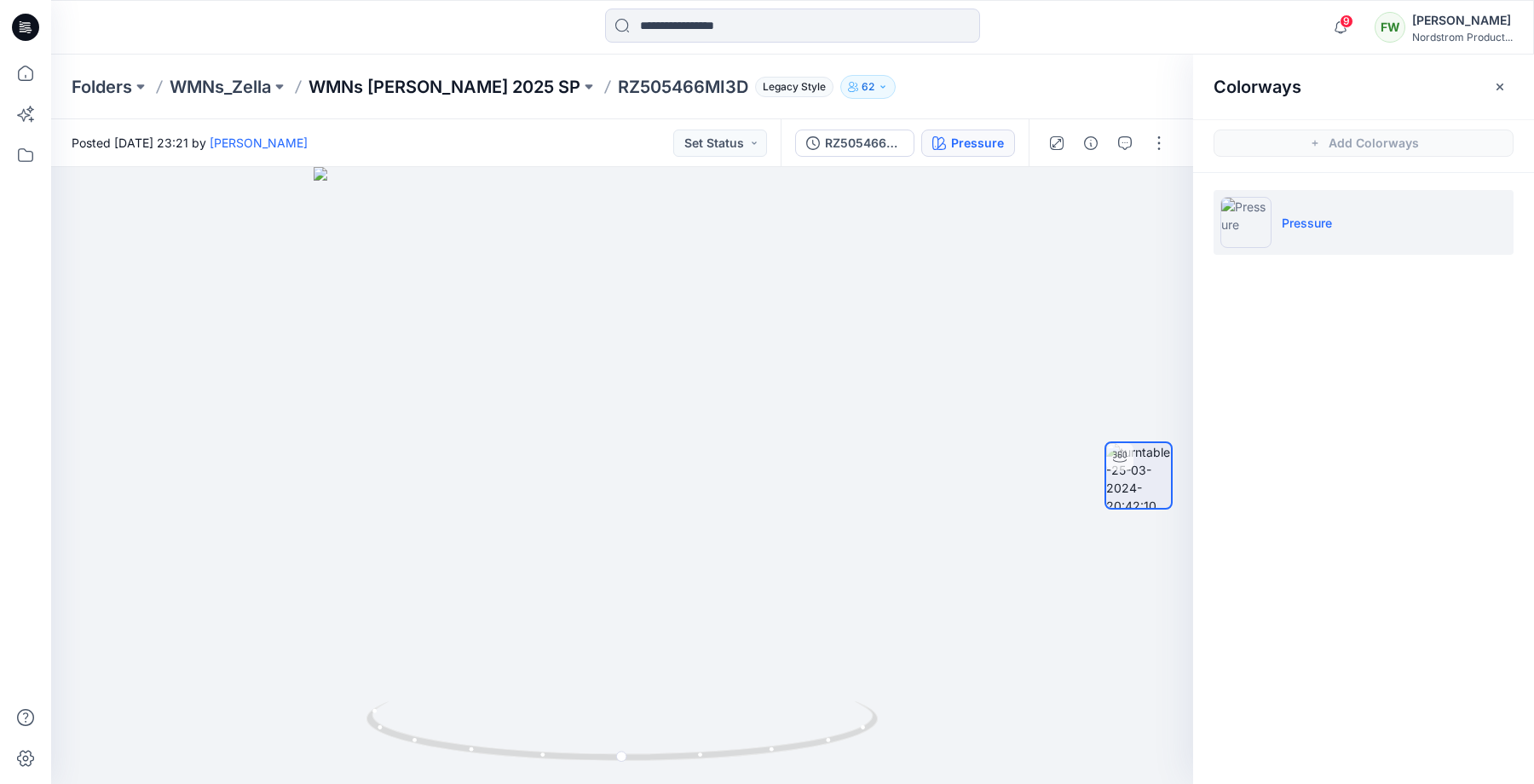
click at [365, 85] on p "WMNs Zella 2025 SP" at bounding box center [444, 86] width 272 height 24
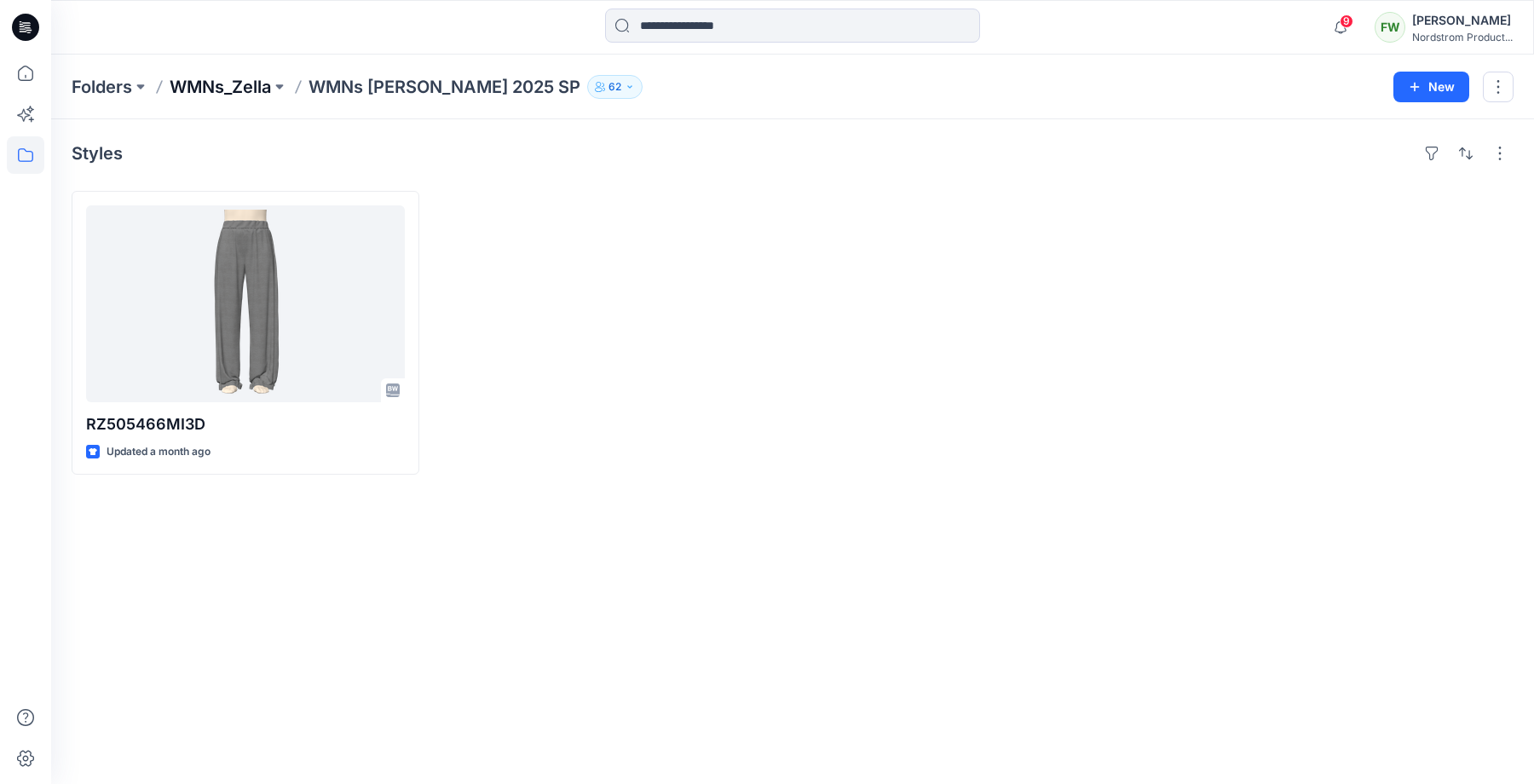
click at [245, 80] on p "WMNs_Zella" at bounding box center [220, 86] width 102 height 24
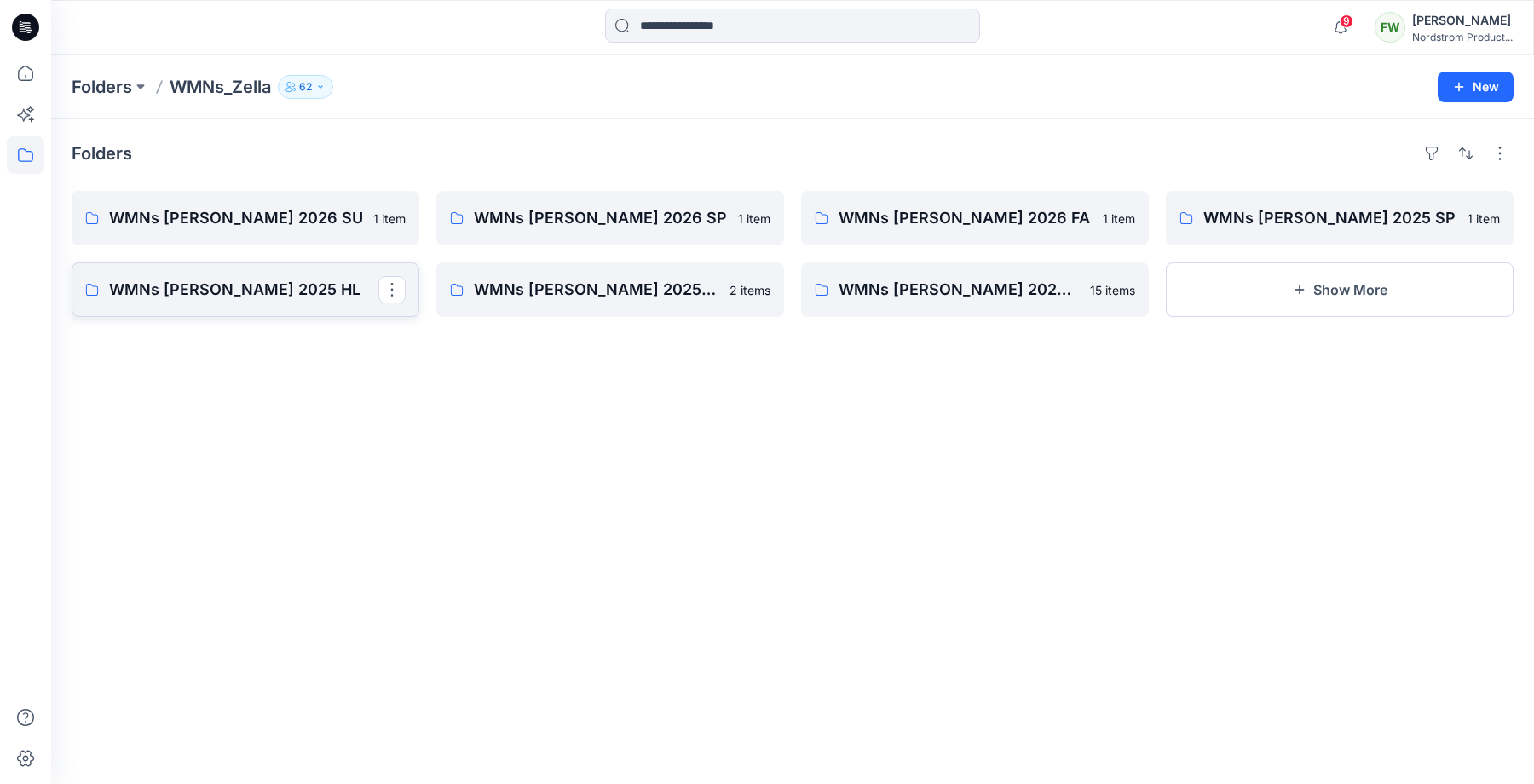
click at [298, 299] on p "WMNs Zella 2025 HL" at bounding box center [243, 290] width 269 height 24
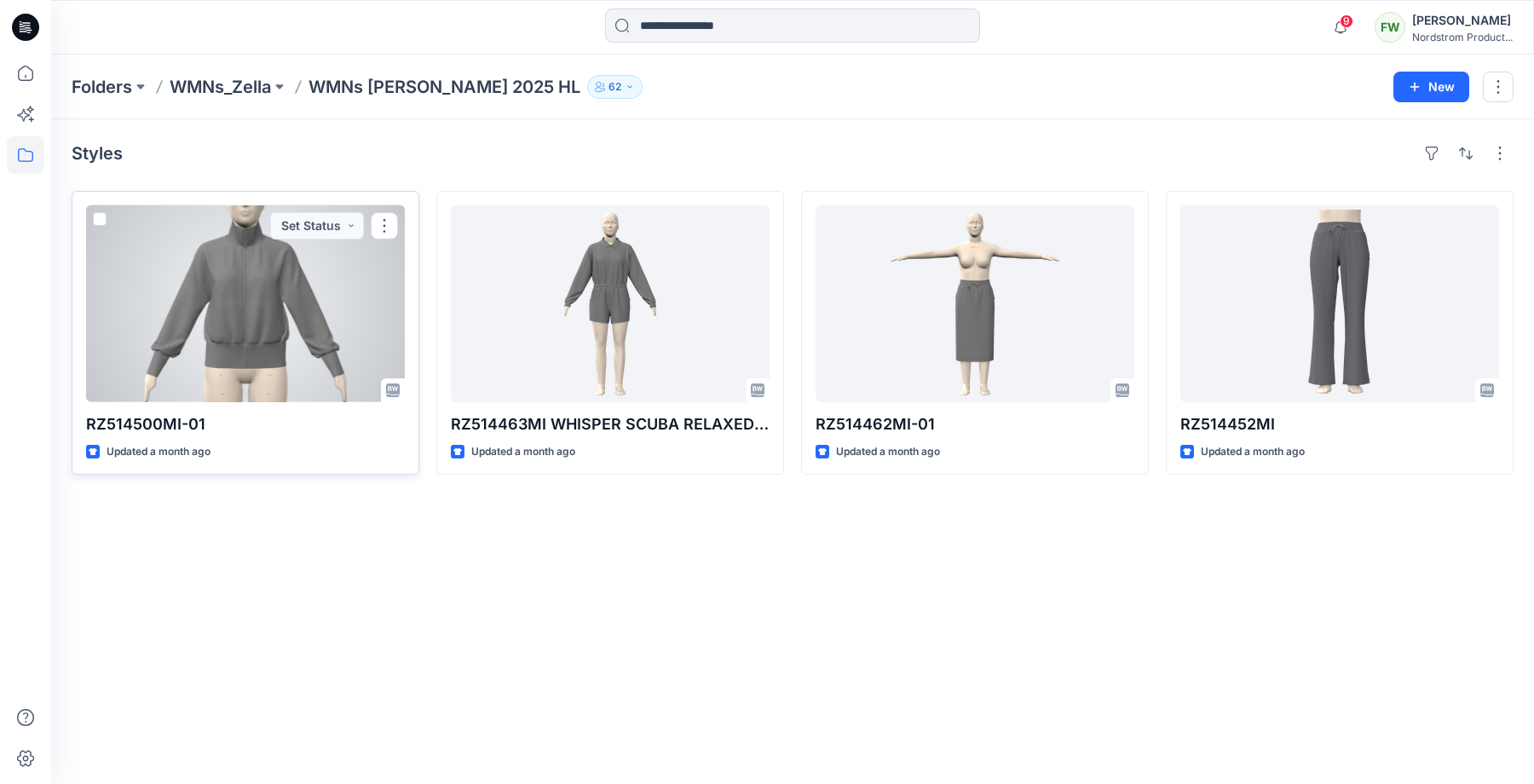
click at [271, 304] on div at bounding box center [245, 303] width 318 height 197
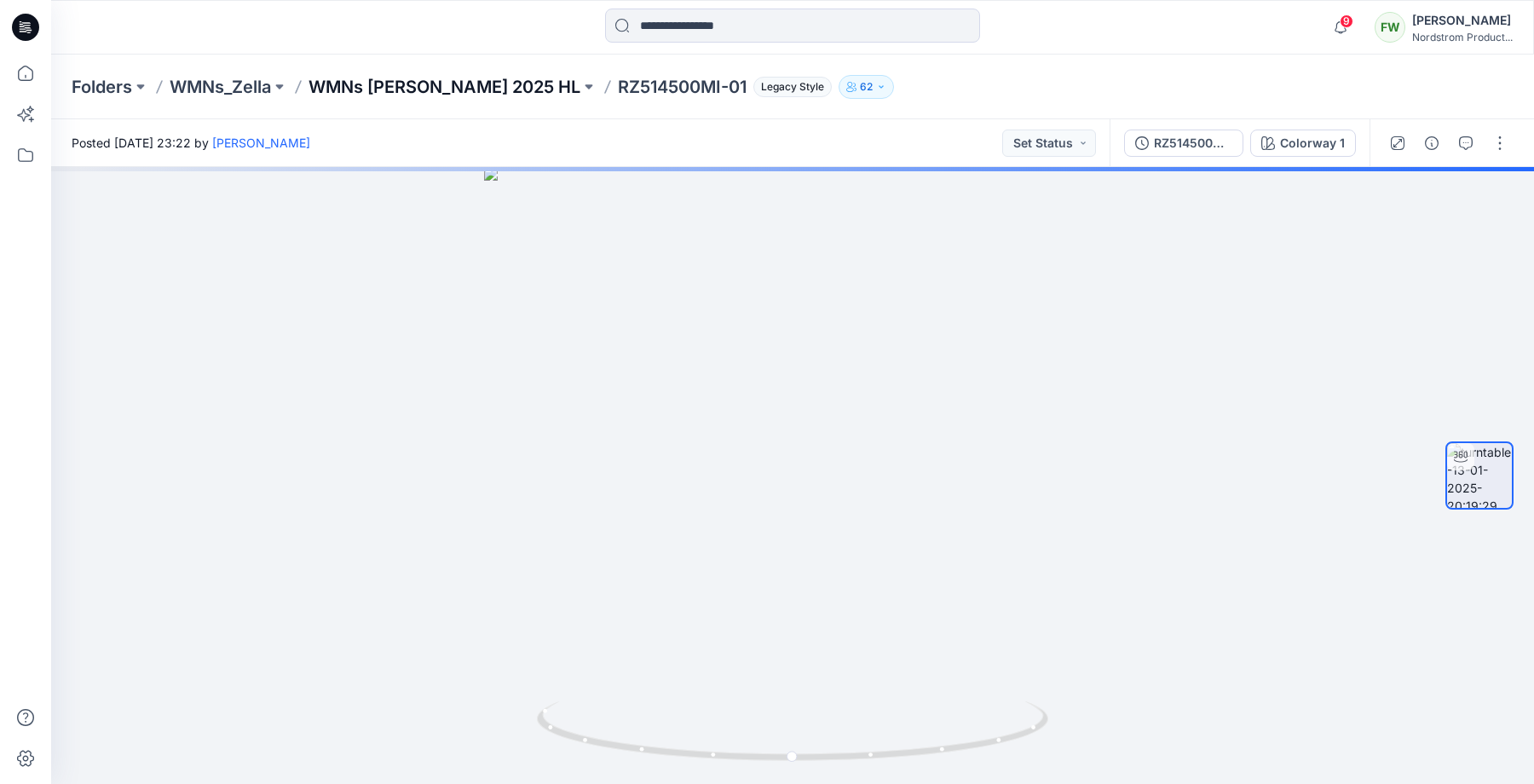
click at [394, 92] on p "WMNs Zella 2025 HL" at bounding box center [444, 86] width 272 height 24
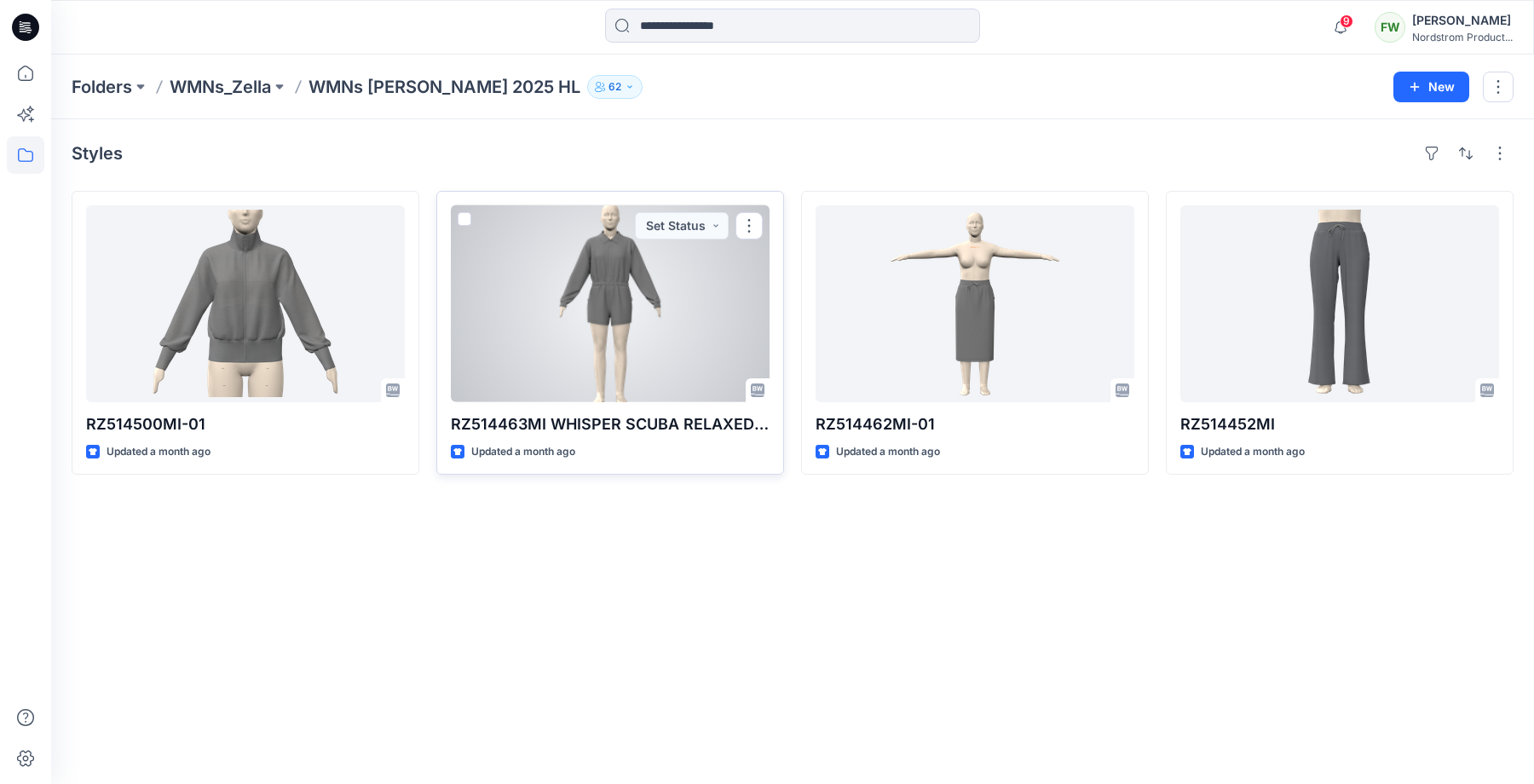
click at [565, 373] on div at bounding box center [610, 303] width 318 height 197
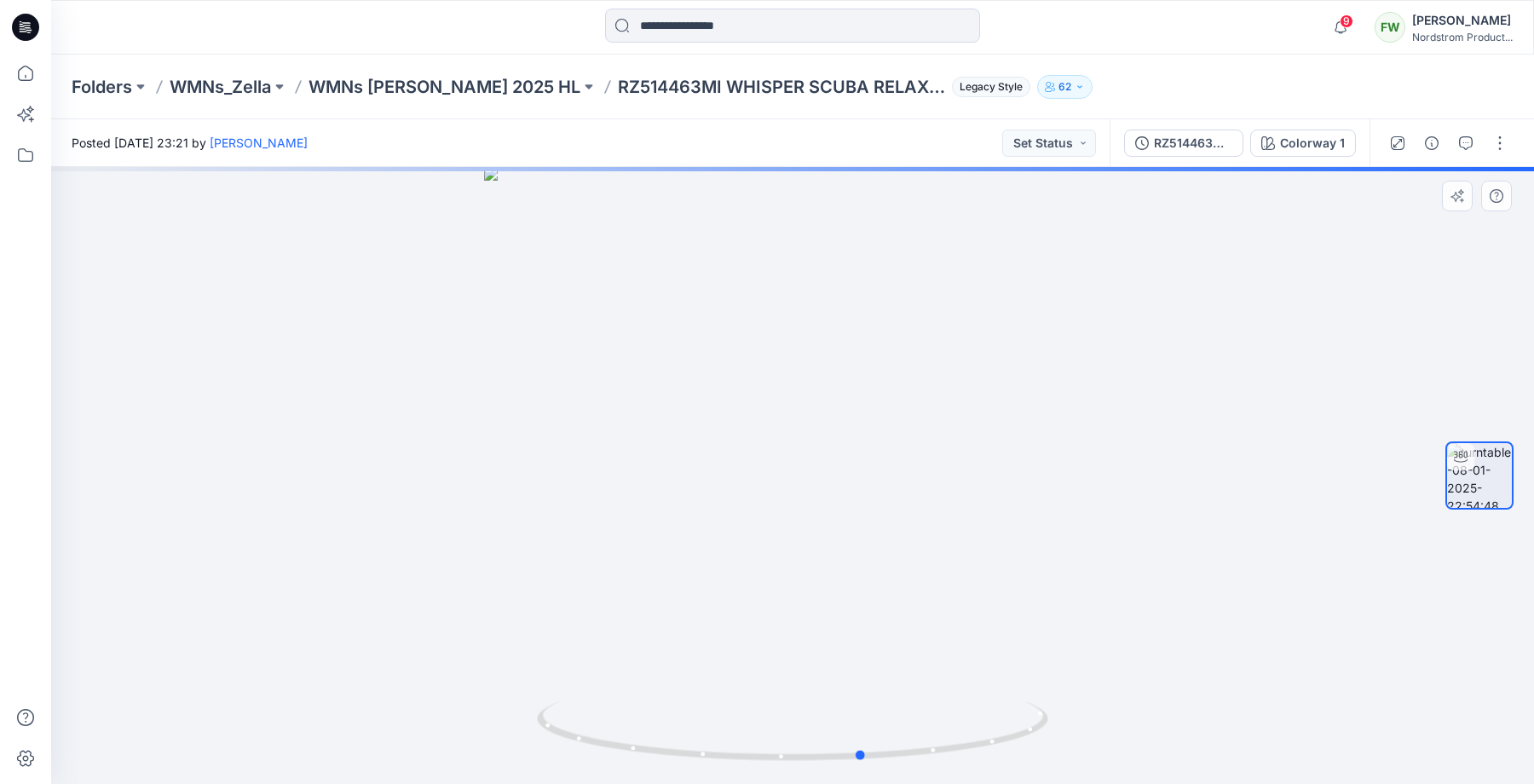
drag, startPoint x: 731, startPoint y: 349, endPoint x: 800, endPoint y: 337, distance: 70.0
click at [801, 338] on div at bounding box center [792, 476] width 1483 height 617
click at [424, 89] on p "WMNs Zella 2025 HL" at bounding box center [444, 86] width 272 height 24
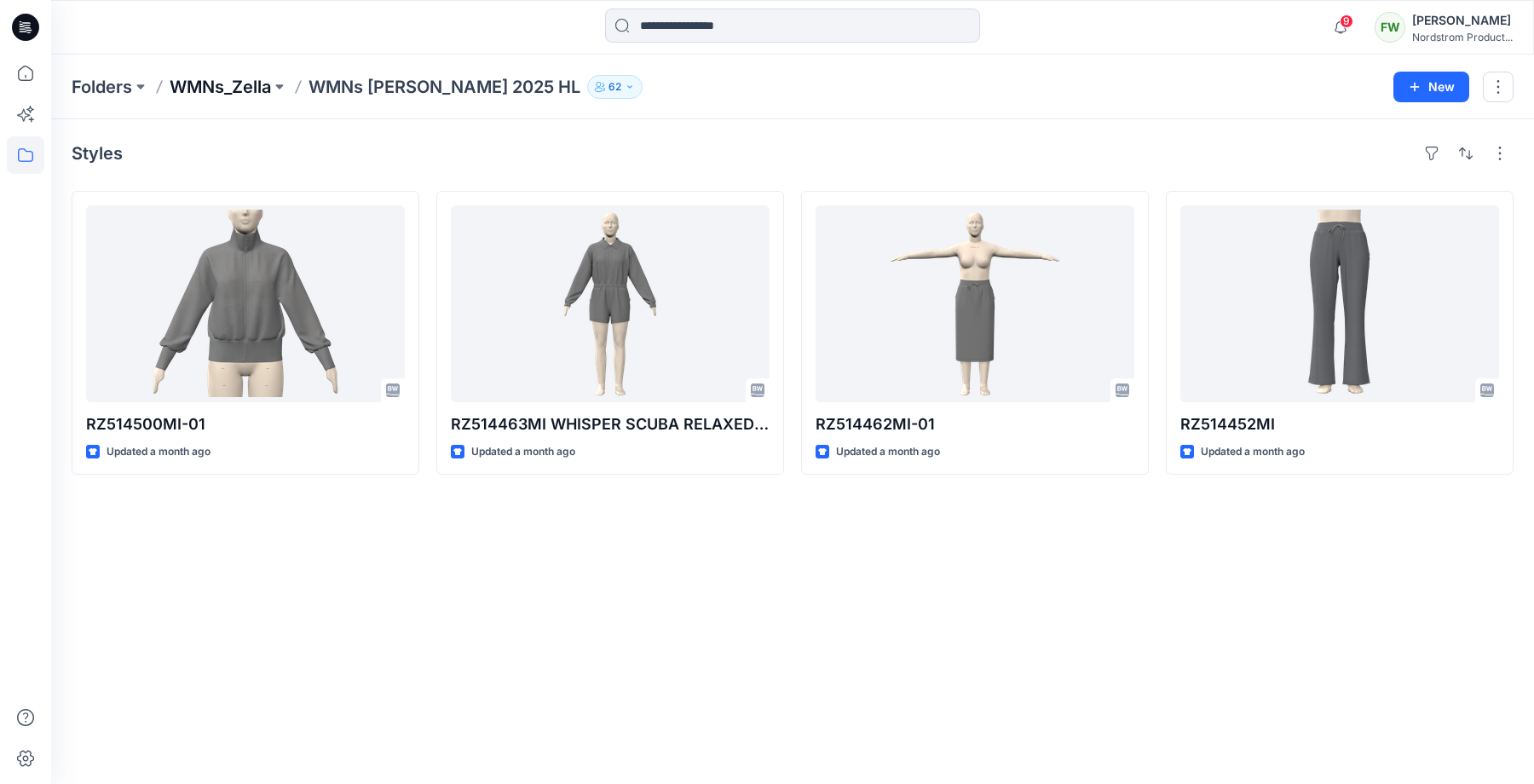
click at [242, 87] on p "WMNs_Zella" at bounding box center [220, 86] width 102 height 24
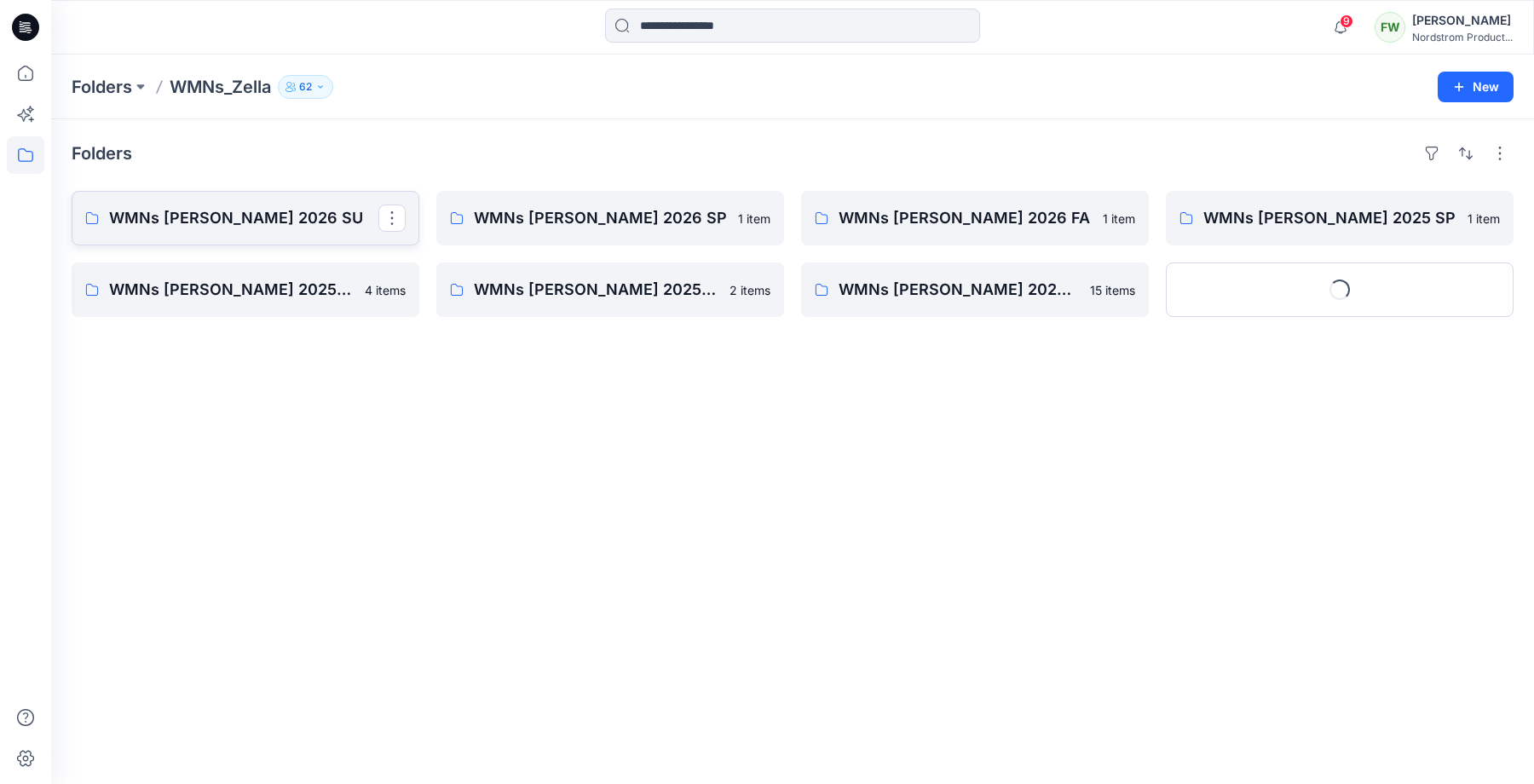
click at [296, 206] on p "WMNs Zella 2026 SU" at bounding box center [243, 218] width 269 height 24
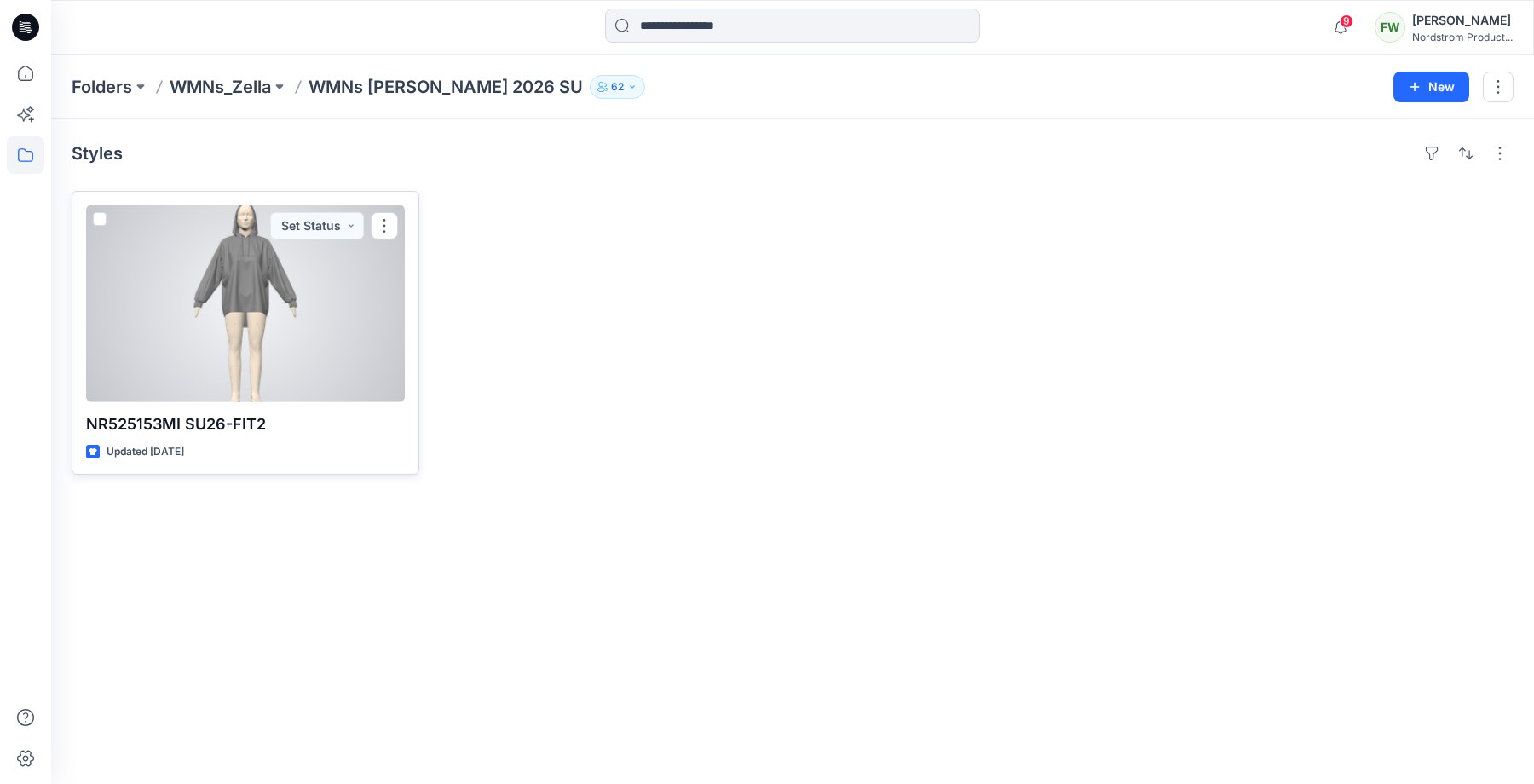
click at [237, 352] on div at bounding box center [245, 303] width 318 height 197
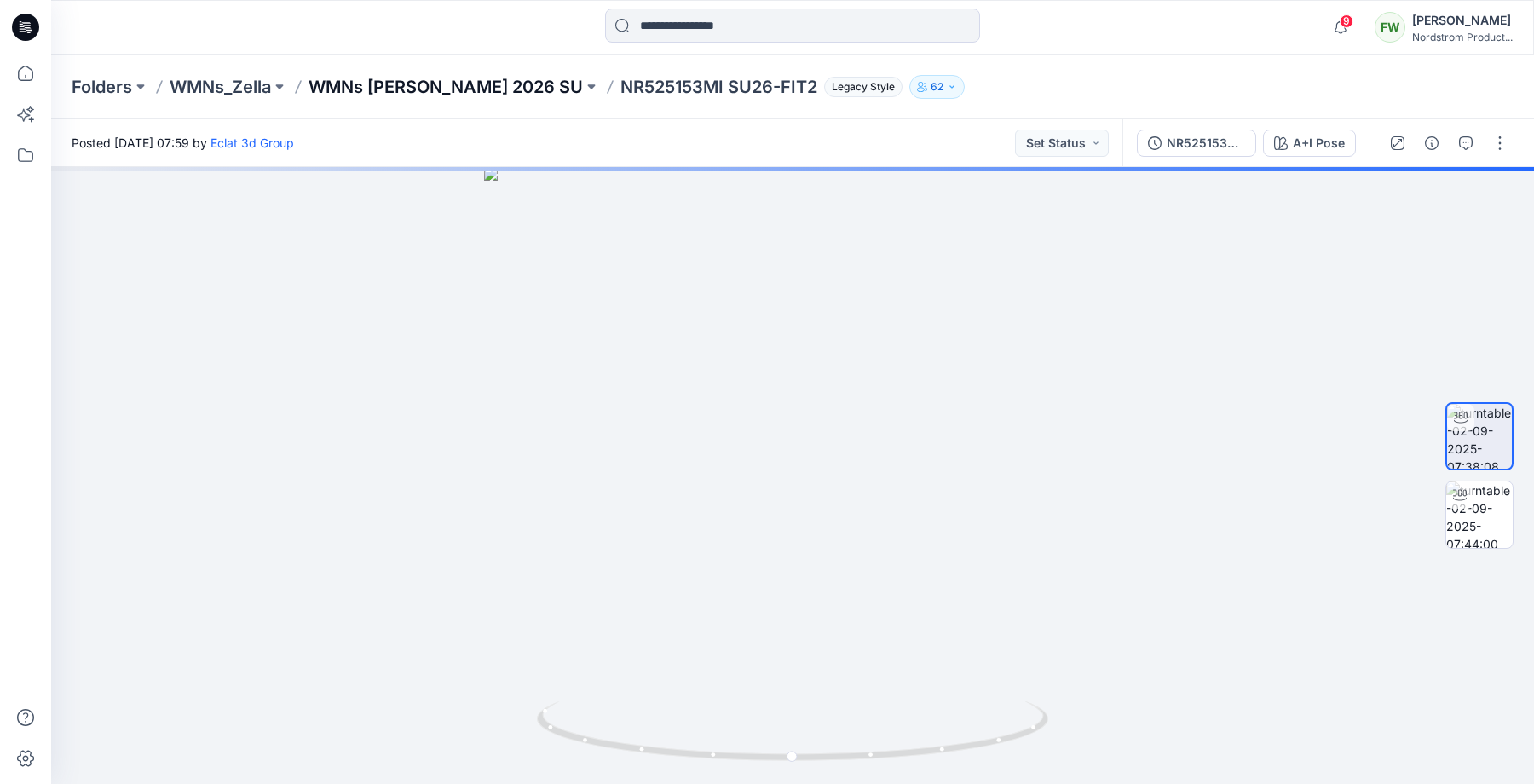
click at [357, 86] on p "WMNs Zella 2026 SU" at bounding box center [445, 86] width 274 height 24
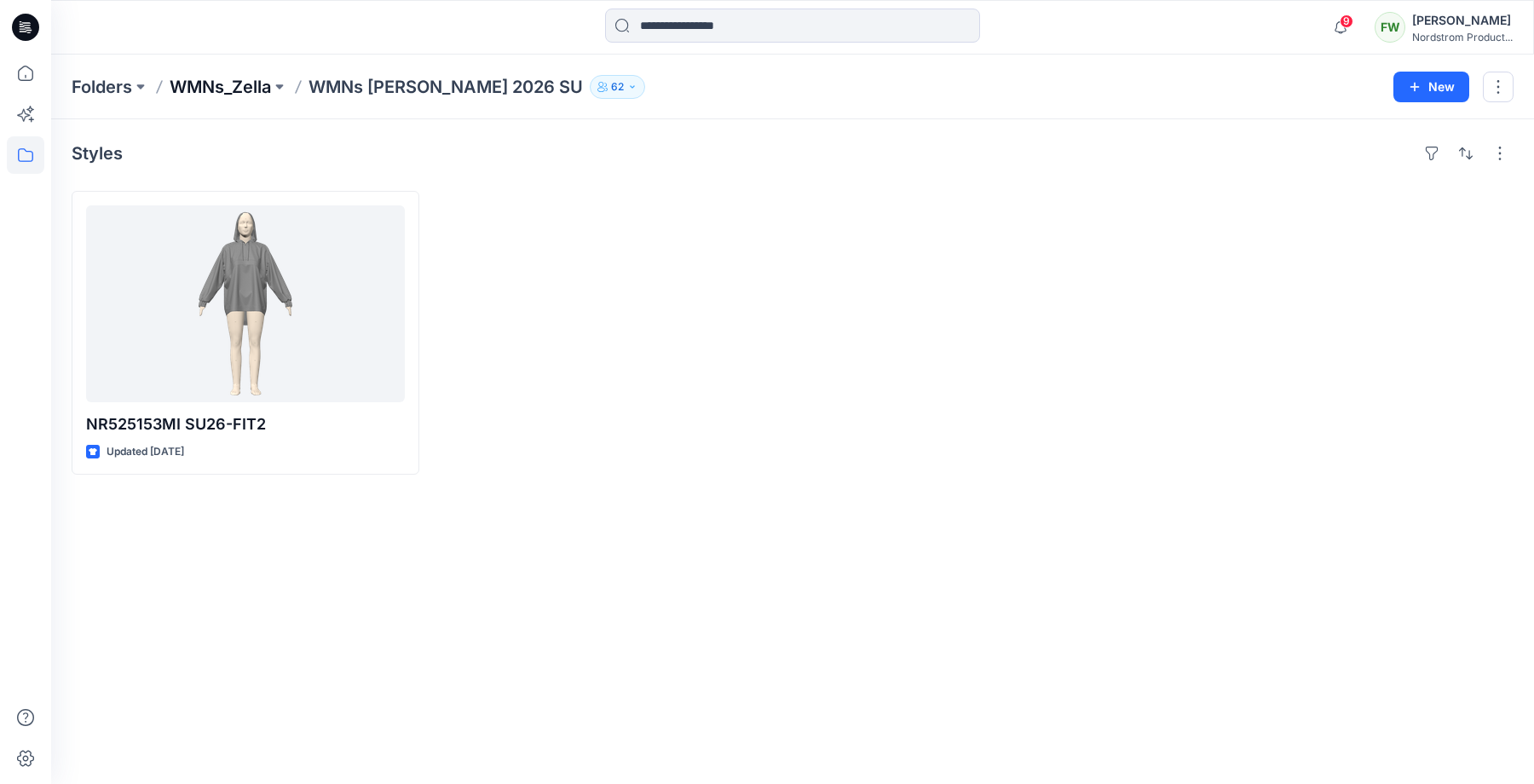
click at [239, 79] on p "WMNs_Zella" at bounding box center [220, 86] width 102 height 24
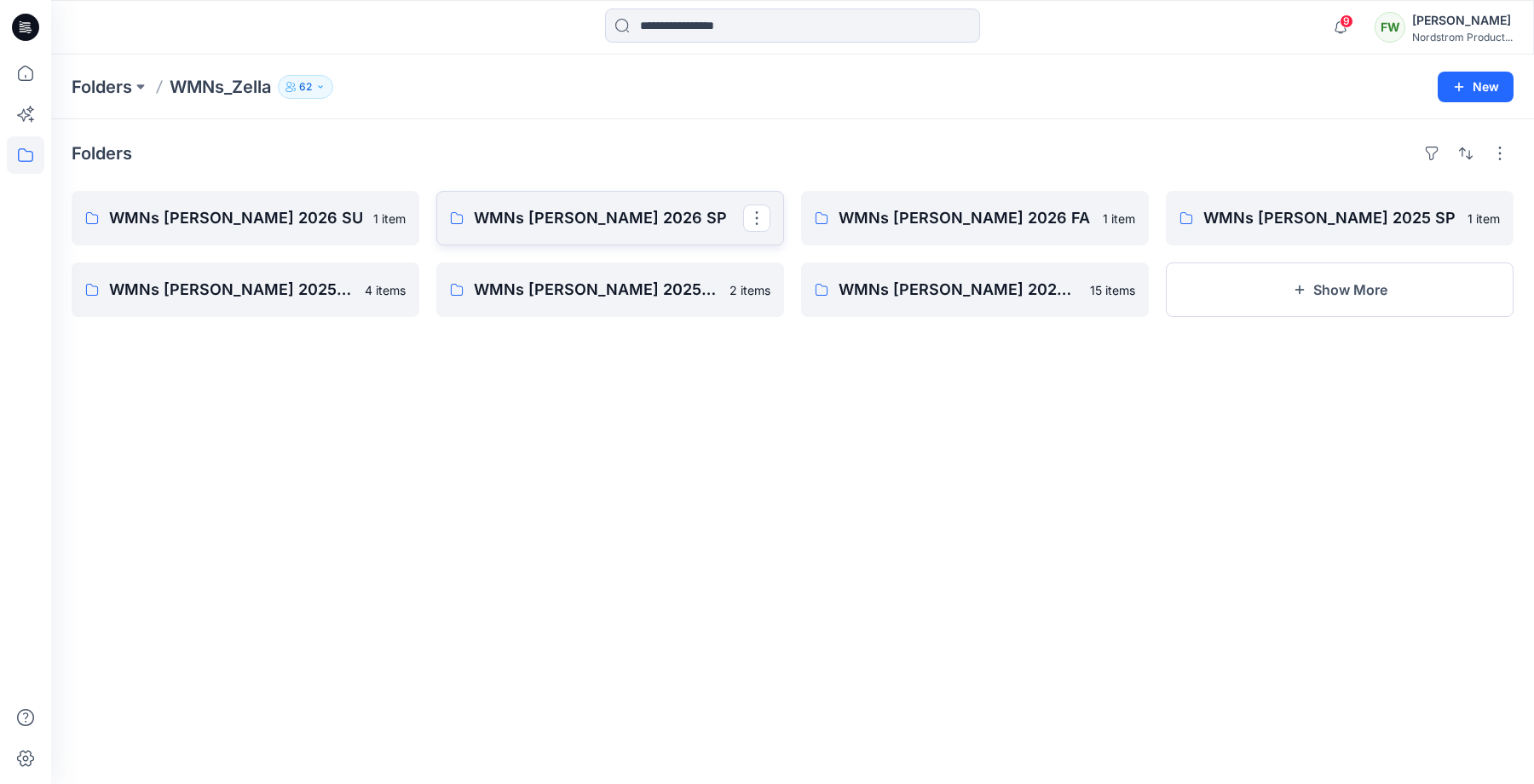
click at [581, 214] on p "WMNs Zella 2026 SP" at bounding box center [608, 218] width 269 height 24
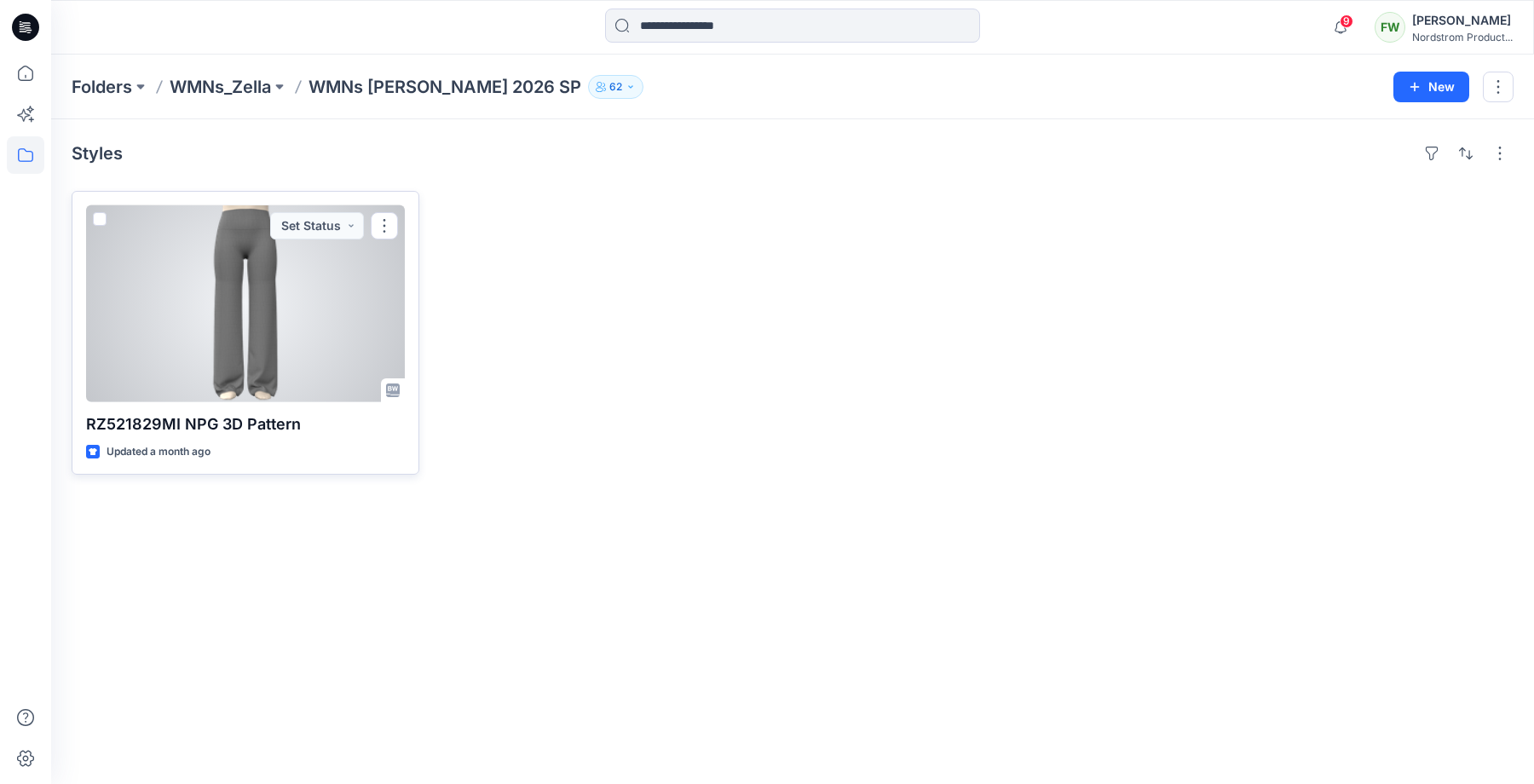
click at [219, 337] on div at bounding box center [245, 303] width 318 height 197
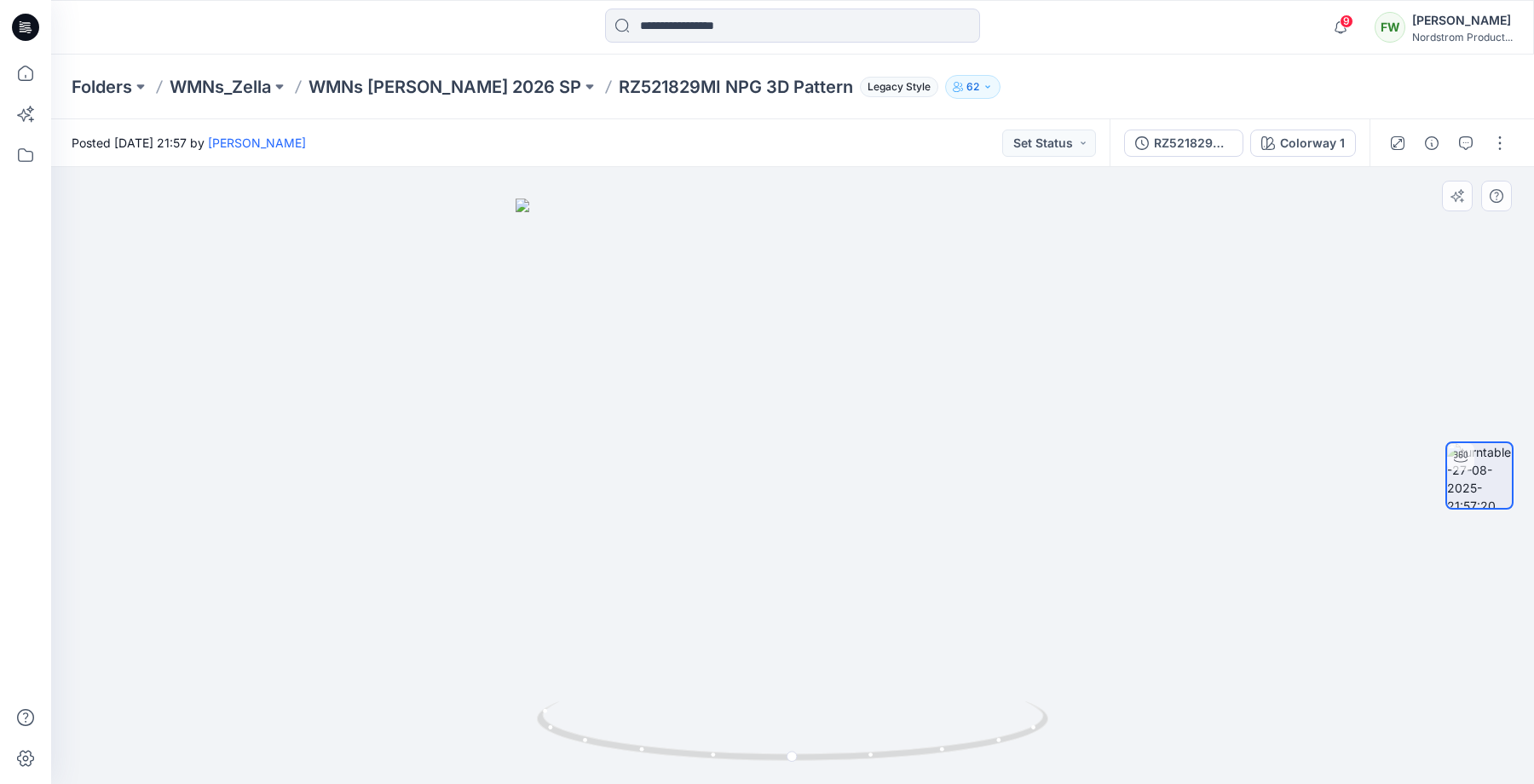
drag, startPoint x: 834, startPoint y: 382, endPoint x: 772, endPoint y: 378, distance: 62.1
click at [772, 379] on img at bounding box center [792, 491] width 554 height 585
drag, startPoint x: 814, startPoint y: 374, endPoint x: 1075, endPoint y: 374, distance: 261.0
click at [1075, 374] on div at bounding box center [792, 476] width 1483 height 617
drag, startPoint x: 1241, startPoint y: 402, endPoint x: 752, endPoint y: 490, distance: 496.9
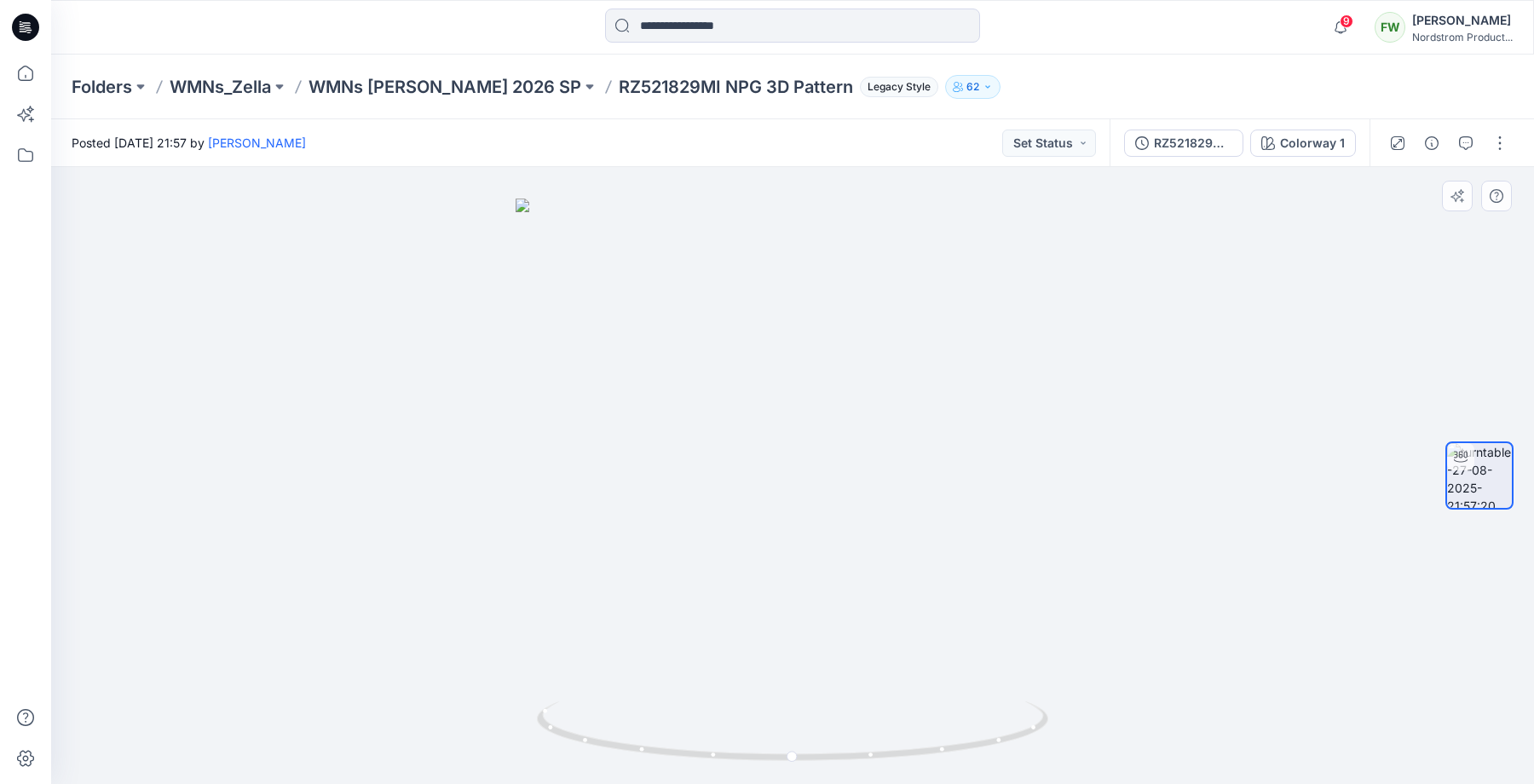
click at [752, 490] on div at bounding box center [792, 476] width 1483 height 617
drag, startPoint x: 789, startPoint y: 760, endPoint x: 707, endPoint y: 726, distance: 88.8
click at [707, 727] on icon at bounding box center [794, 733] width 515 height 64
click at [714, 730] on foreignobject at bounding box center [714, 735] width 20 height 20
click at [714, 770] on icon at bounding box center [713, 774] width 10 height 10
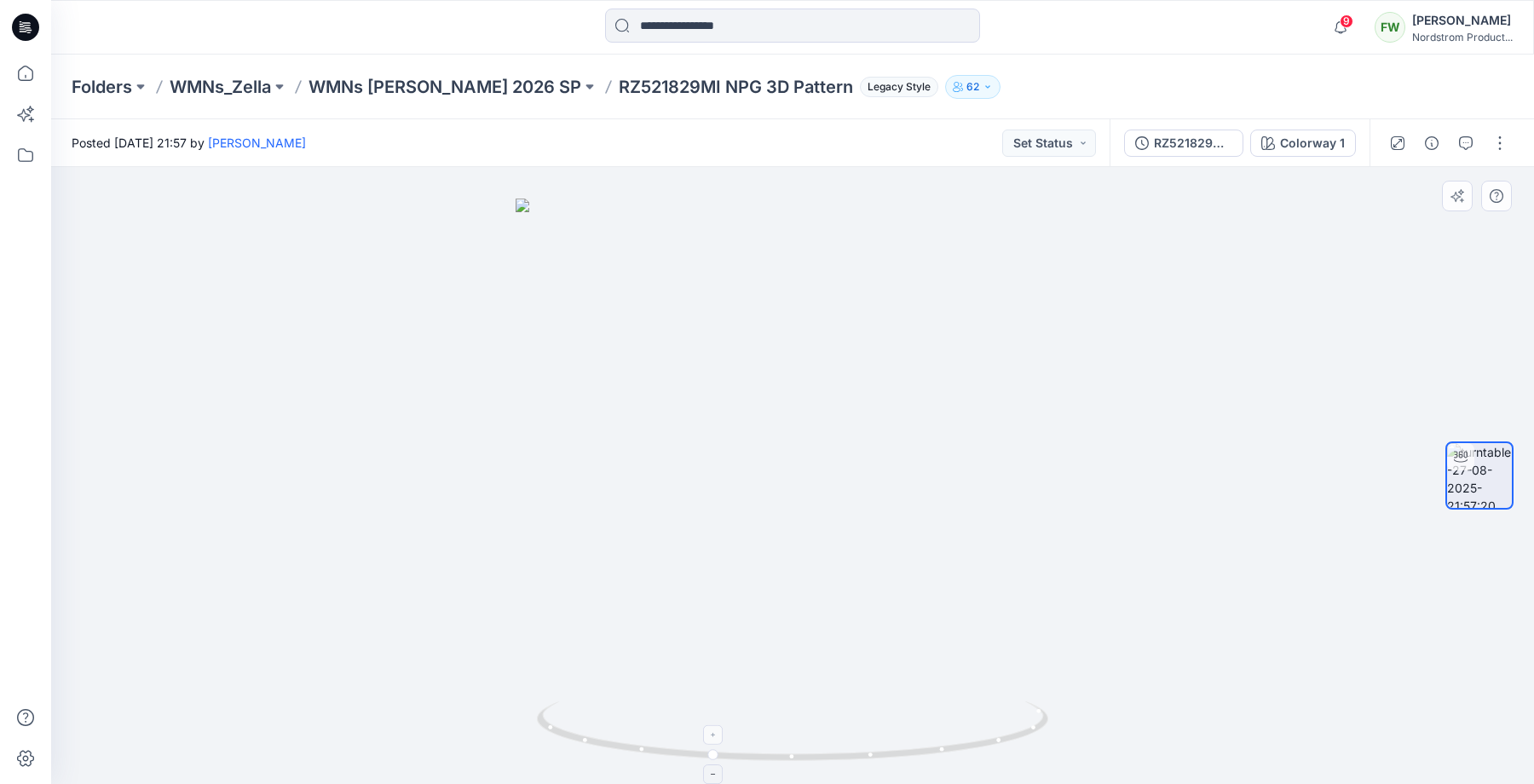
click at [711, 731] on icon at bounding box center [713, 734] width 10 height 10
click at [711, 731] on foreignobject at bounding box center [714, 735] width 20 height 20
drag, startPoint x: 840, startPoint y: 326, endPoint x: 661, endPoint y: 415, distance: 199.9
click at [661, 415] on img at bounding box center [792, 491] width 554 height 585
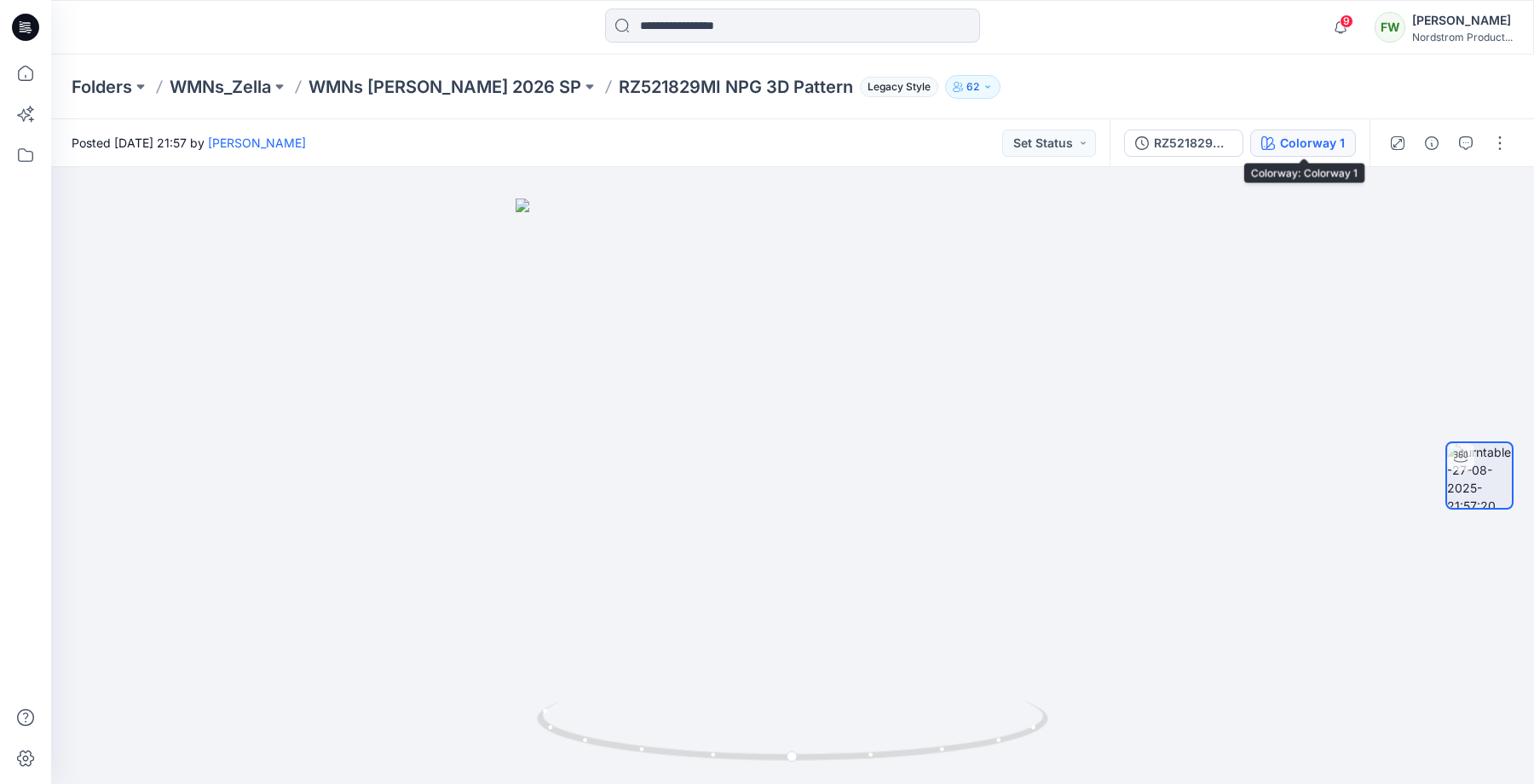
click at [1281, 138] on div "Colorway 1" at bounding box center [1312, 143] width 65 height 19
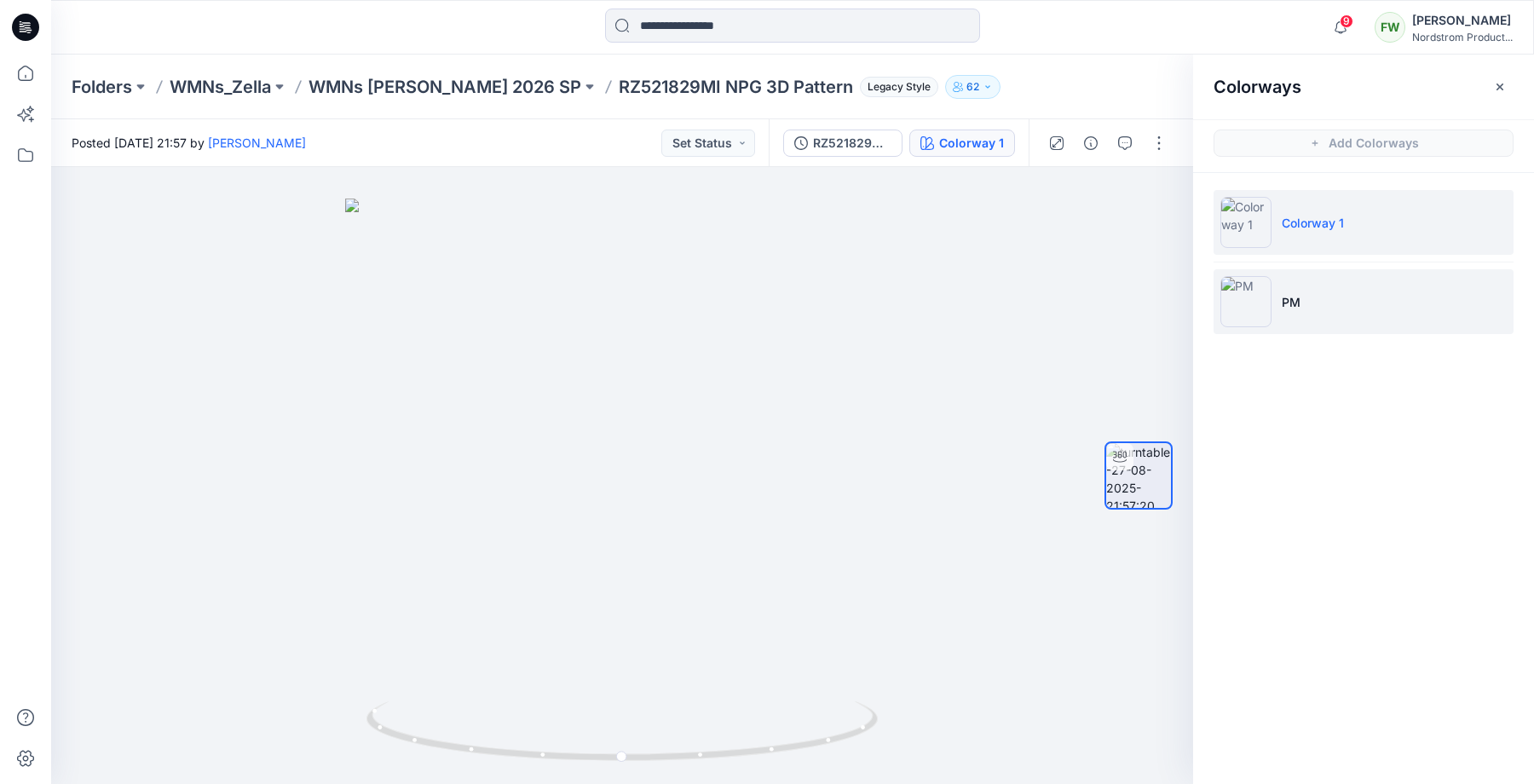
click at [1277, 318] on li "PM" at bounding box center [1363, 301] width 300 height 65
click at [1298, 222] on p "Colorway 1" at bounding box center [1312, 223] width 62 height 18
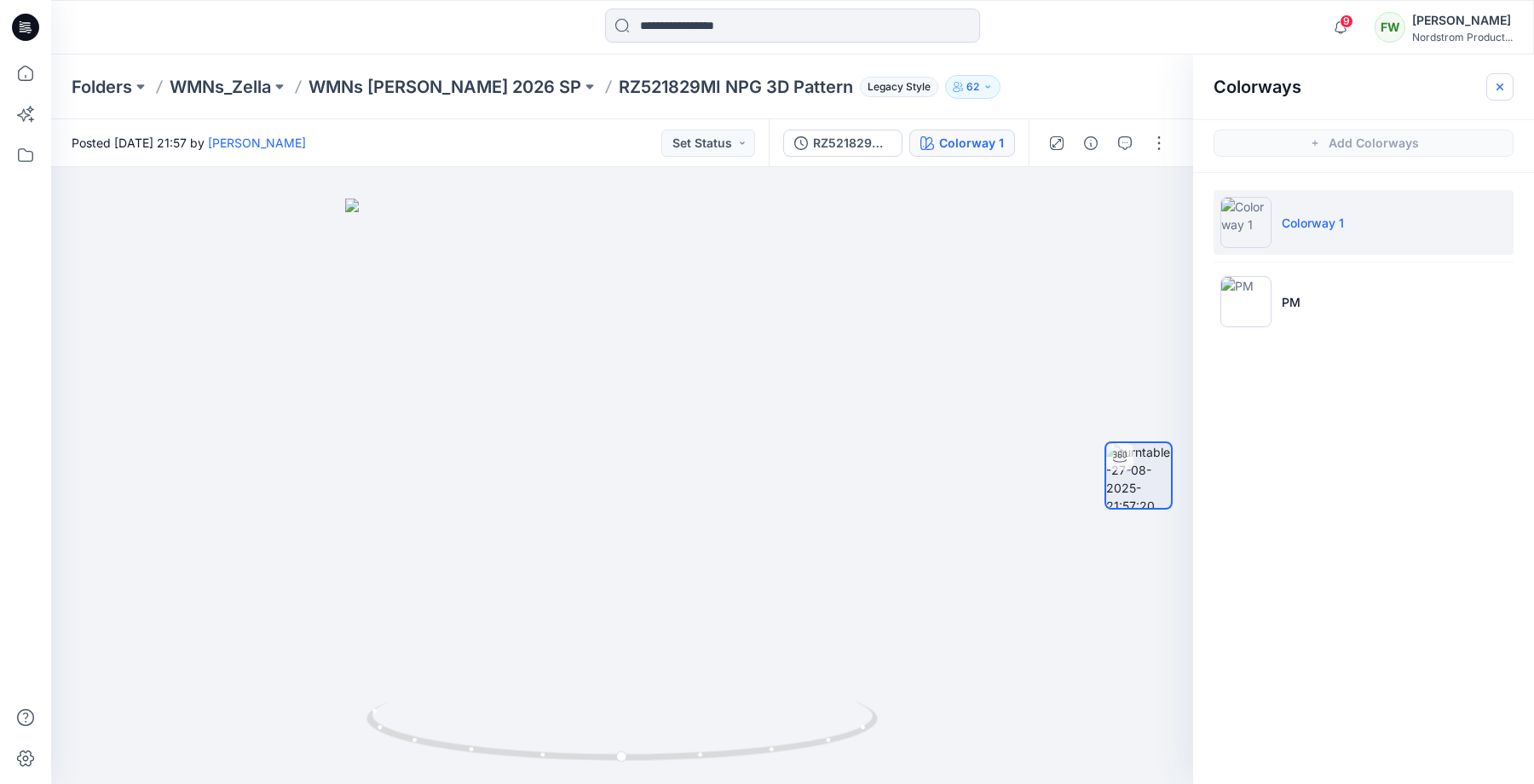
click at [1500, 87] on icon "button" at bounding box center [1499, 86] width 13 height 13
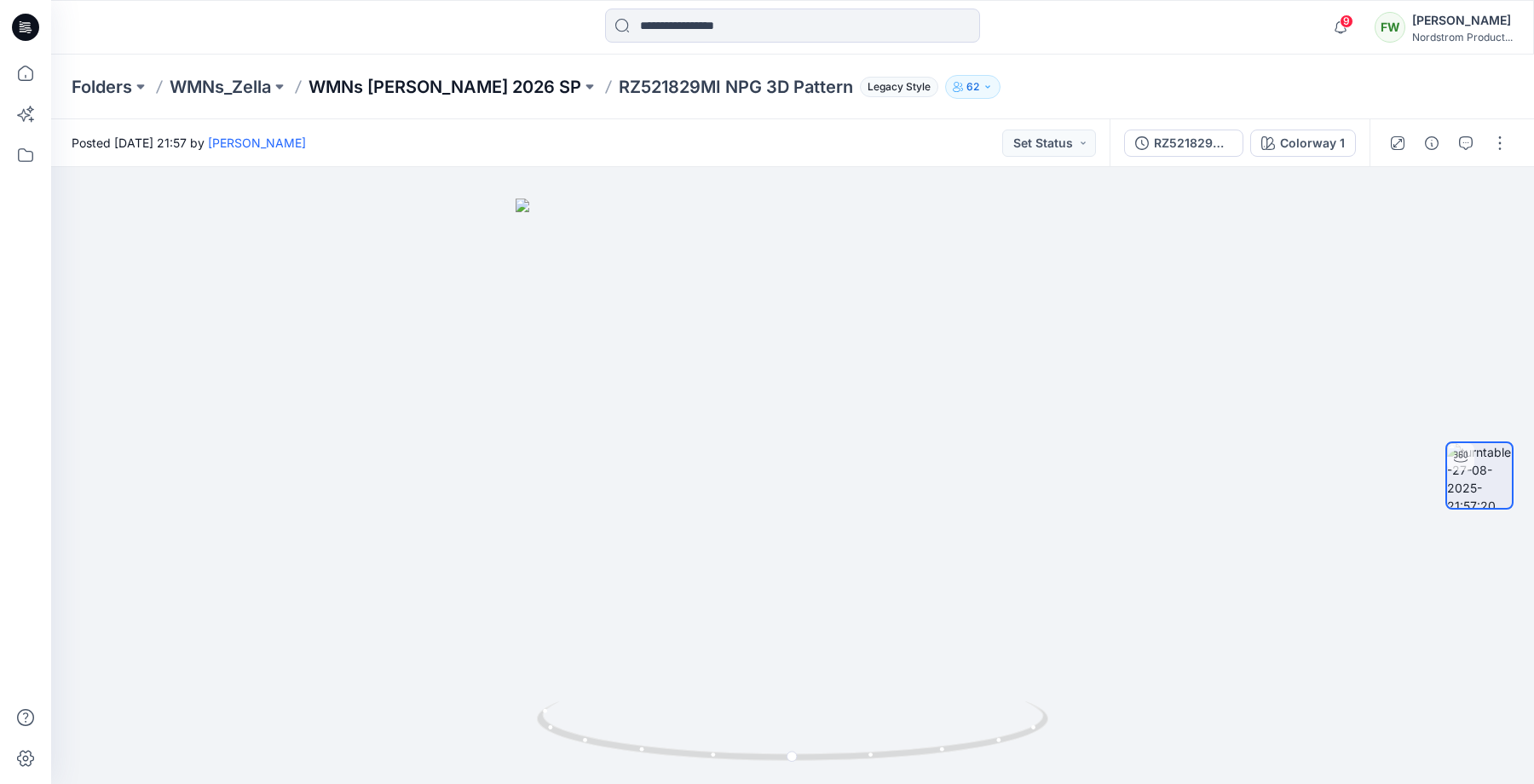
click at [421, 85] on p "WMNs [PERSON_NAME] 2026 SP" at bounding box center [444, 86] width 272 height 24
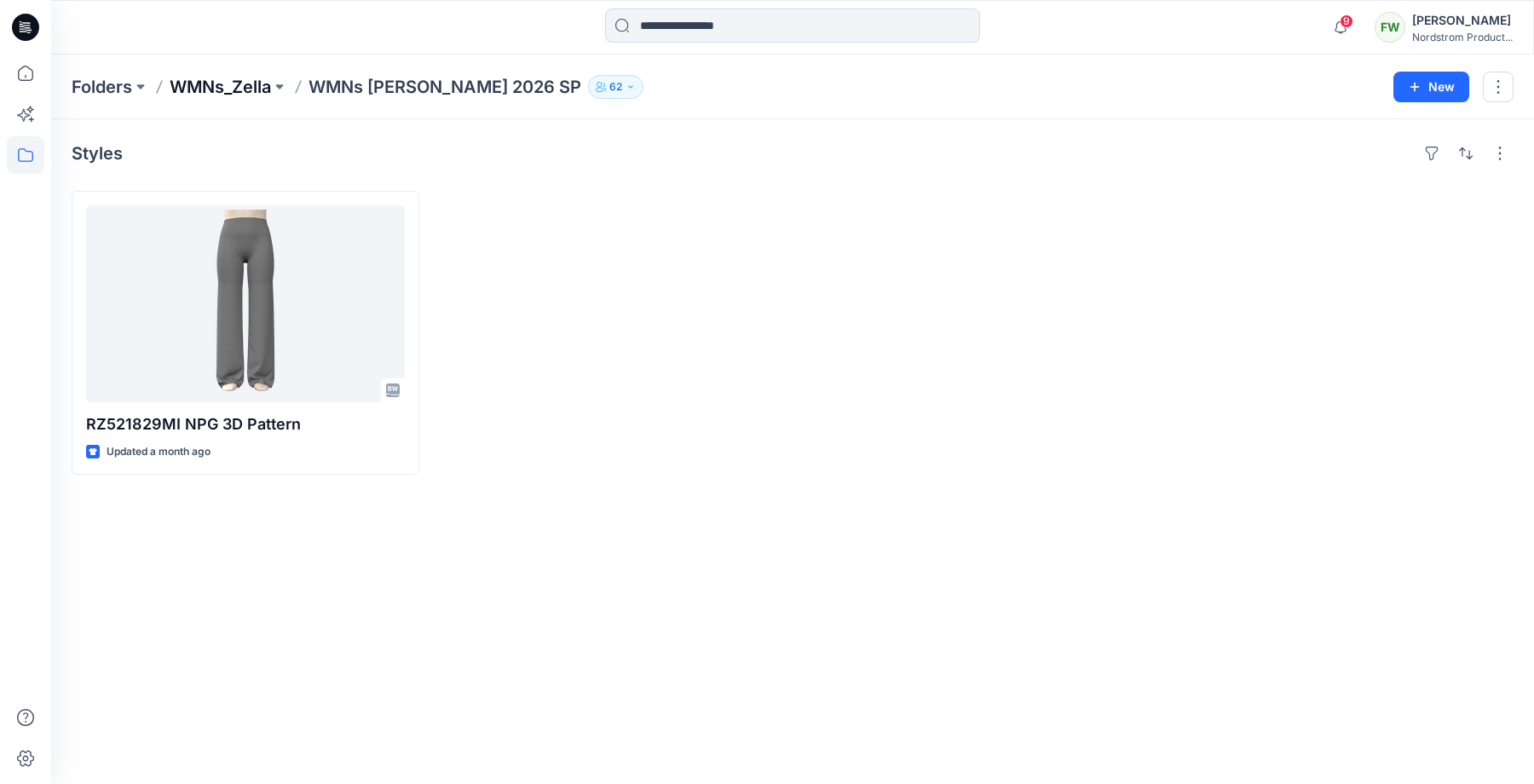
click at [229, 85] on p "WMNs_Zella" at bounding box center [220, 86] width 102 height 24
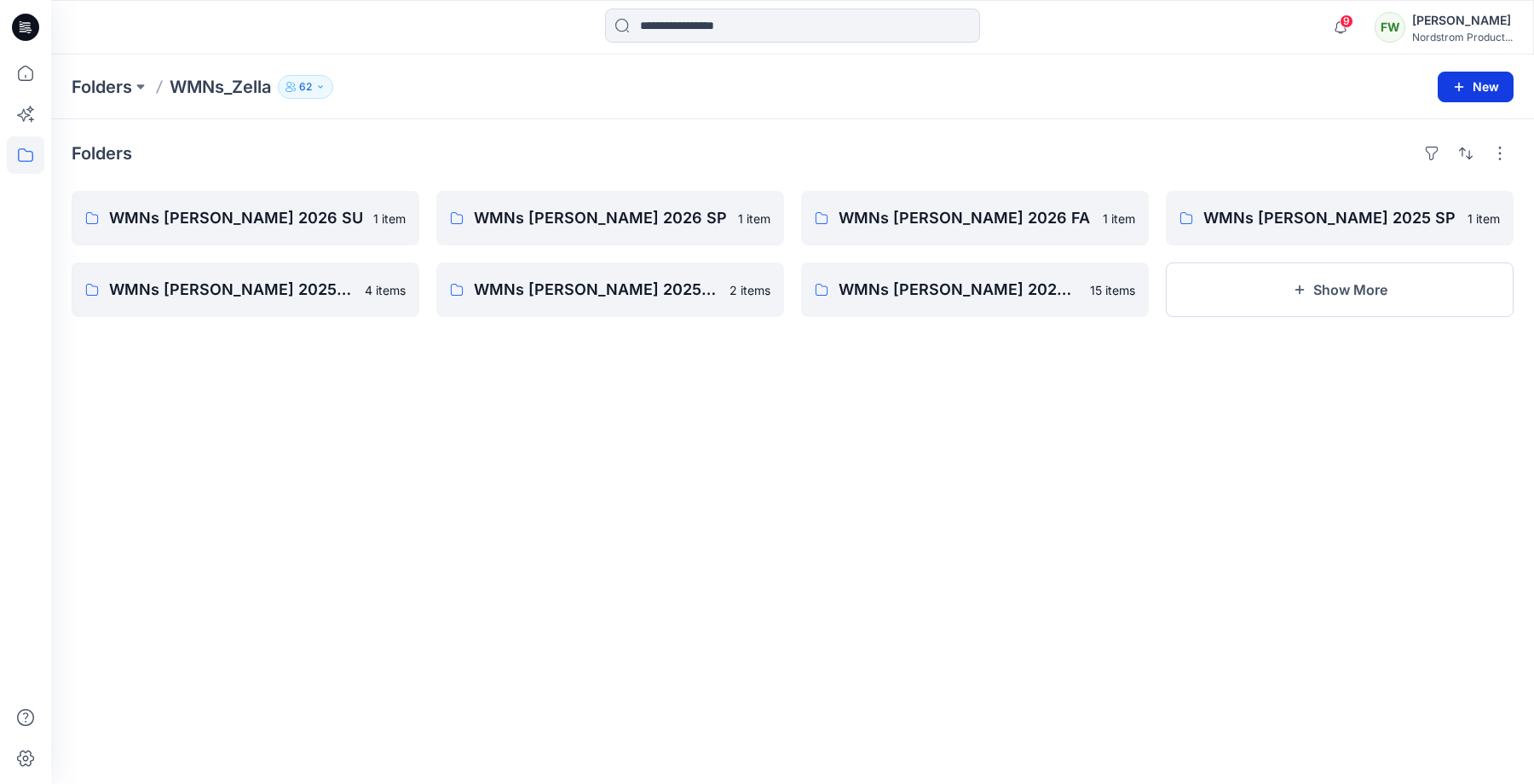
click at [1491, 90] on button "New" at bounding box center [1475, 87] width 76 height 31
click at [1417, 156] on p "New Folder" at bounding box center [1425, 163] width 63 height 18
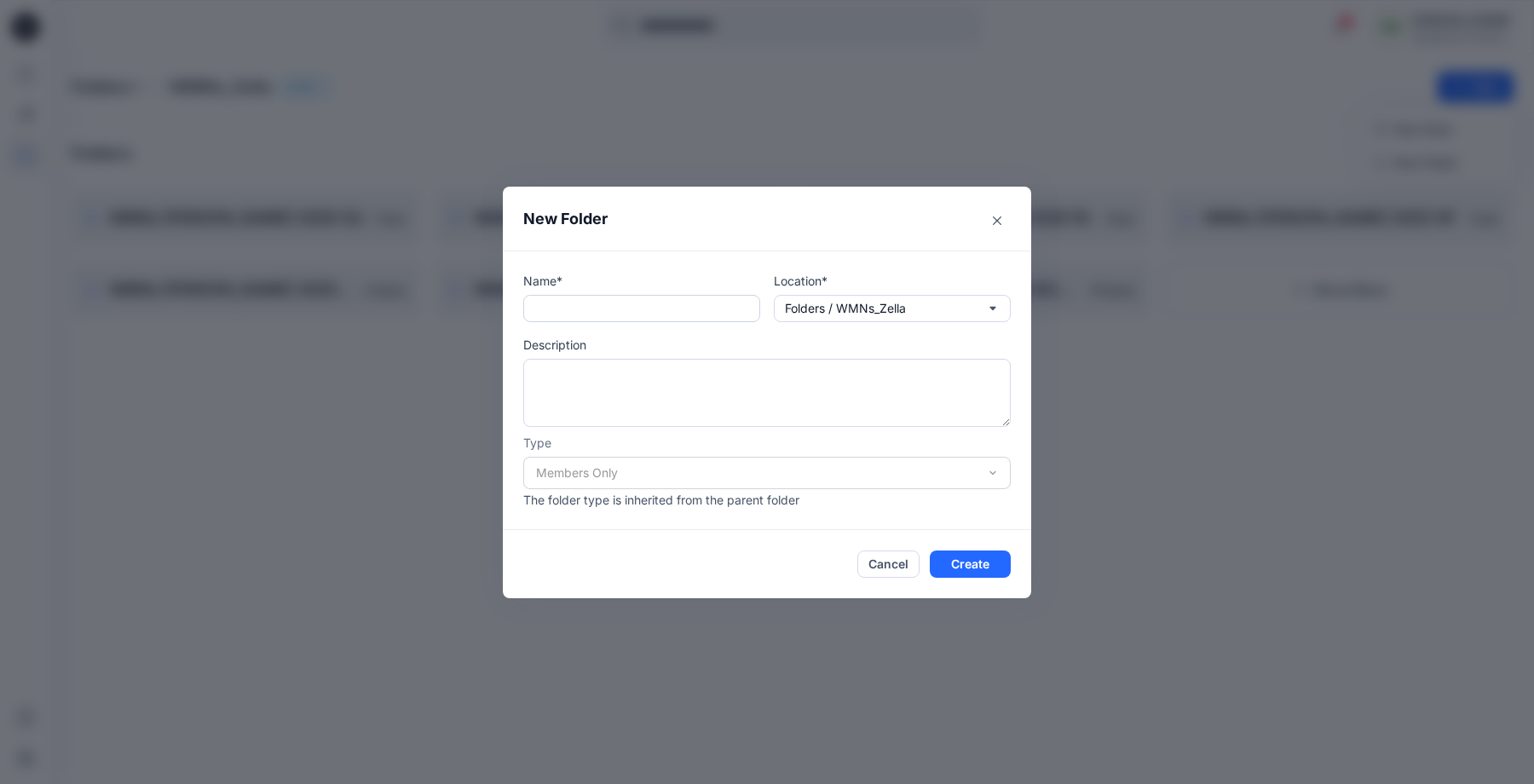
click at [639, 305] on input "text" at bounding box center [641, 308] width 236 height 27
type input "**********"
click at [879, 557] on button "Cancel" at bounding box center [887, 564] width 62 height 27
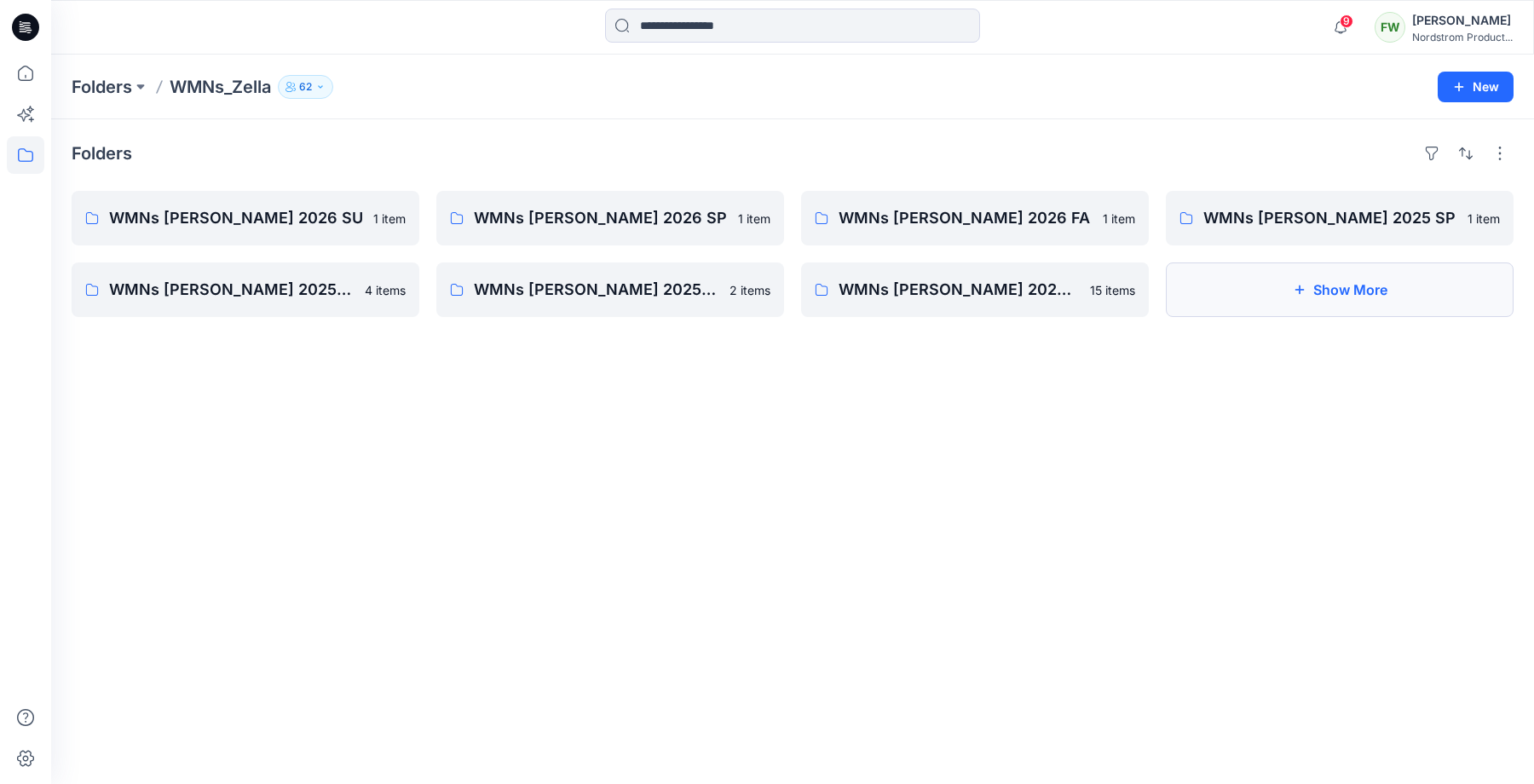
click at [1259, 302] on button "Show More" at bounding box center [1339, 290] width 348 height 55
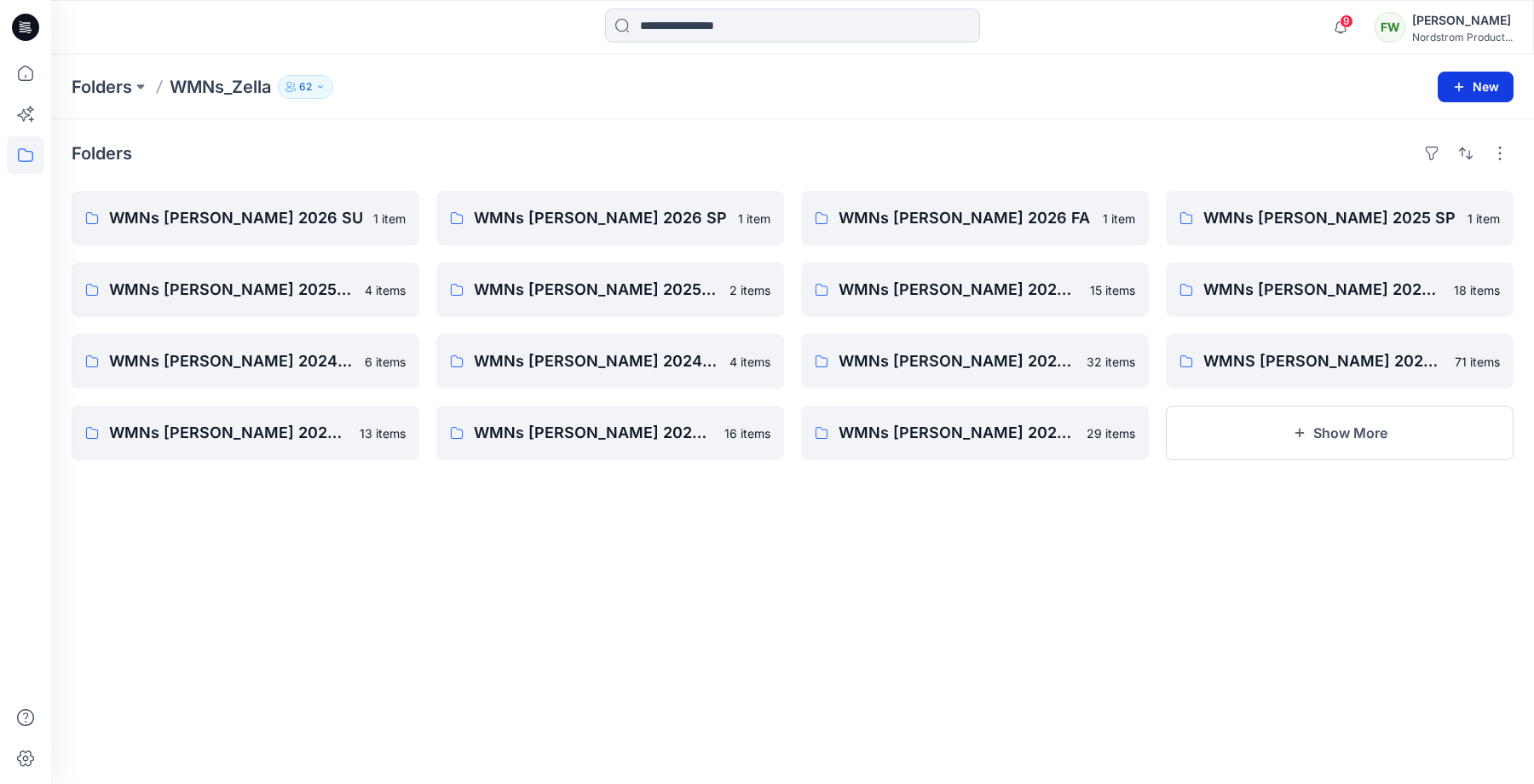
click at [1485, 92] on button "New" at bounding box center [1475, 87] width 76 height 31
click at [1398, 165] on p "New Folder" at bounding box center [1425, 163] width 63 height 18
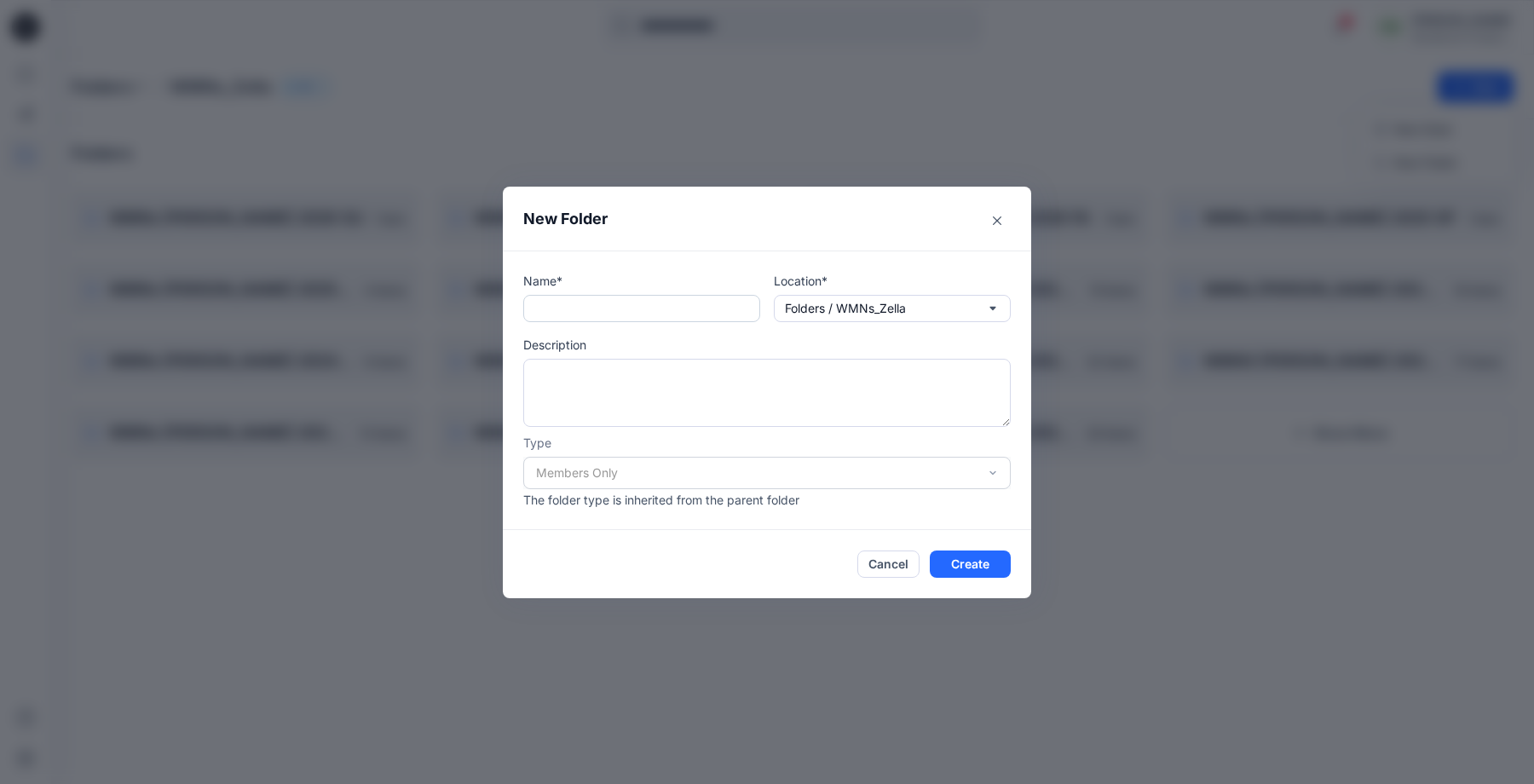
click at [662, 308] on input "text" at bounding box center [641, 308] width 236 height 27
type input "**********"
click at [979, 571] on button "Create" at bounding box center [970, 564] width 81 height 27
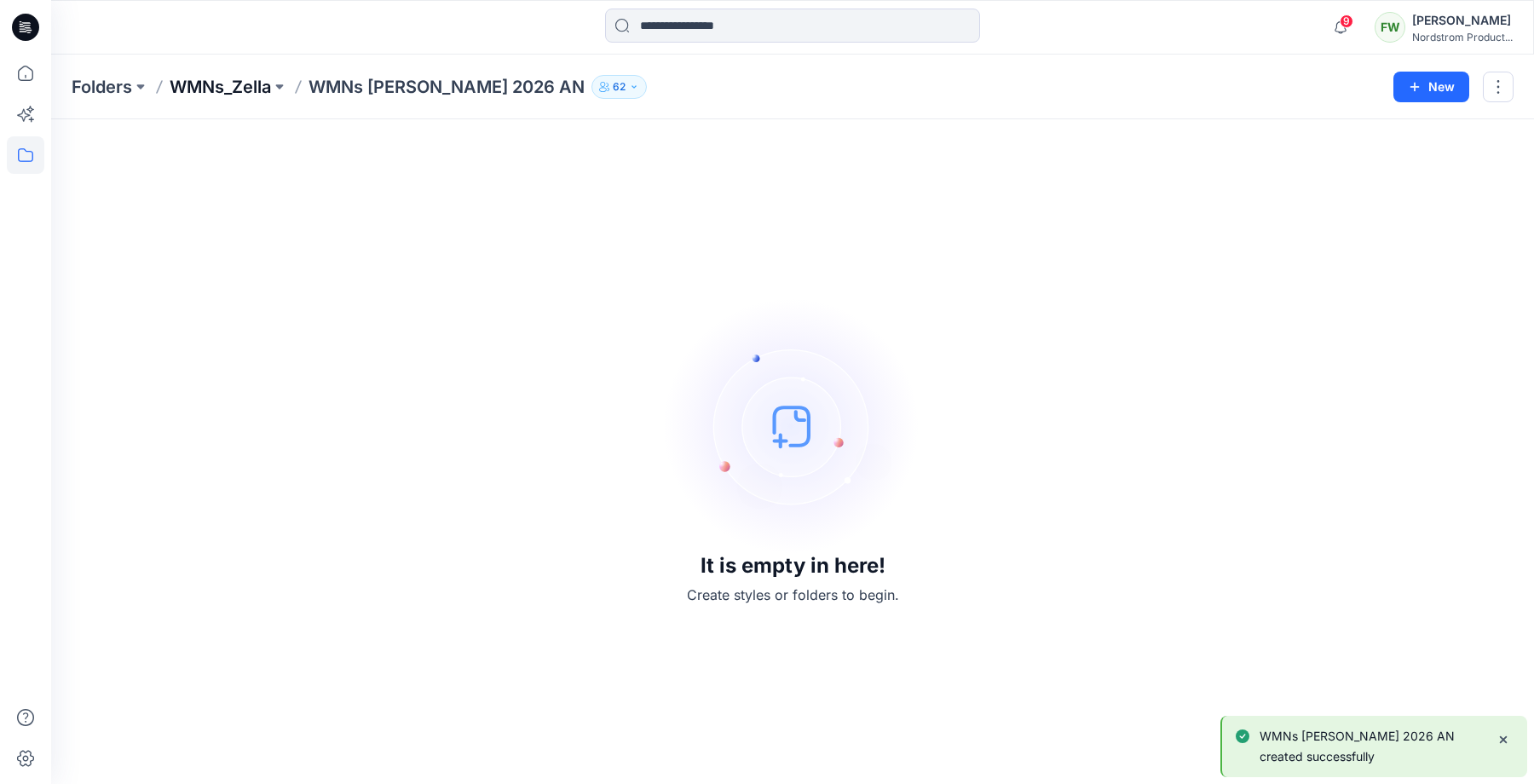
click at [220, 89] on p "WMNs_Zella" at bounding box center [220, 86] width 102 height 24
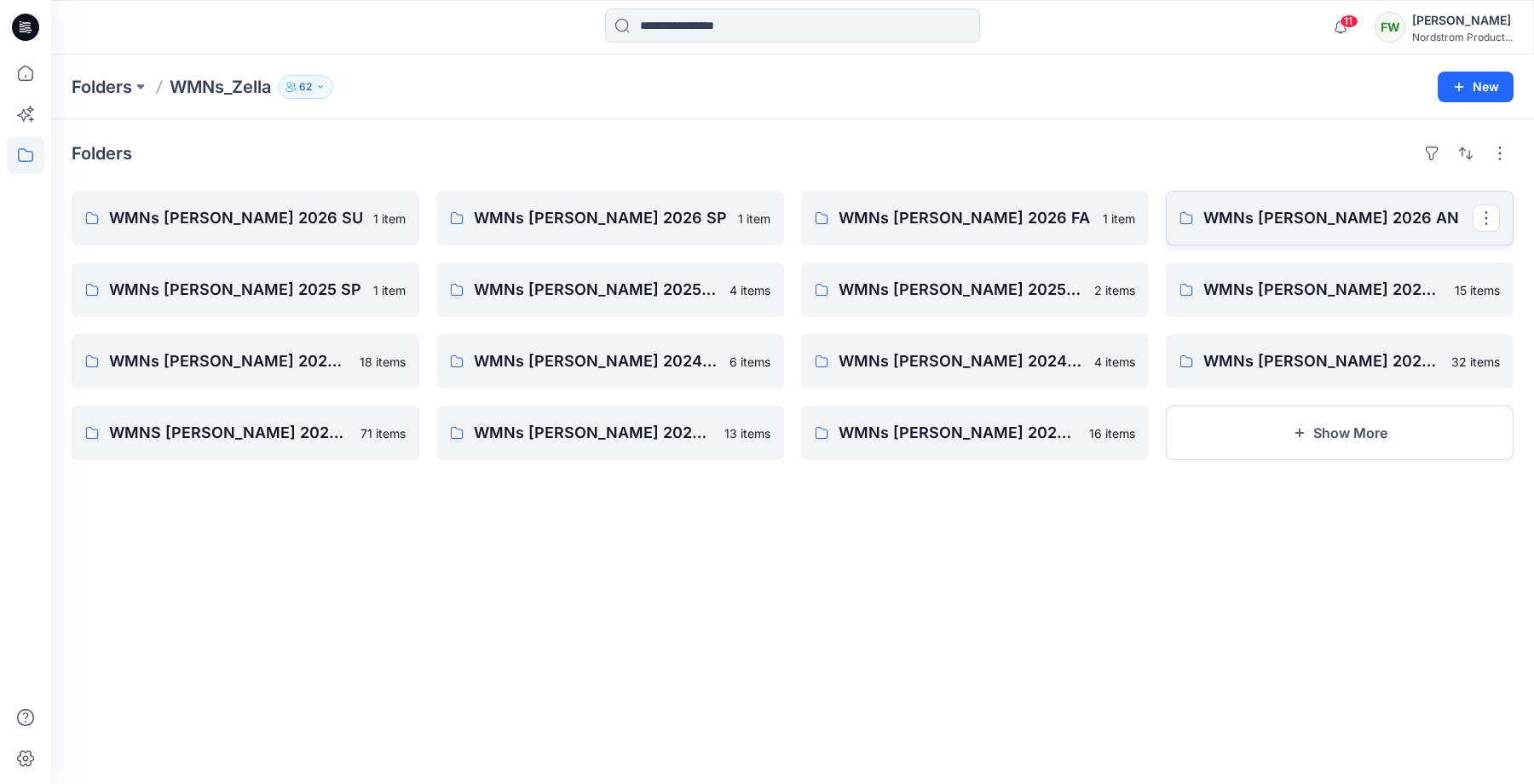
click at [1315, 226] on p "WMNs [PERSON_NAME] 2026 AN" at bounding box center [1337, 218] width 269 height 24
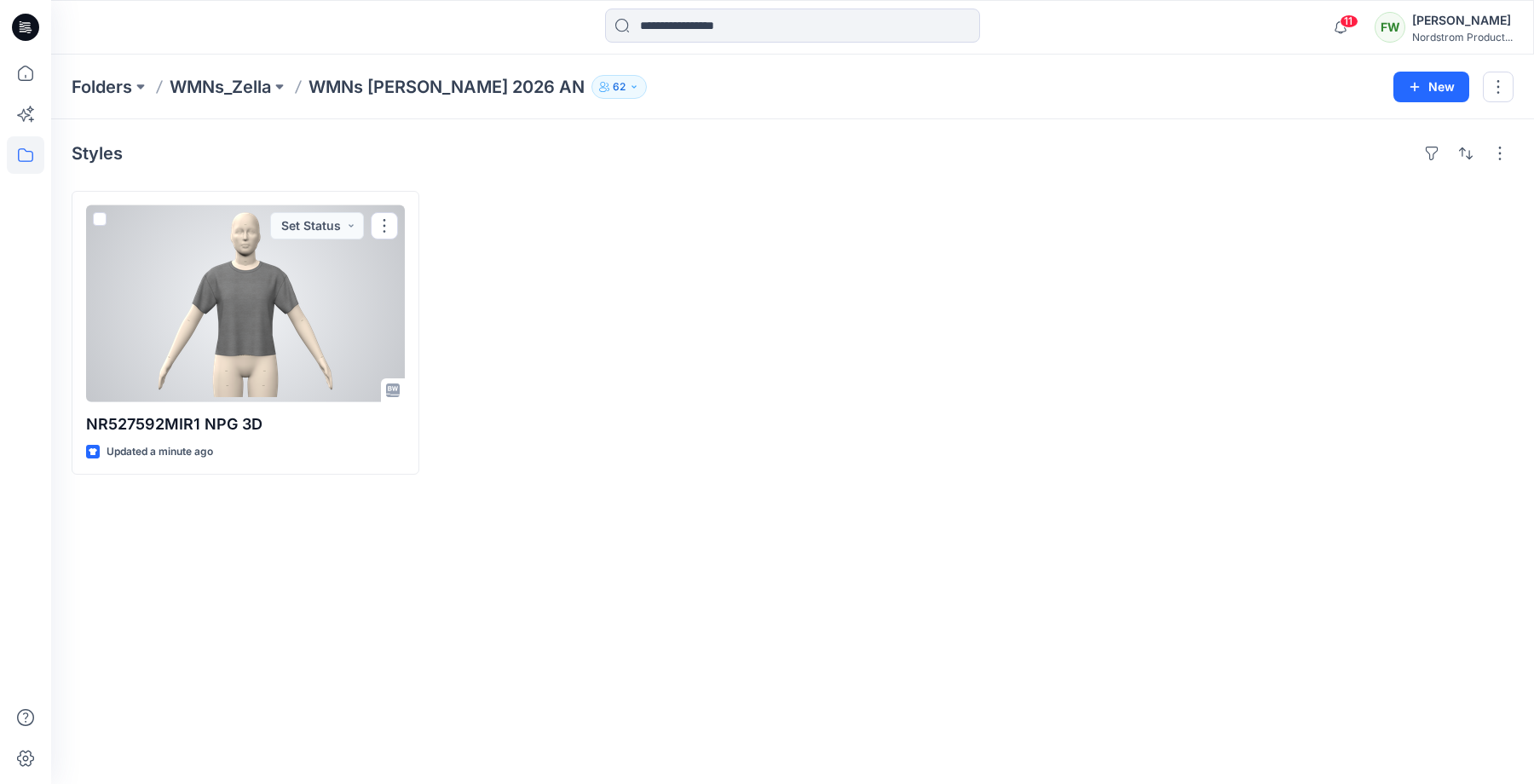
click at [307, 303] on div at bounding box center [245, 303] width 318 height 197
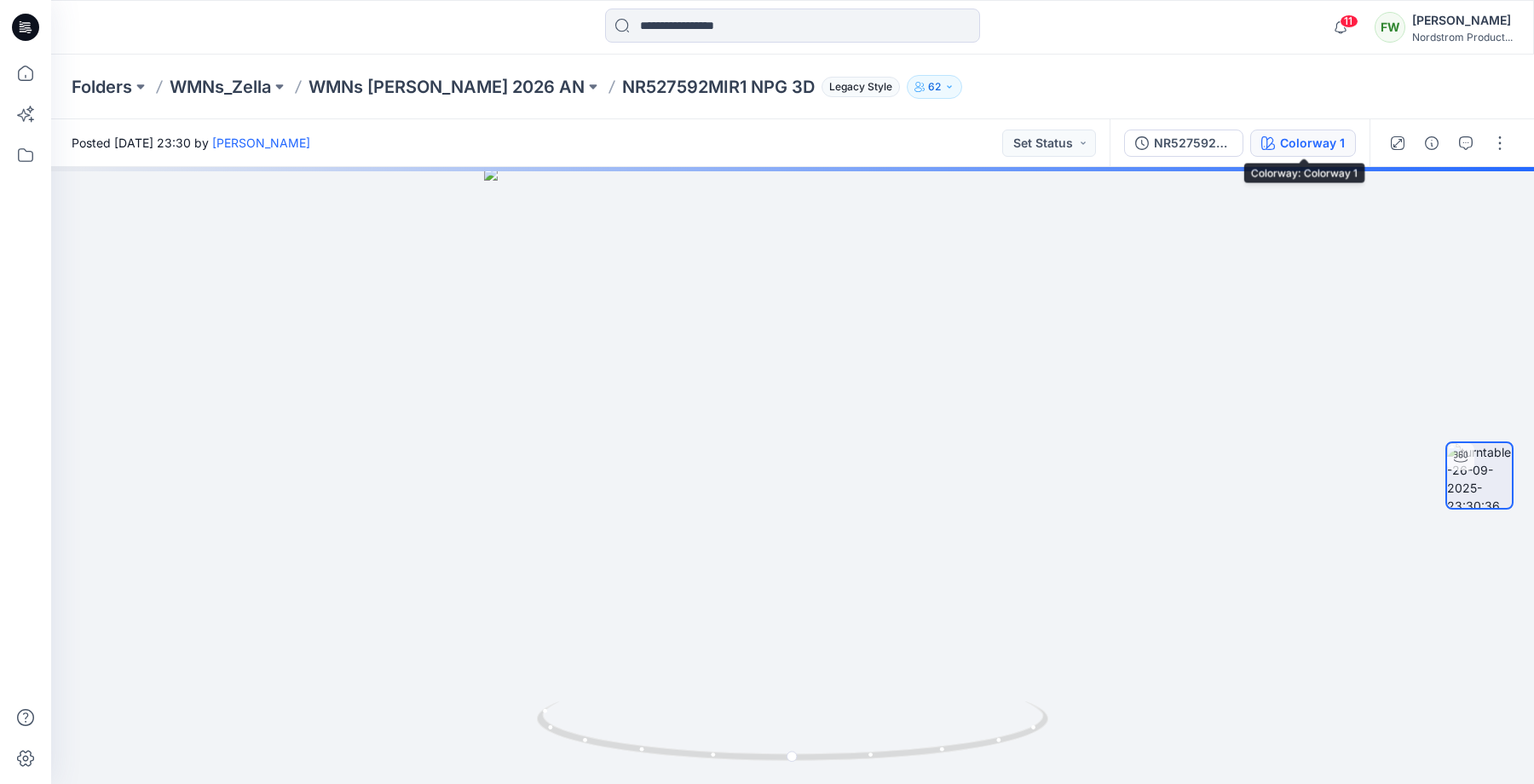
click at [1324, 147] on div "Colorway 1" at bounding box center [1312, 143] width 65 height 19
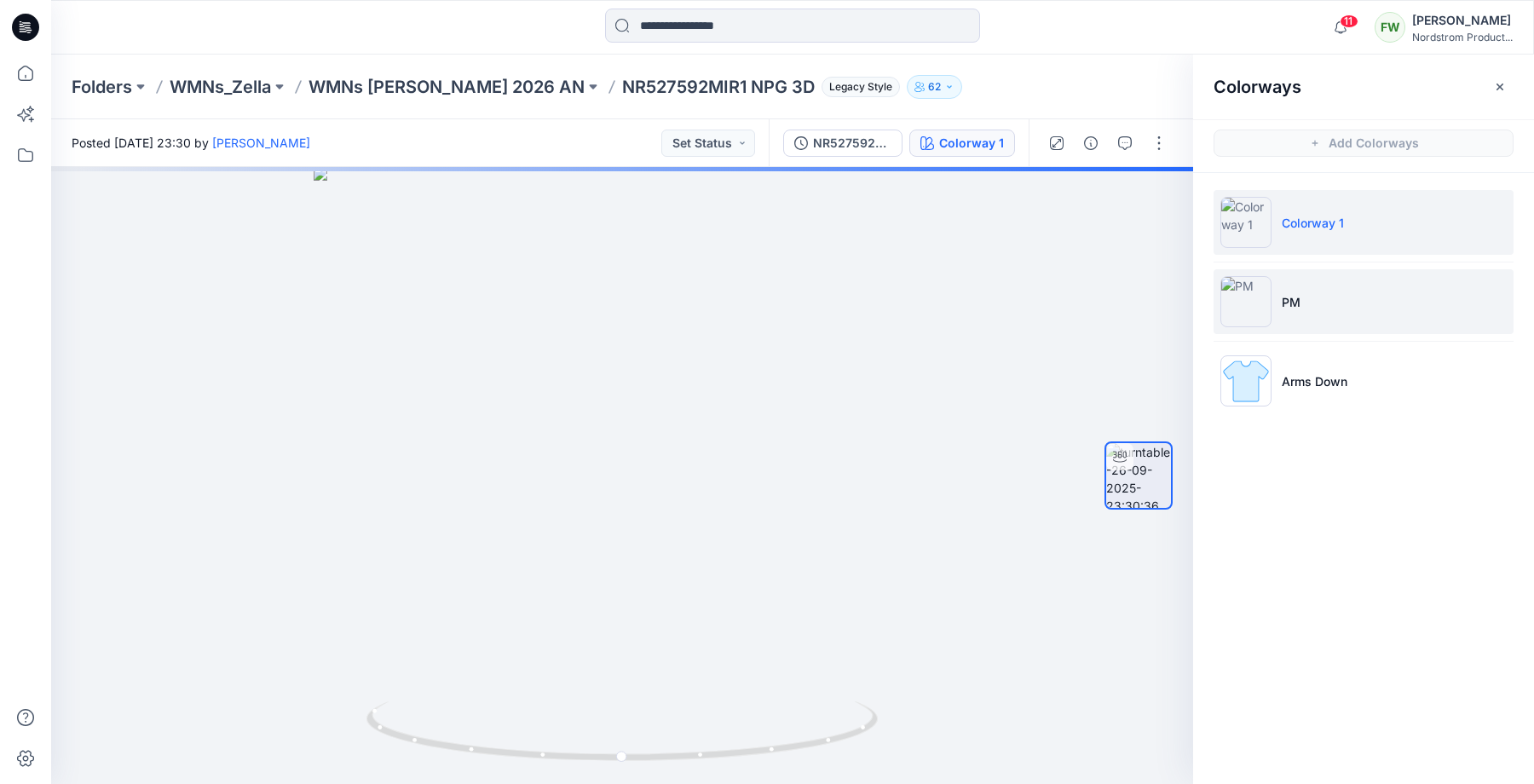
click at [1330, 312] on li "PM" at bounding box center [1363, 301] width 300 height 65
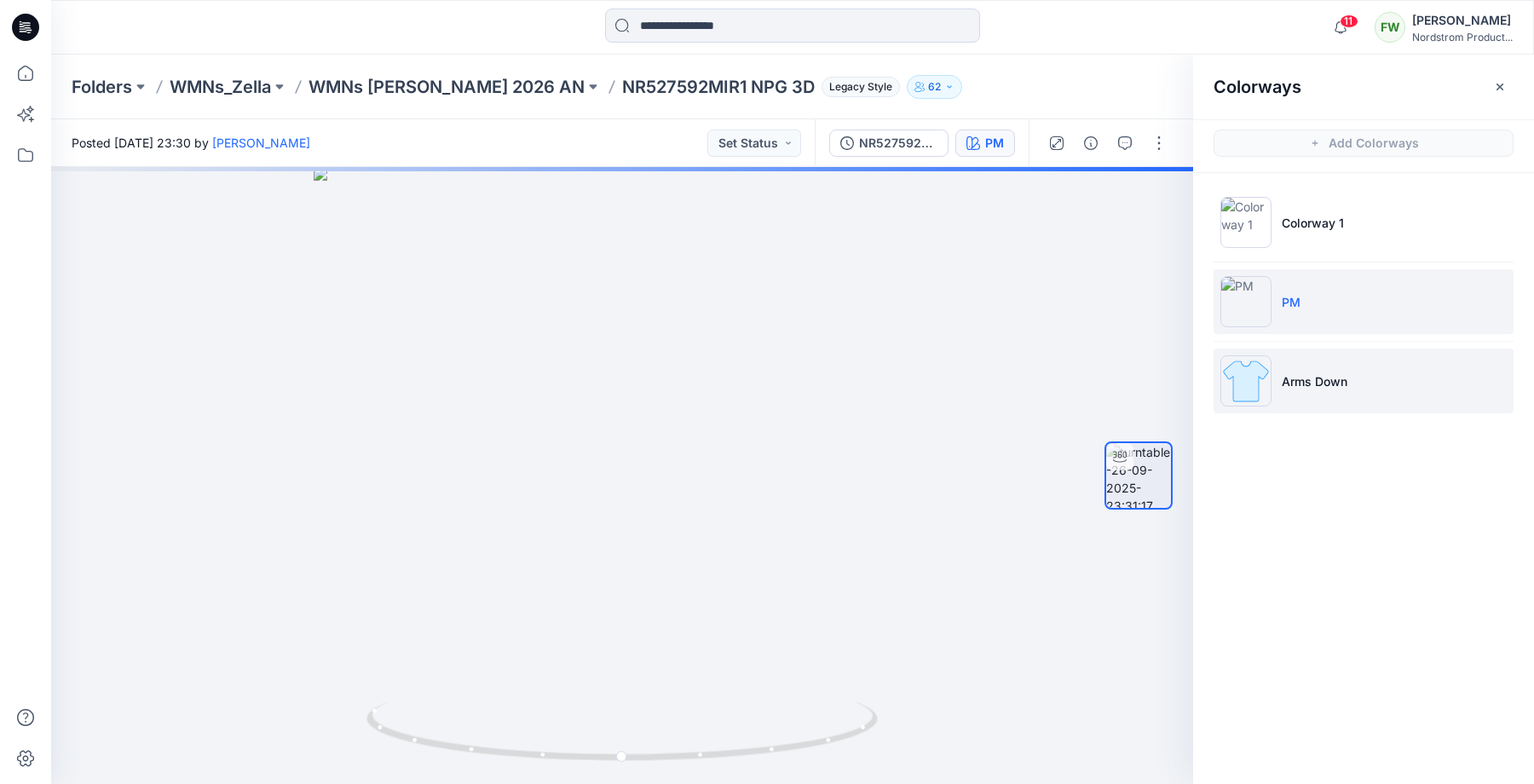
click at [1324, 381] on p "Arms Down" at bounding box center [1314, 381] width 66 height 18
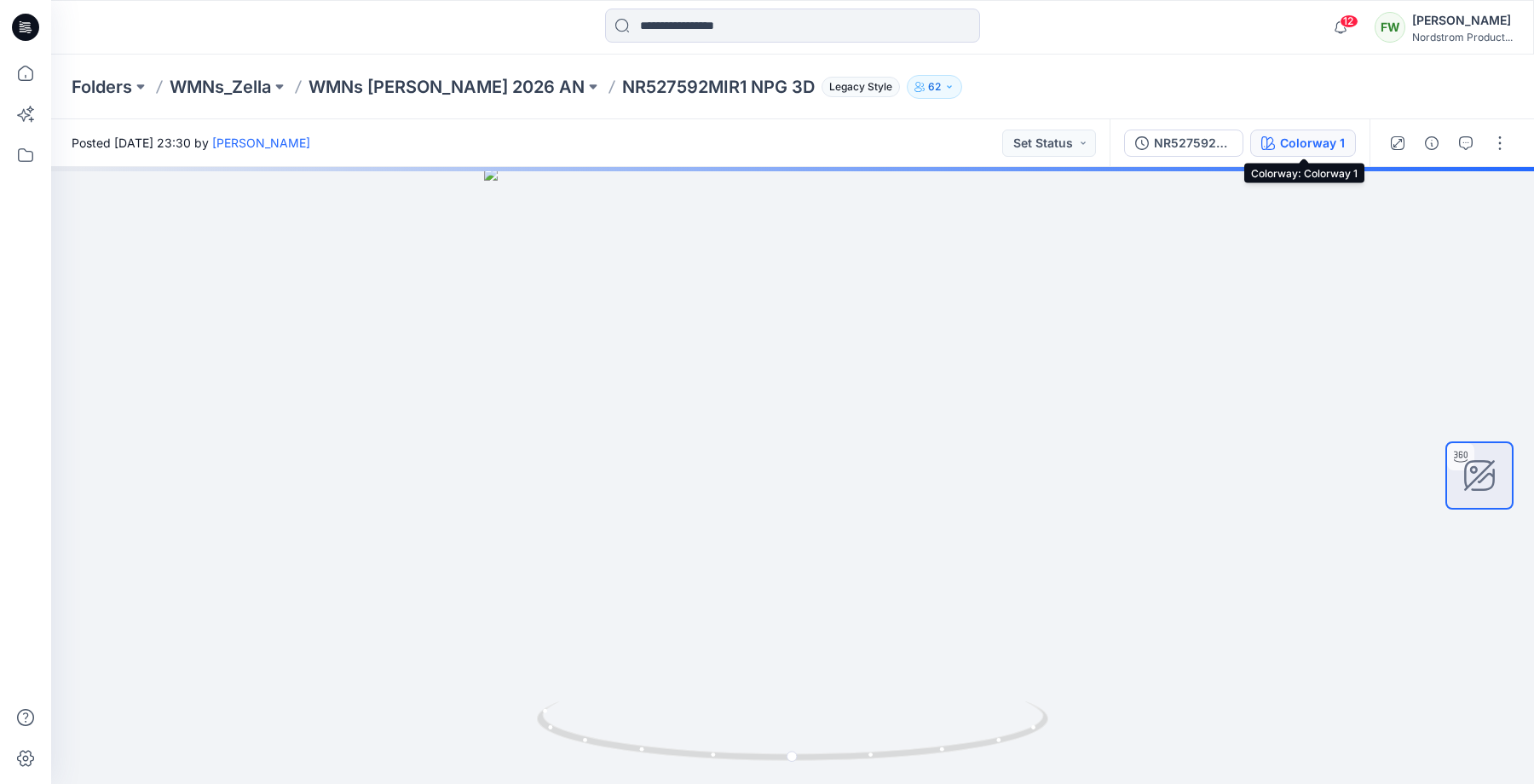
click at [1332, 136] on div "Colorway 1" at bounding box center [1312, 143] width 65 height 19
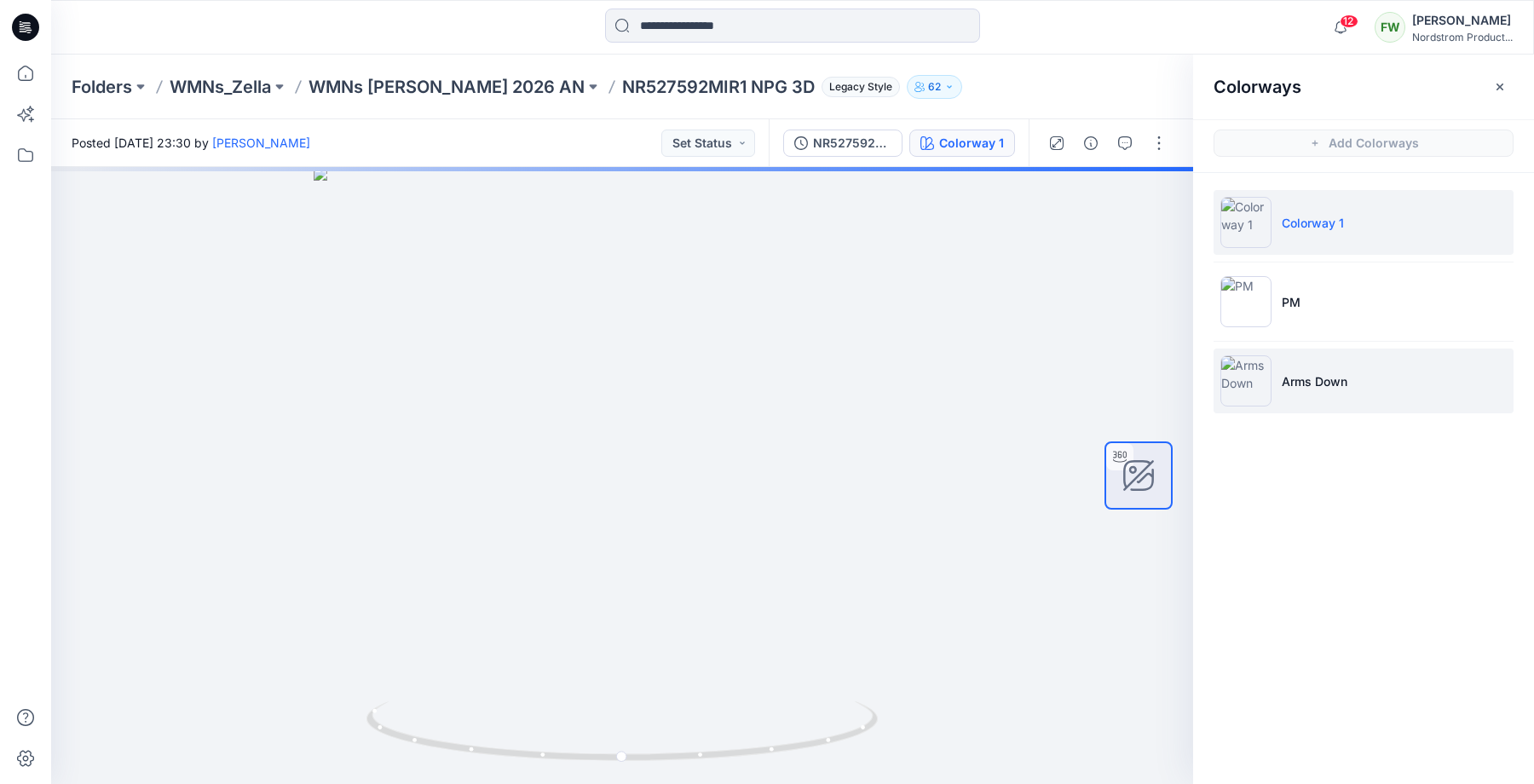
click at [1334, 387] on p "Arms Down" at bounding box center [1314, 381] width 66 height 18
click at [1358, 232] on li "Colorway 1" at bounding box center [1363, 222] width 300 height 65
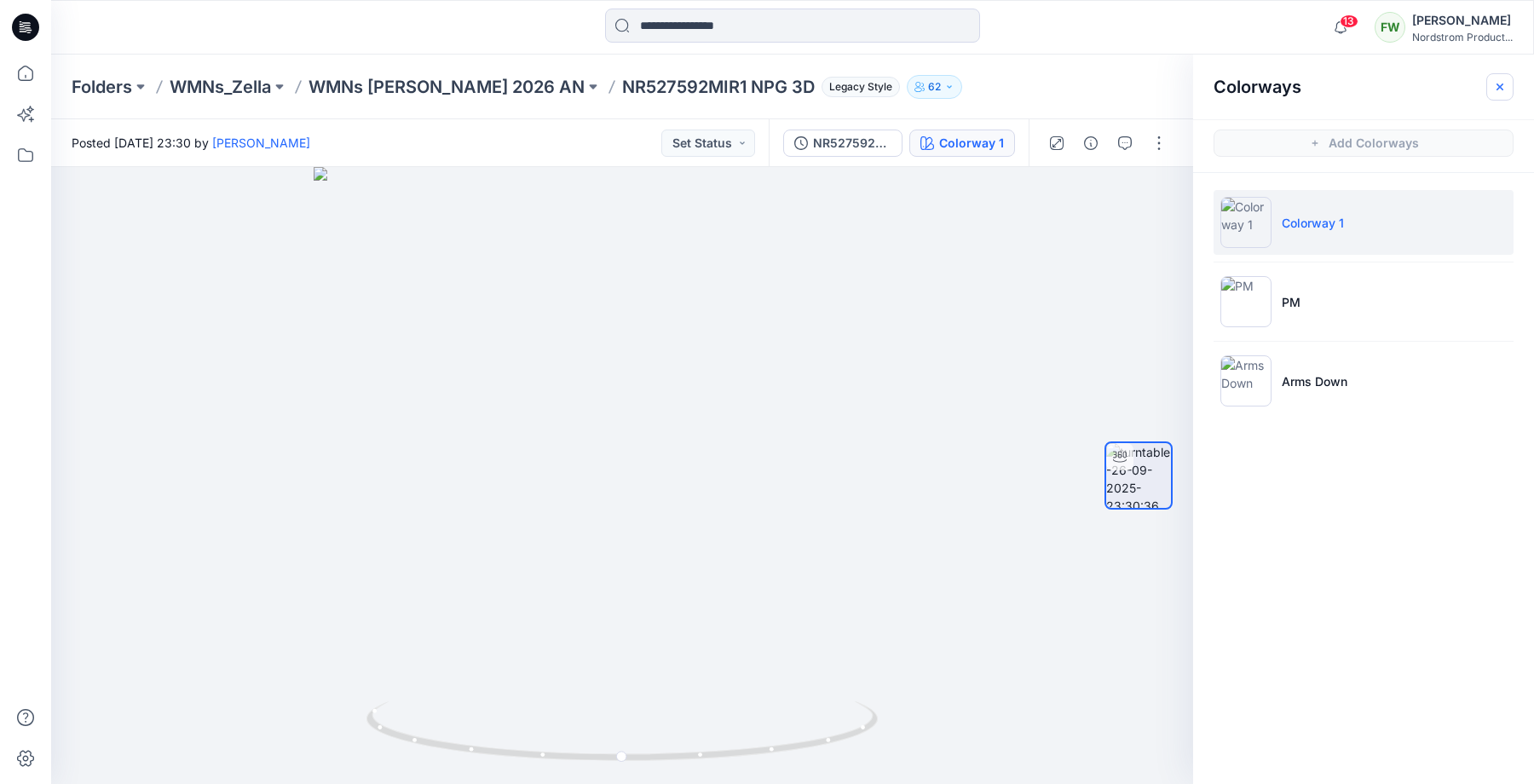
click at [1504, 88] on icon "button" at bounding box center [1499, 86] width 13 height 13
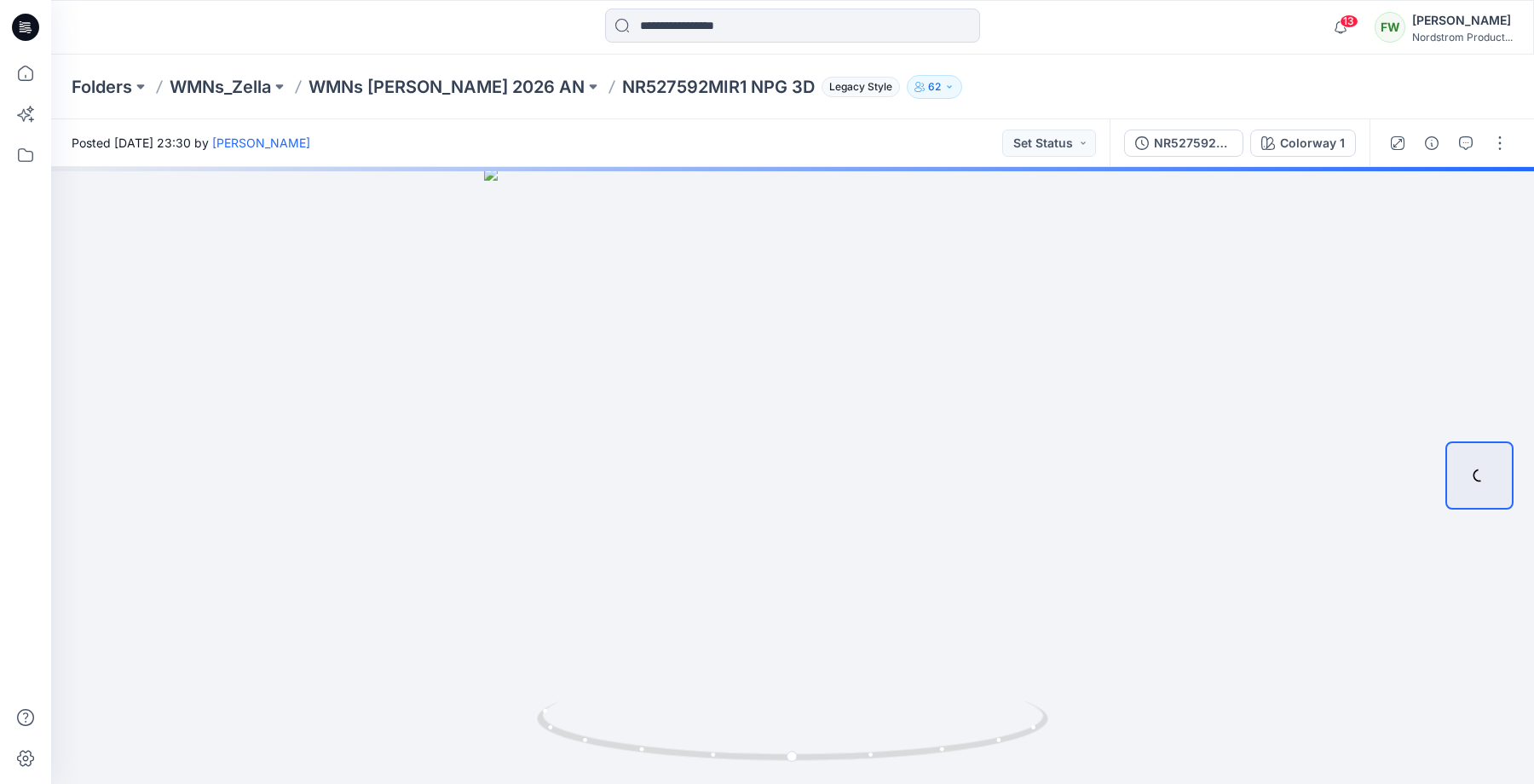
click at [708, 156] on div "Posted [DATE] 23:30 by [PERSON_NAME] Set Status" at bounding box center [580, 143] width 1058 height 47
click at [1324, 141] on div "Colorway 1" at bounding box center [1312, 143] width 65 height 19
